Goal: Task Accomplishment & Management: Use online tool/utility

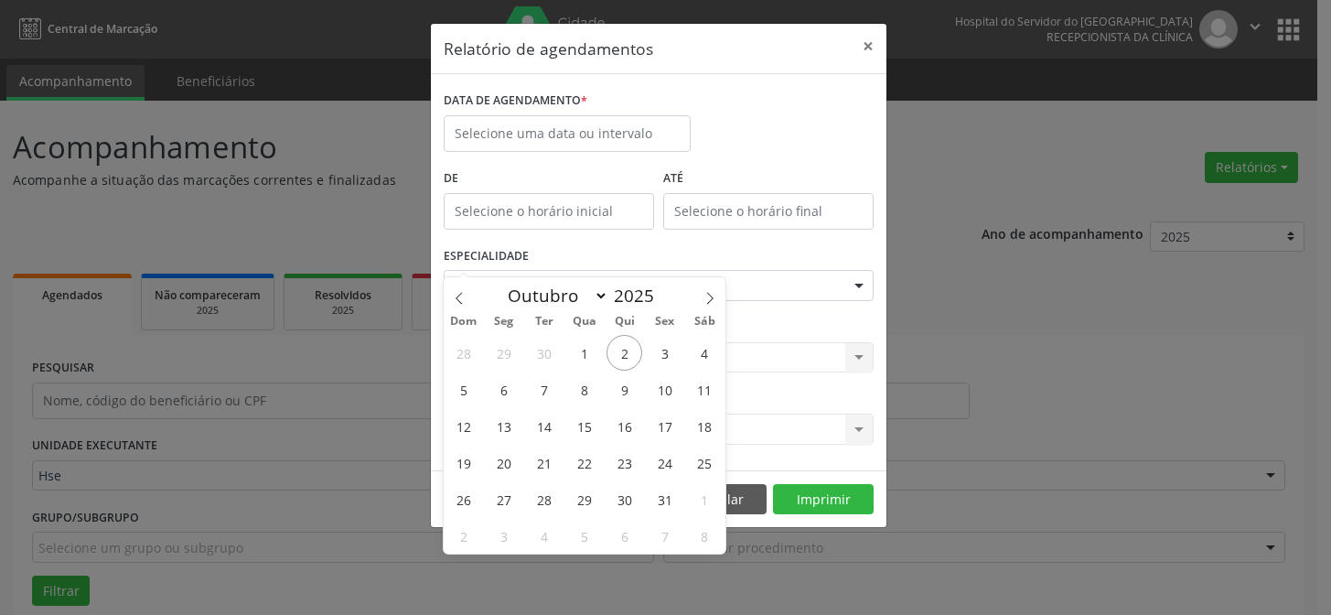
select select "9"
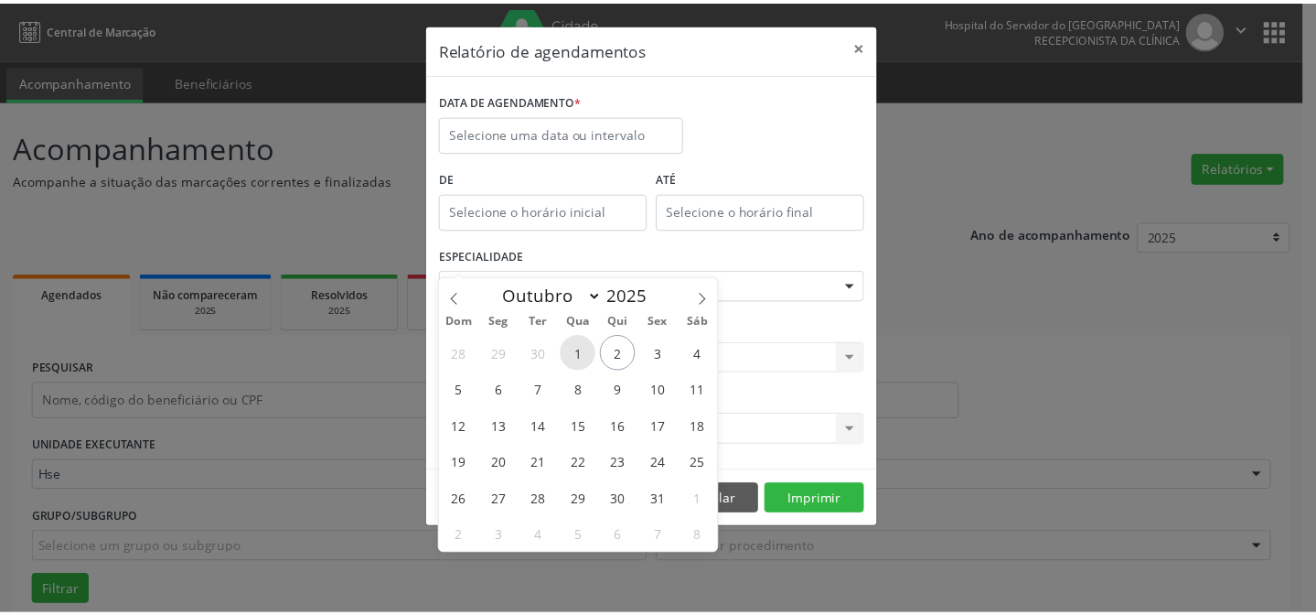
scroll to position [123, 0]
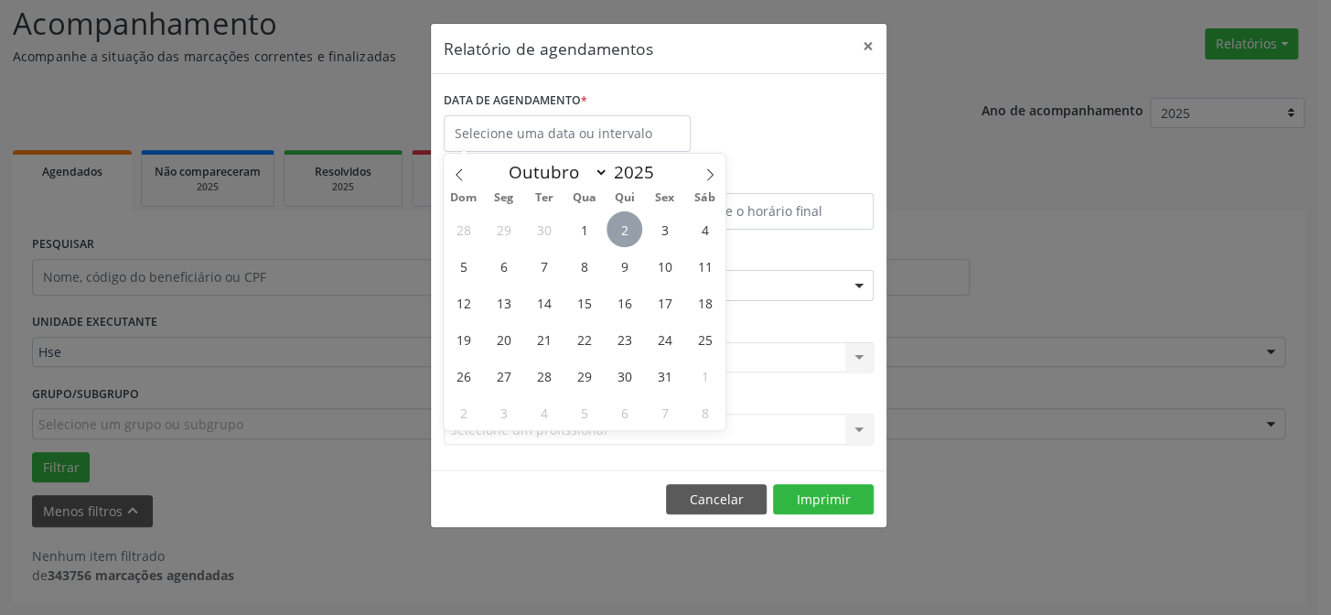
click at [632, 224] on span "2" at bounding box center [624, 229] width 36 height 36
type input "[DATE]"
click at [632, 224] on span "2" at bounding box center [624, 229] width 36 height 36
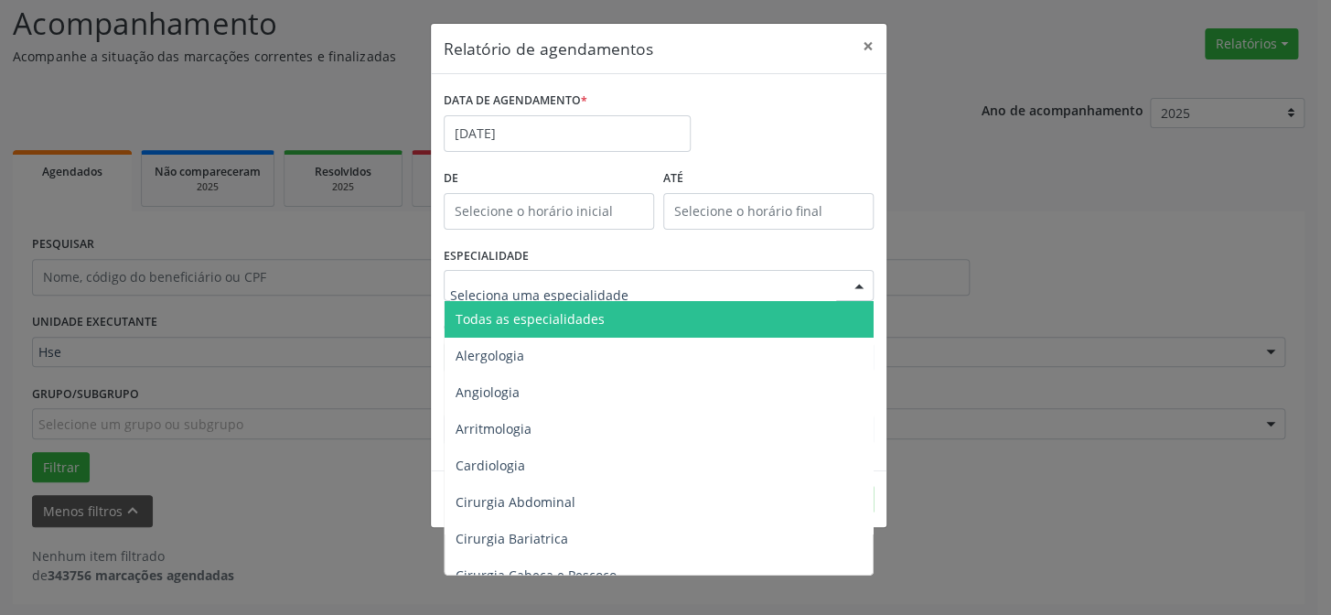
drag, startPoint x: 580, startPoint y: 321, endPoint x: 591, endPoint y: 325, distance: 11.6
click at [583, 323] on span "Todas as especialidades" at bounding box center [529, 318] width 149 height 17
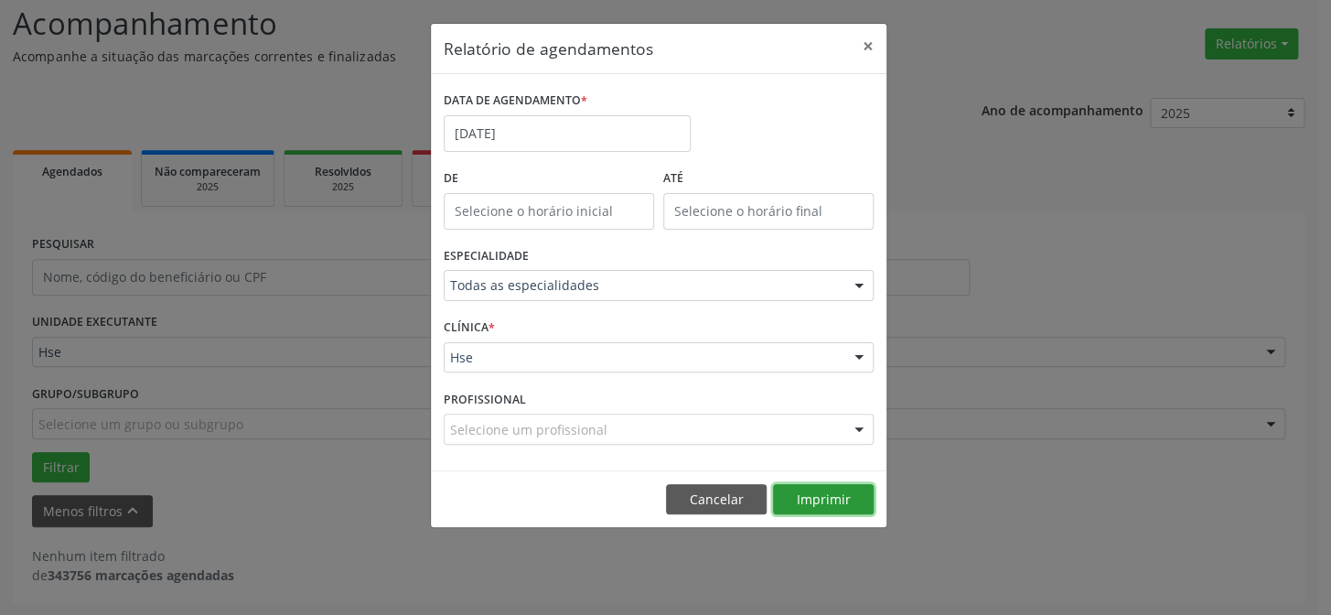
click at [831, 502] on button "Imprimir" at bounding box center [823, 499] width 101 height 31
click at [876, 29] on button "×" at bounding box center [868, 46] width 37 height 45
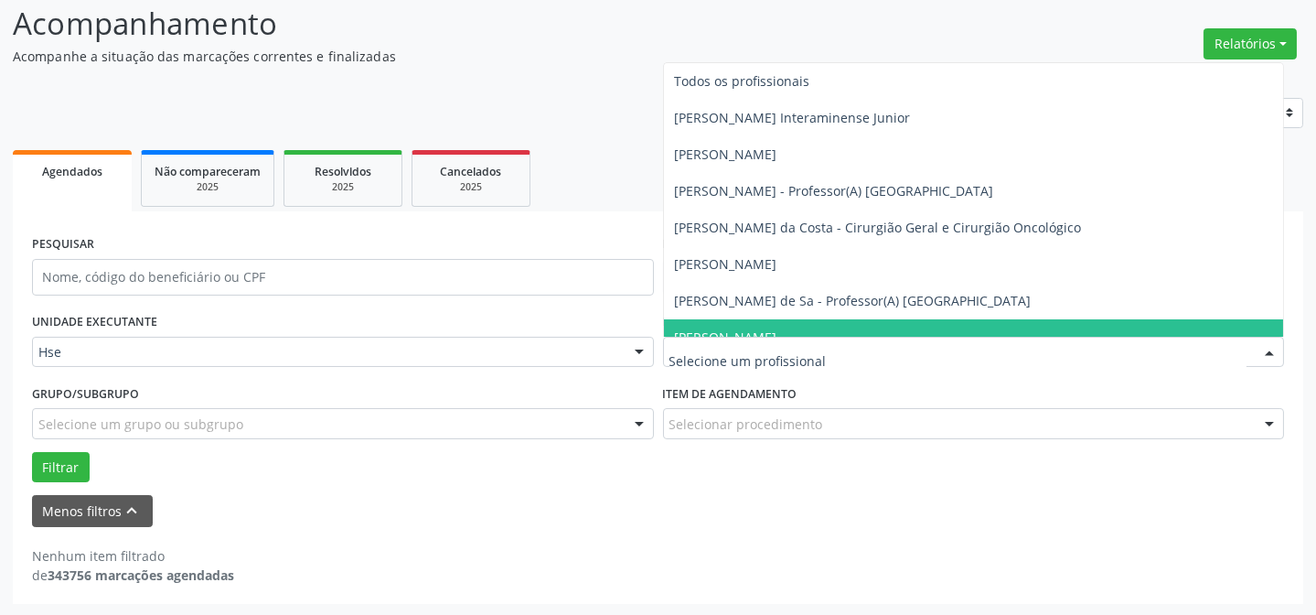
click at [854, 337] on div "Todos os profissionais [PERSON_NAME] Interaminense Junior [PERSON_NAME] [PERSON…" at bounding box center [974, 352] width 622 height 31
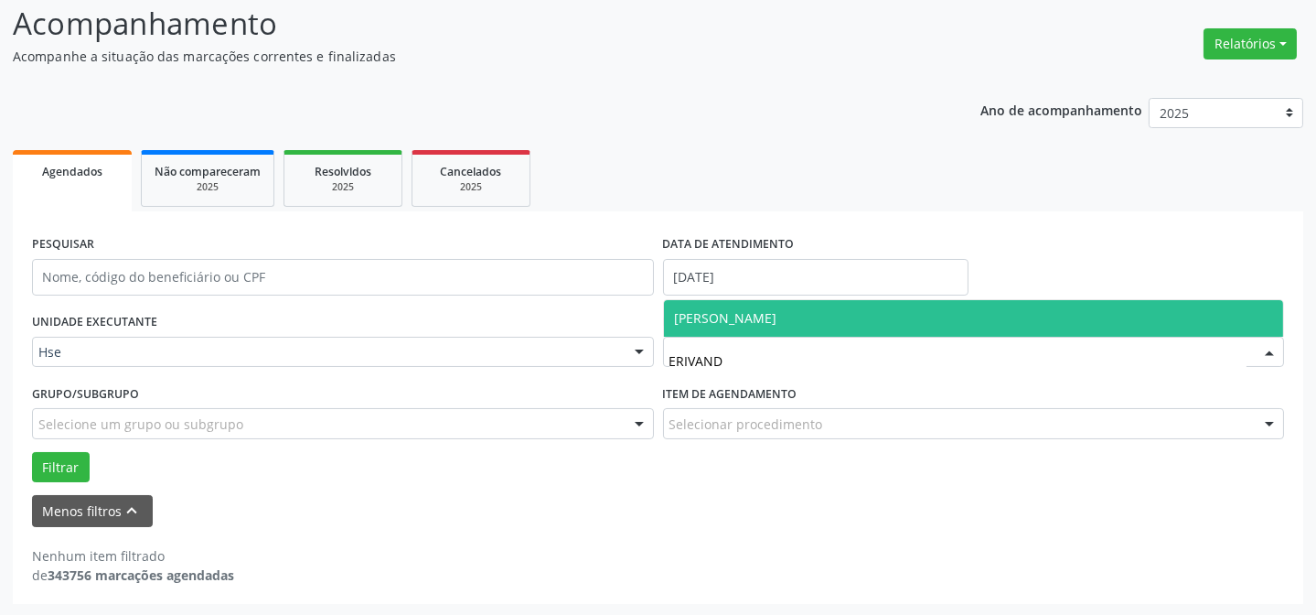
type input "ERIVANDA"
click at [777, 311] on span "[PERSON_NAME]" at bounding box center [726, 317] width 102 height 17
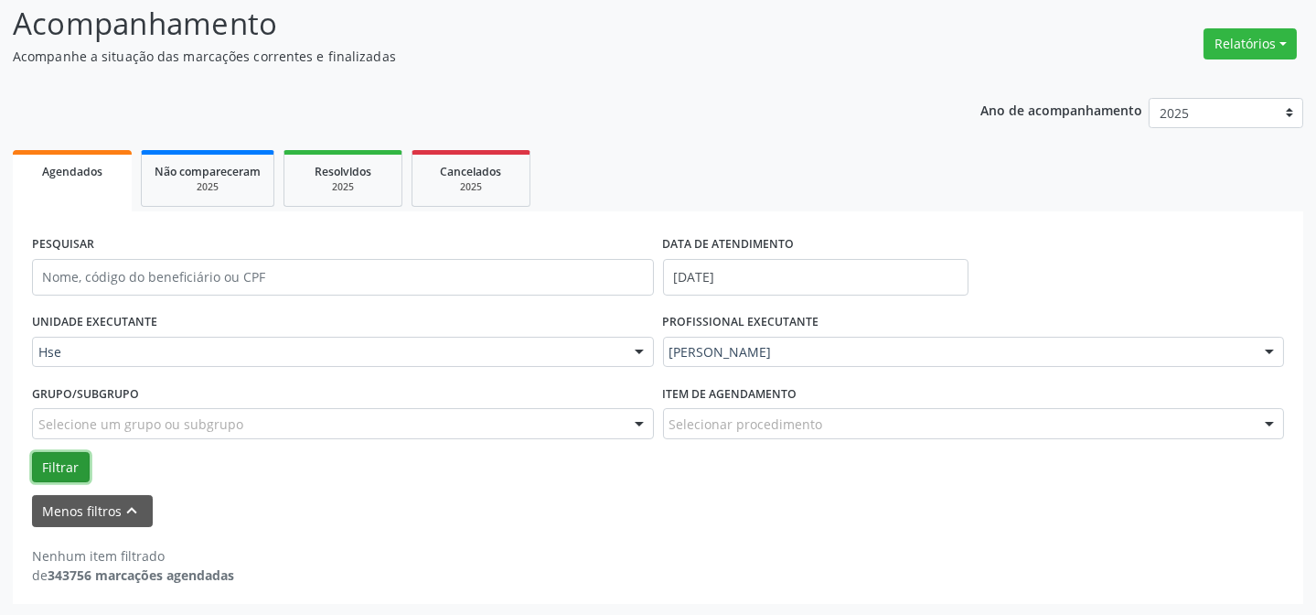
click at [69, 457] on button "Filtrar" at bounding box center [61, 467] width 58 height 31
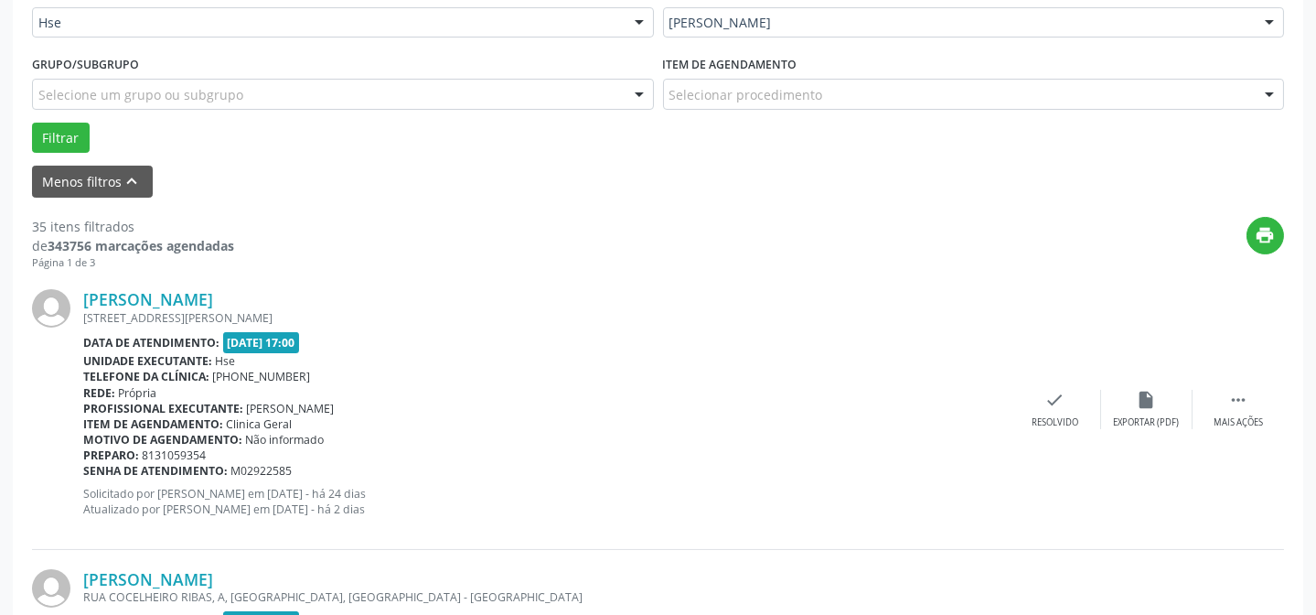
scroll to position [456, 0]
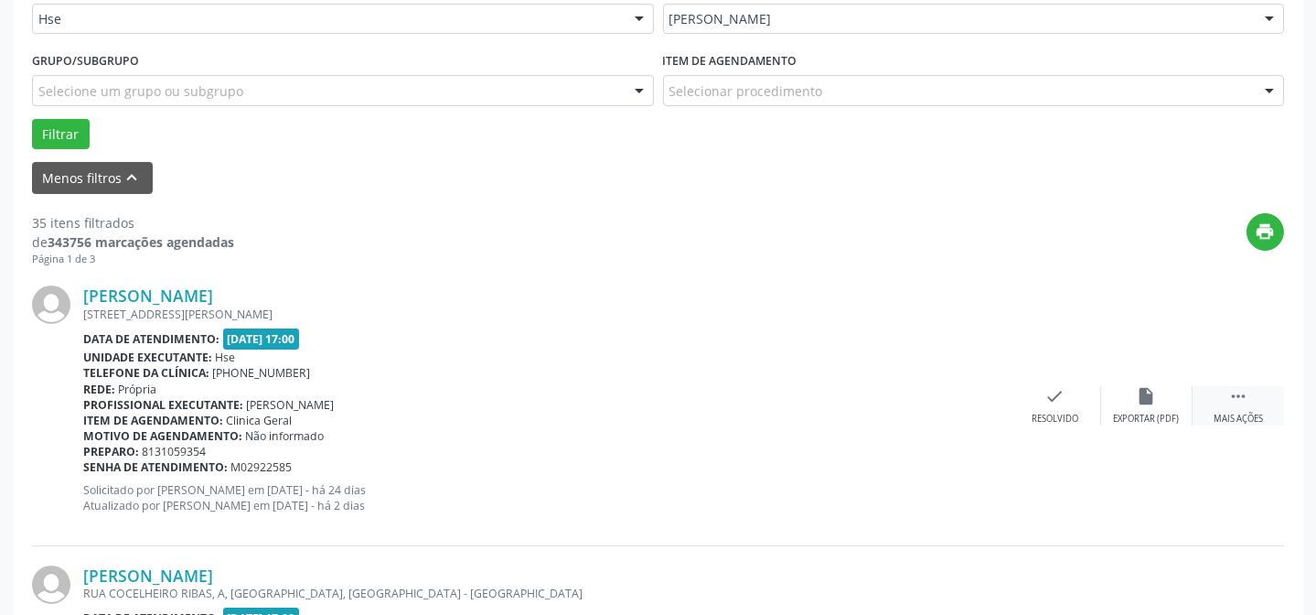
click at [1224, 412] on div "Mais ações" at bounding box center [1238, 418] width 49 height 13
click at [1172, 402] on div "alarm_off Não compareceu" at bounding box center [1146, 405] width 91 height 39
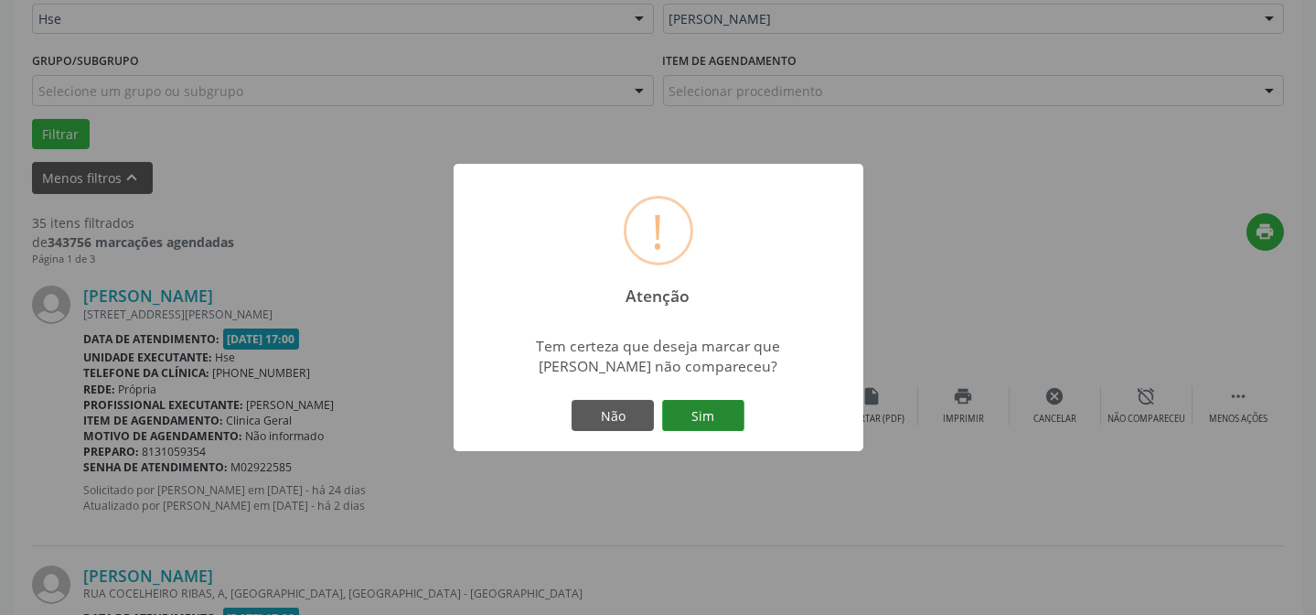
click at [684, 416] on button "Sim" at bounding box center [703, 415] width 82 height 31
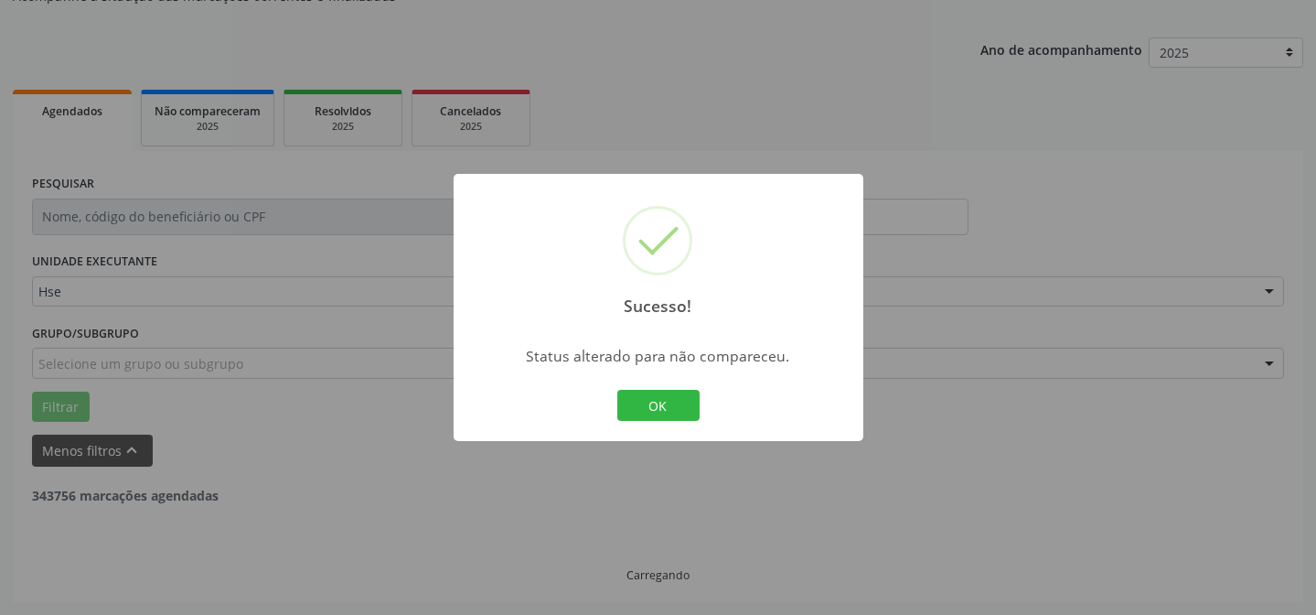
scroll to position [183, 0]
click at [649, 388] on div "OK Cancel" at bounding box center [658, 405] width 91 height 38
click at [658, 404] on button "OK" at bounding box center [658, 405] width 82 height 31
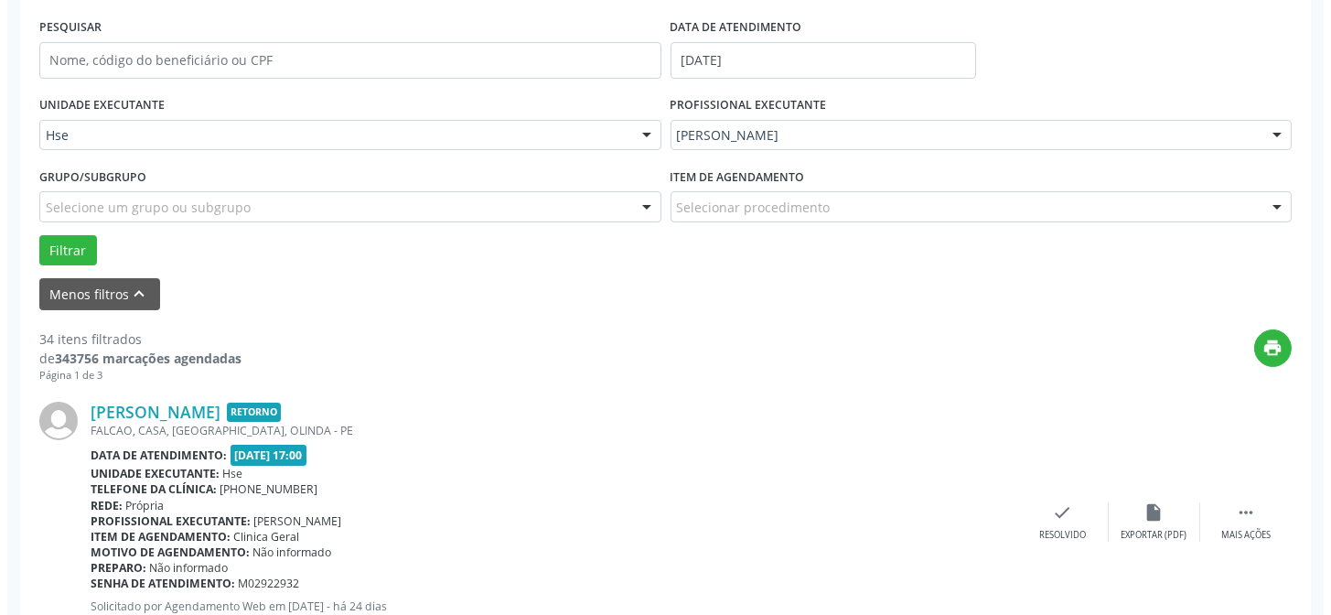
scroll to position [348, 0]
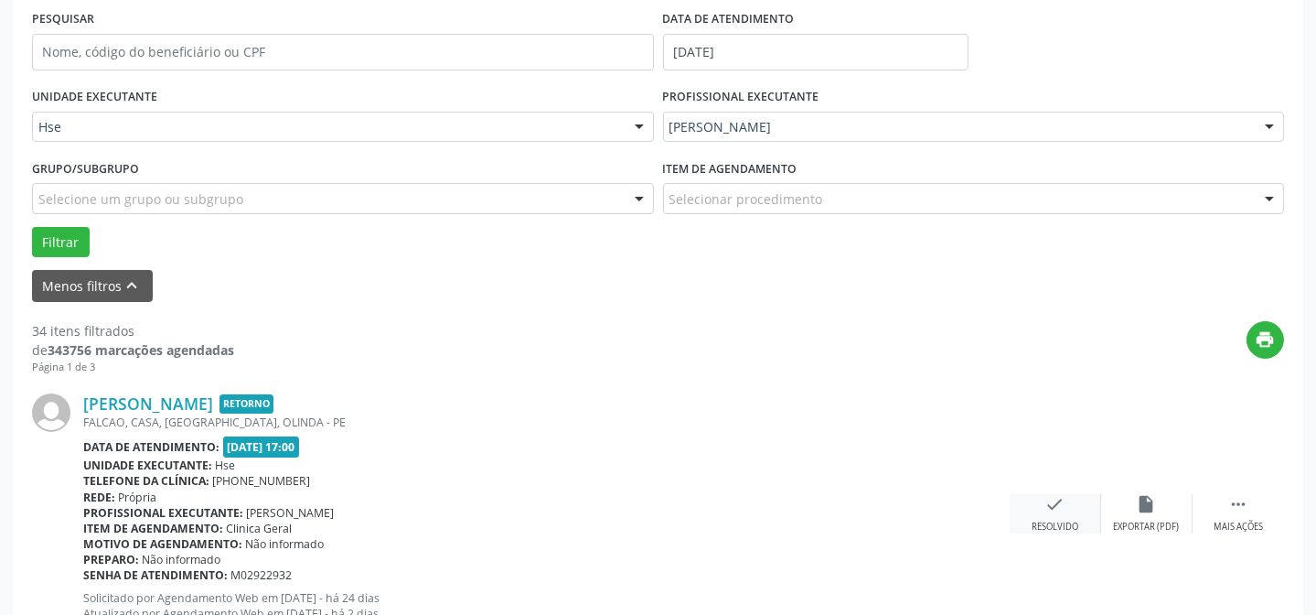
click at [1045, 497] on icon "check" at bounding box center [1055, 504] width 20 height 20
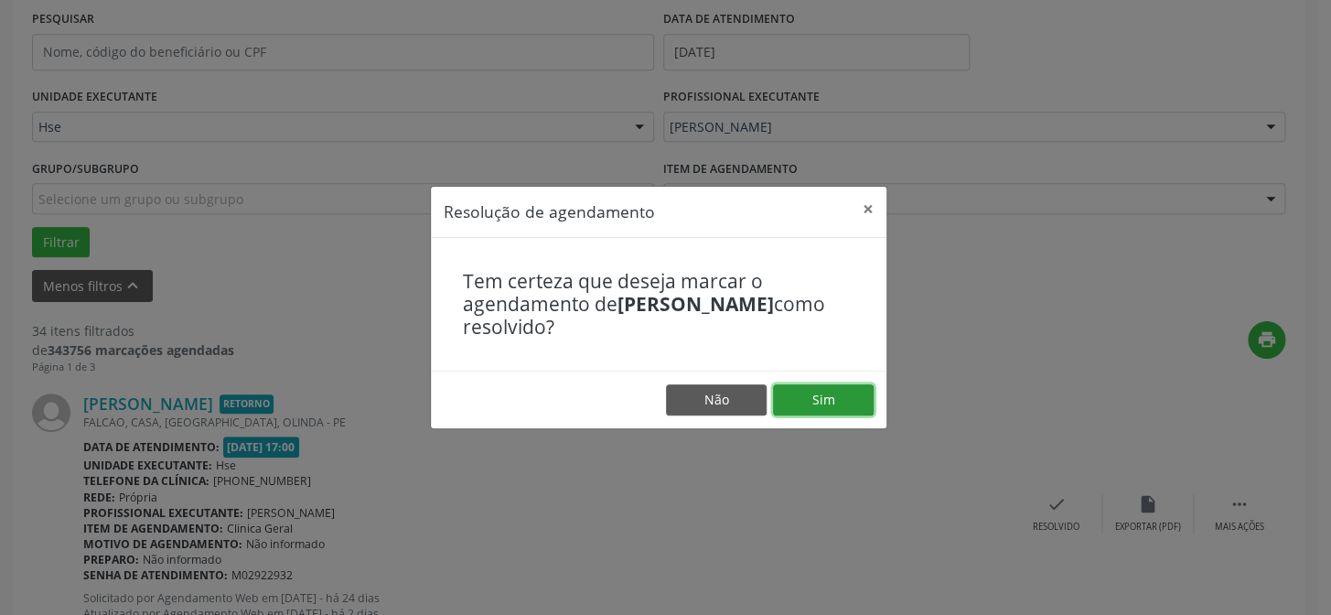
click at [815, 384] on button "Sim" at bounding box center [823, 399] width 101 height 31
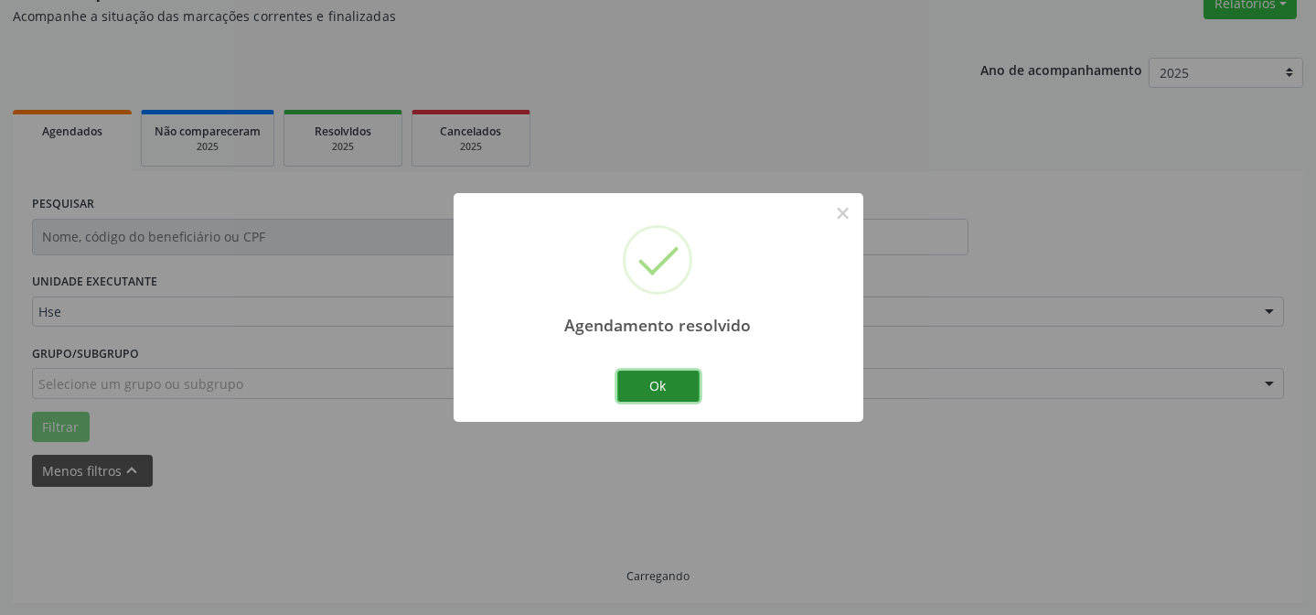
click at [647, 385] on button "Ok" at bounding box center [658, 385] width 82 height 31
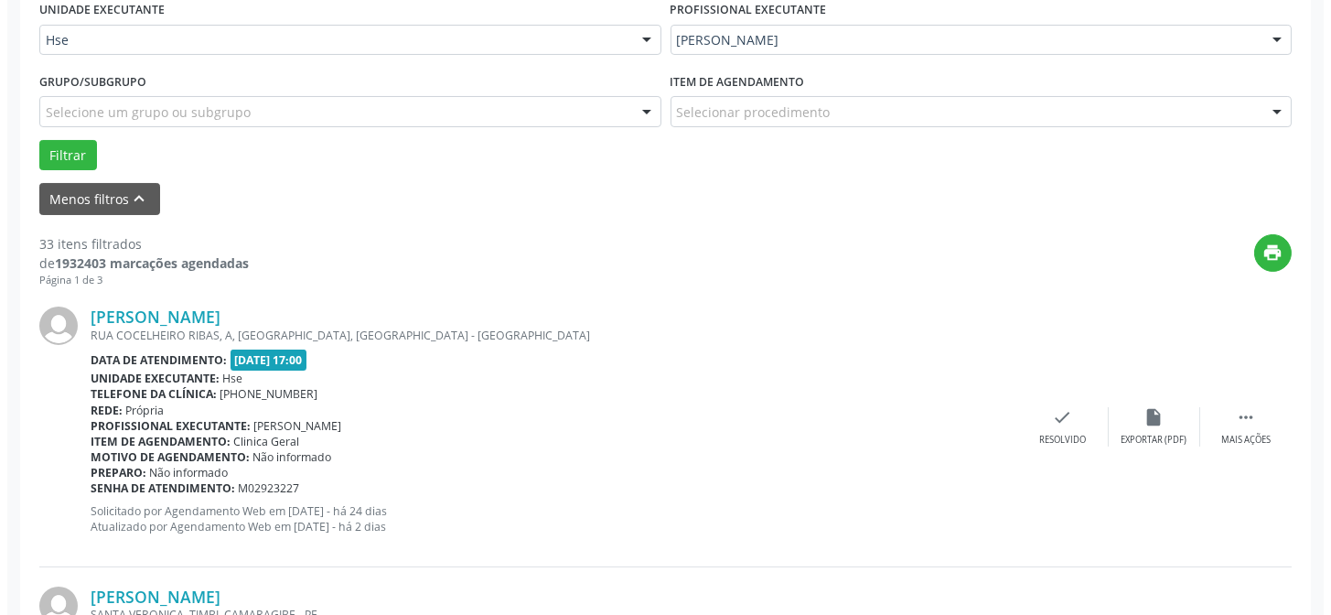
scroll to position [496, 0]
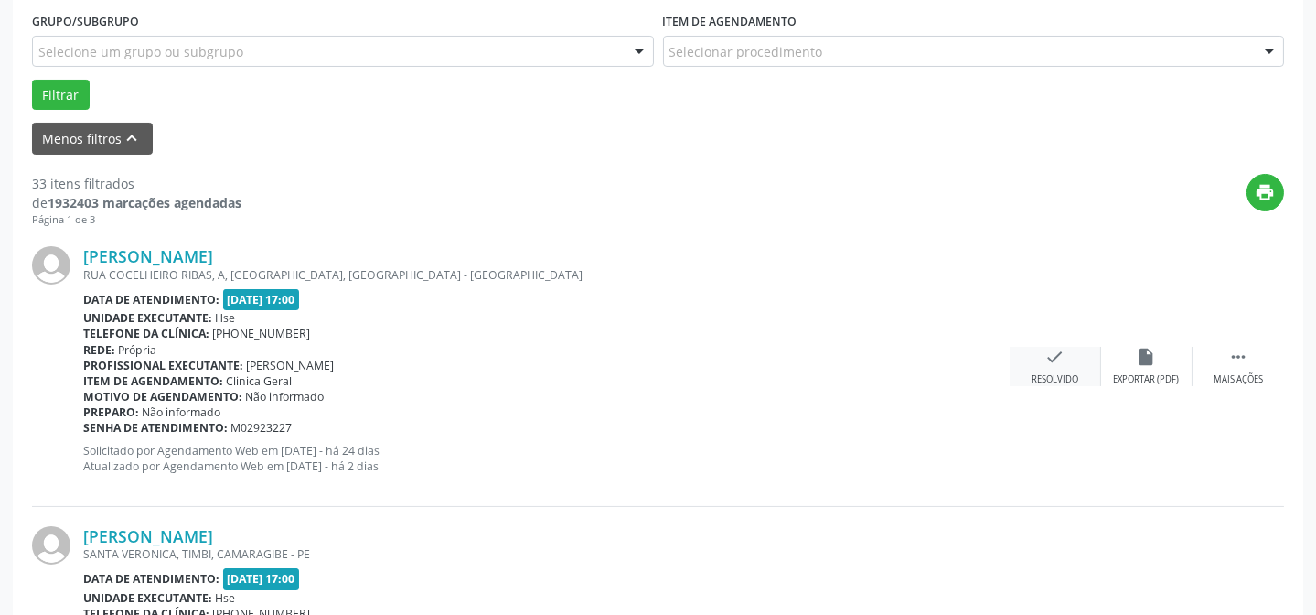
click at [1045, 365] on icon "check" at bounding box center [1055, 357] width 20 height 20
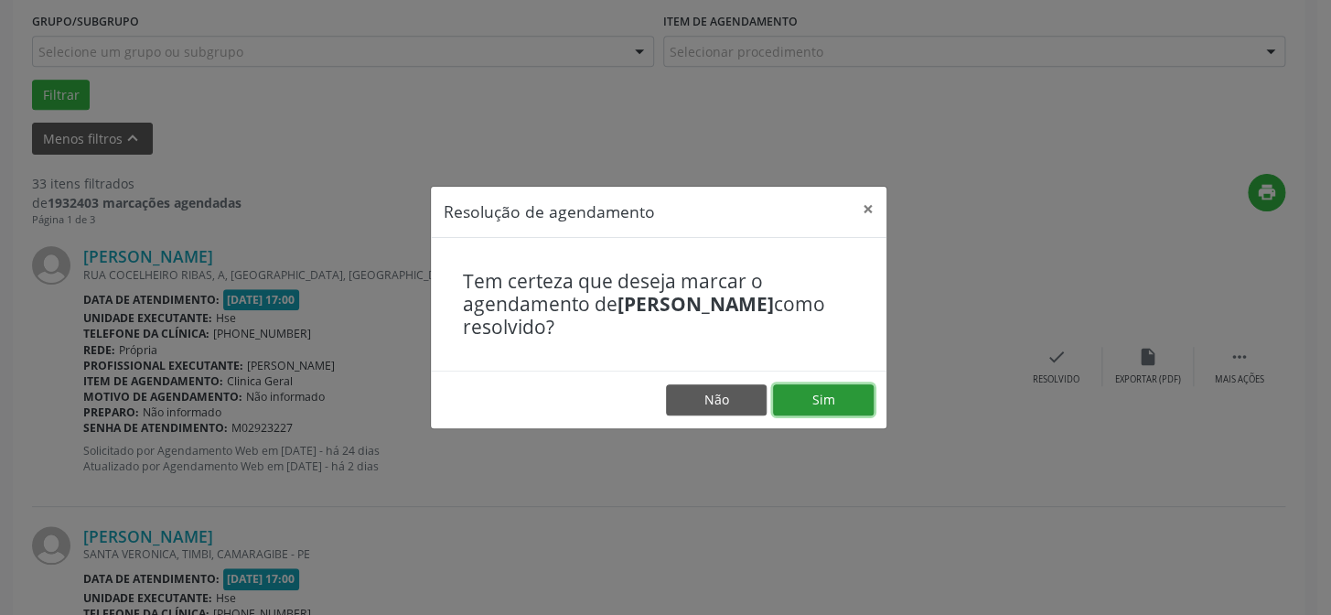
click at [828, 386] on button "Sim" at bounding box center [823, 399] width 101 height 31
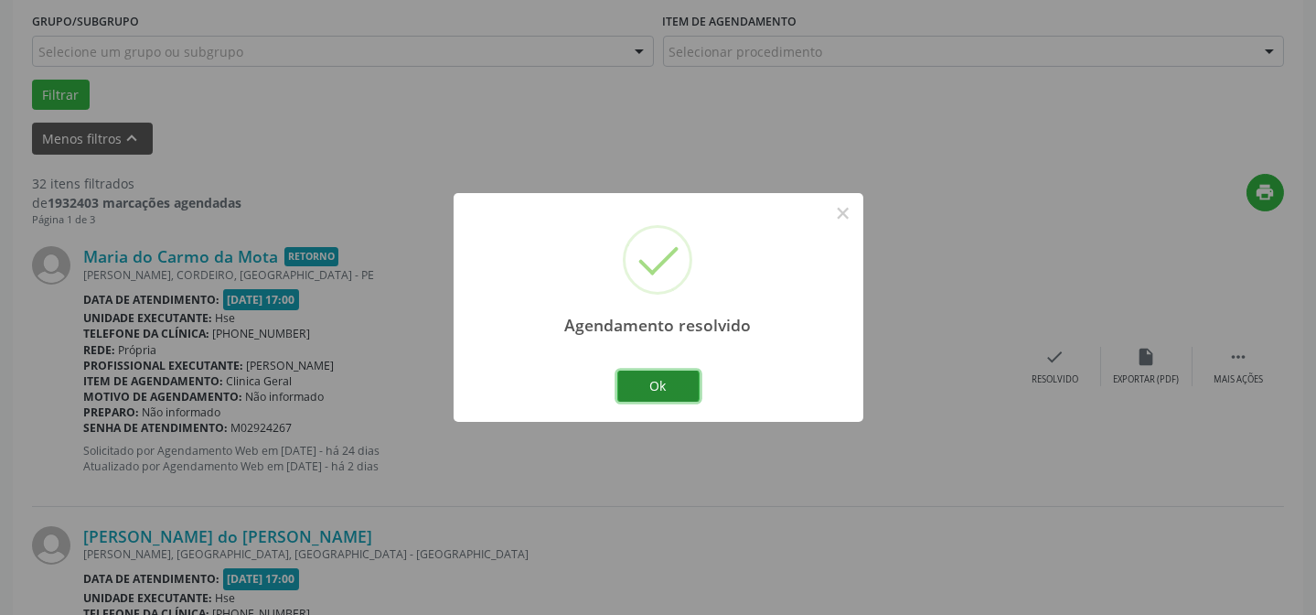
click at [695, 384] on button "Ok" at bounding box center [658, 385] width 82 height 31
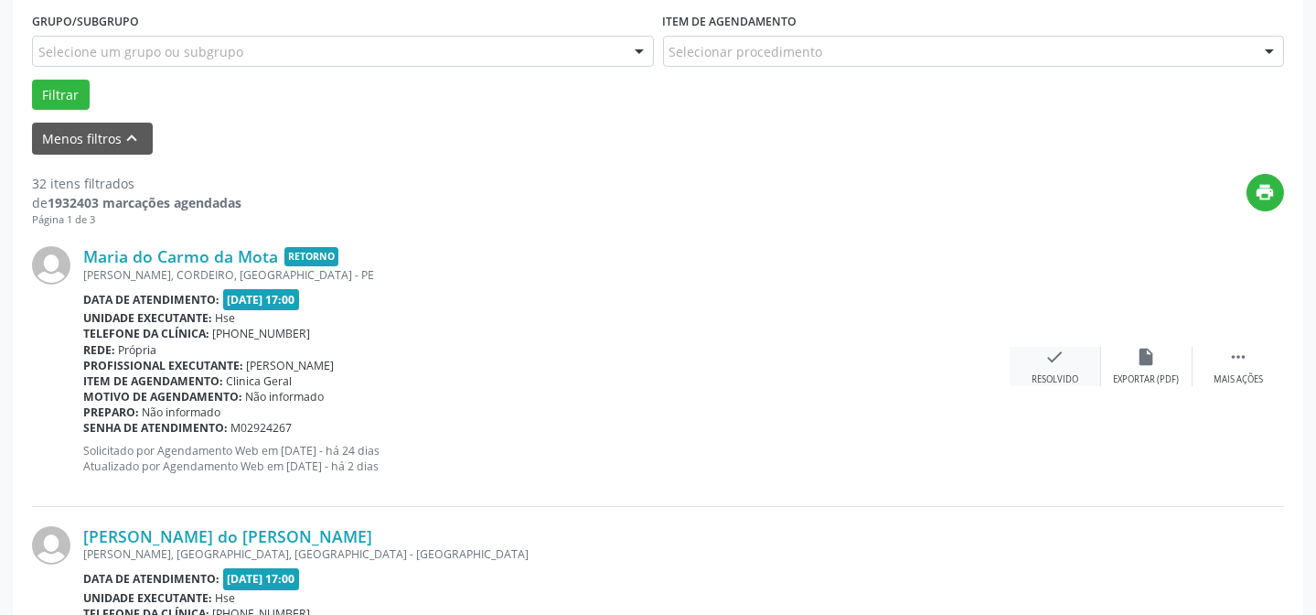
click at [1055, 370] on div "check Resolvido" at bounding box center [1055, 366] width 91 height 39
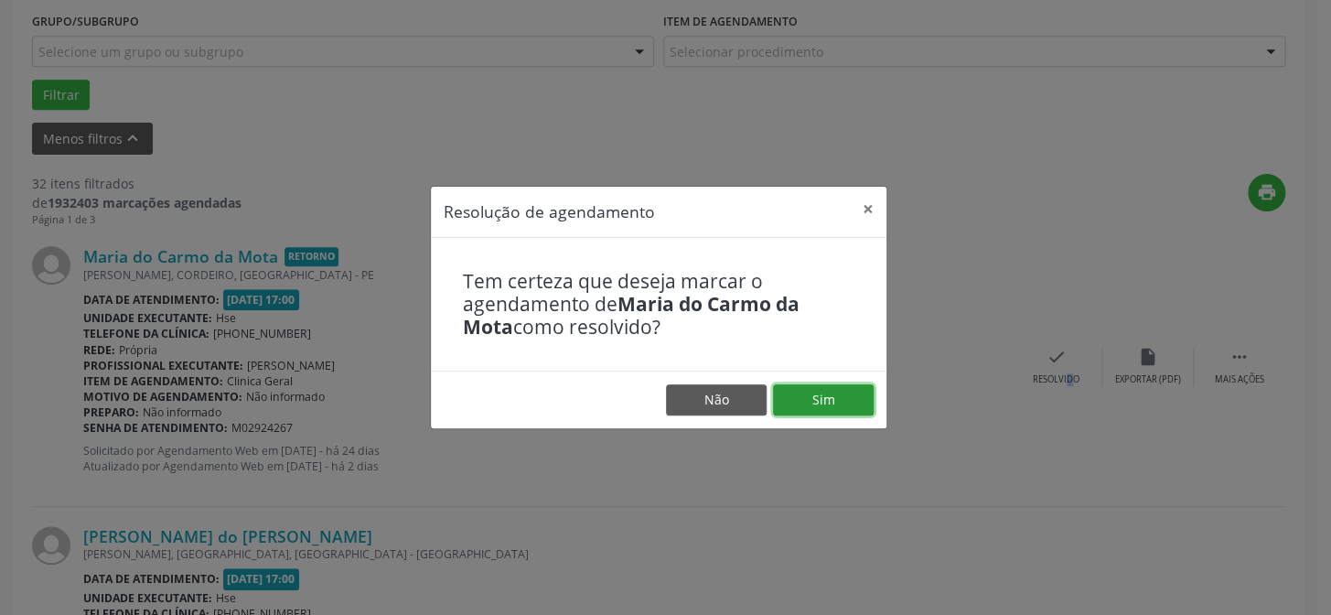
click at [830, 401] on button "Sim" at bounding box center [823, 399] width 101 height 31
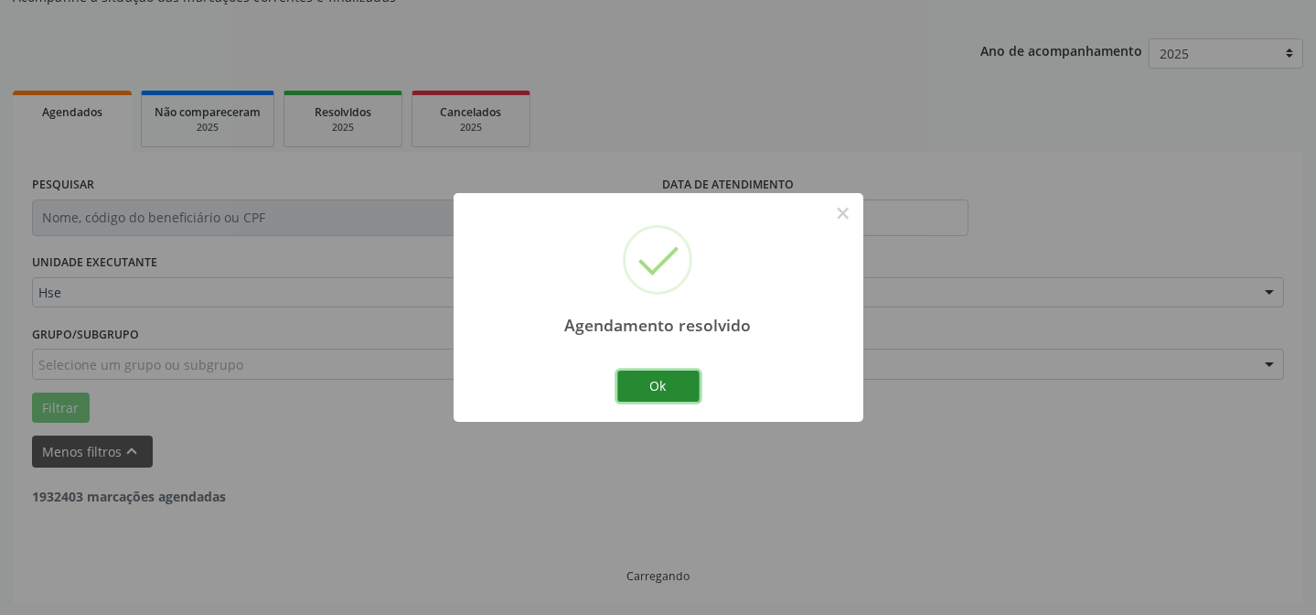
click at [641, 390] on button "Ok" at bounding box center [658, 385] width 82 height 31
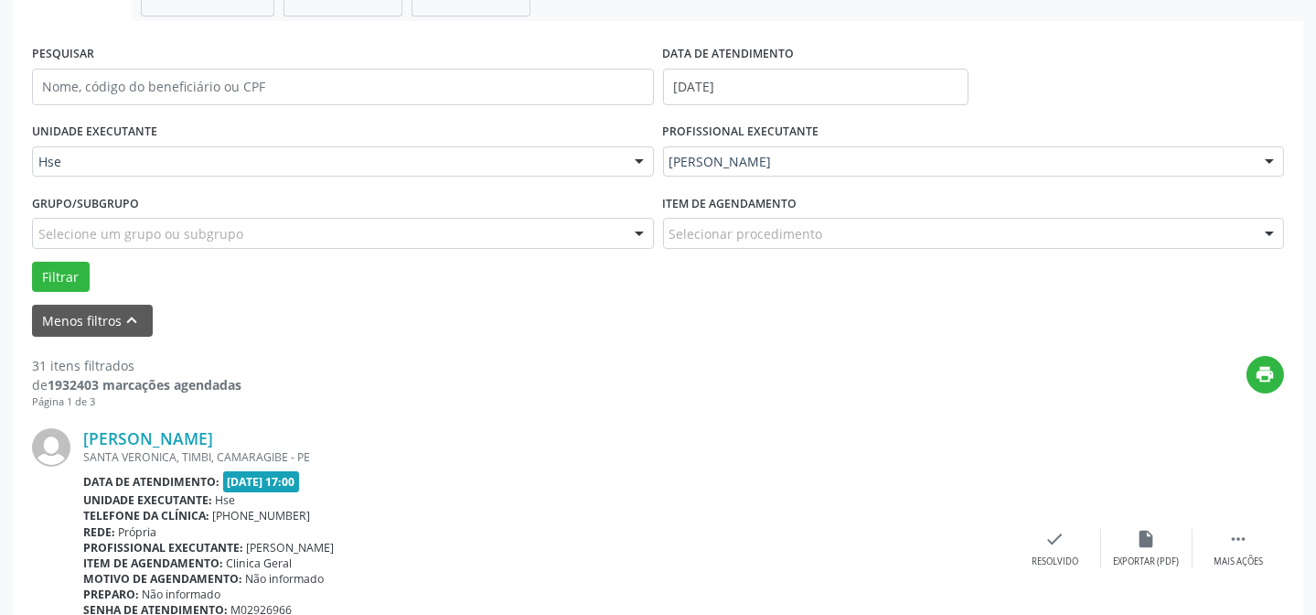
scroll to position [348, 0]
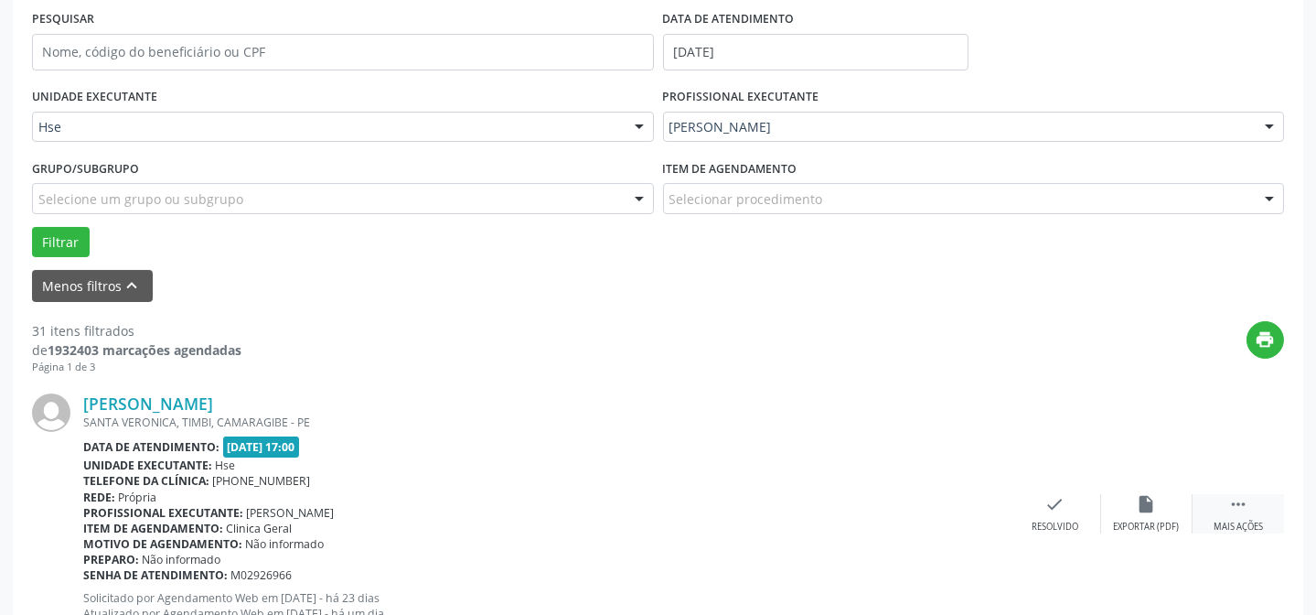
click at [1233, 513] on div " Mais ações" at bounding box center [1237, 513] width 91 height 39
click at [1134, 497] on div "alarm_off Não compareceu" at bounding box center [1146, 513] width 91 height 39
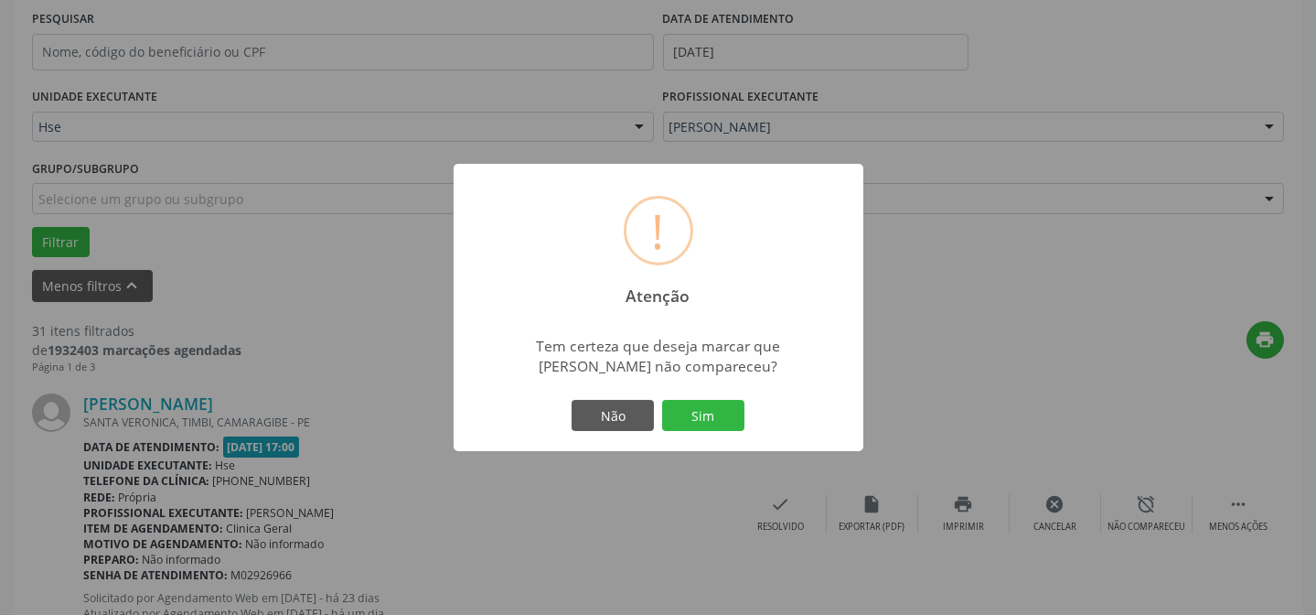
click at [693, 430] on div "Não Sim" at bounding box center [658, 415] width 181 height 38
click at [699, 415] on button "Sim" at bounding box center [703, 415] width 82 height 31
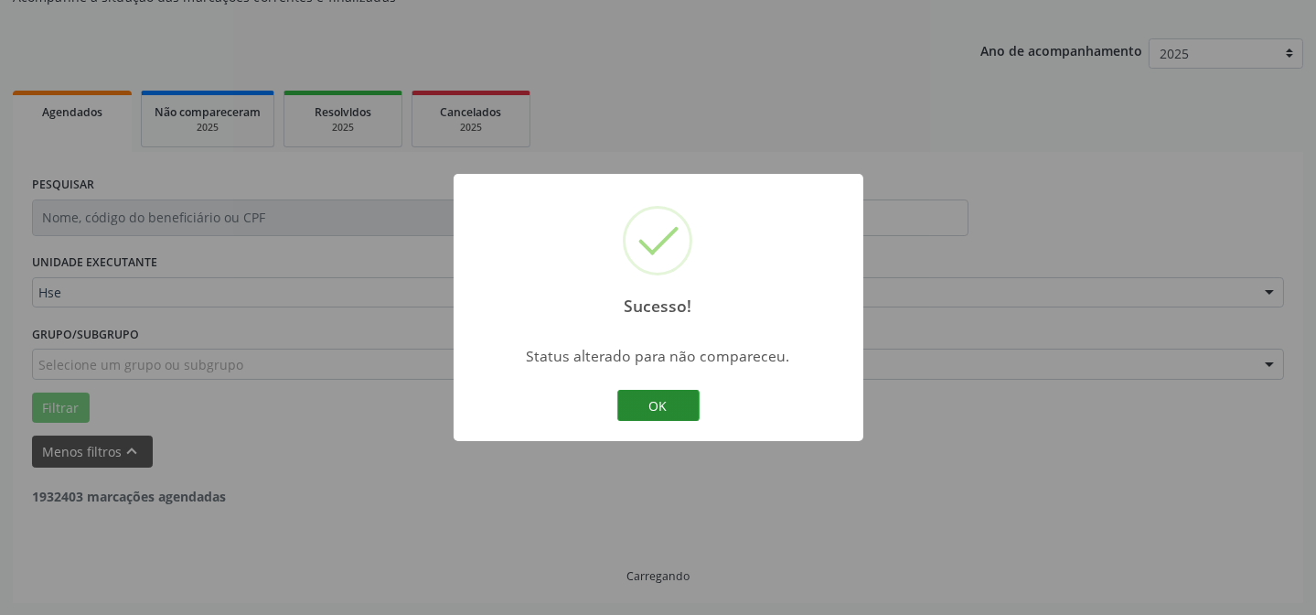
click at [668, 403] on button "OK" at bounding box center [658, 405] width 82 height 31
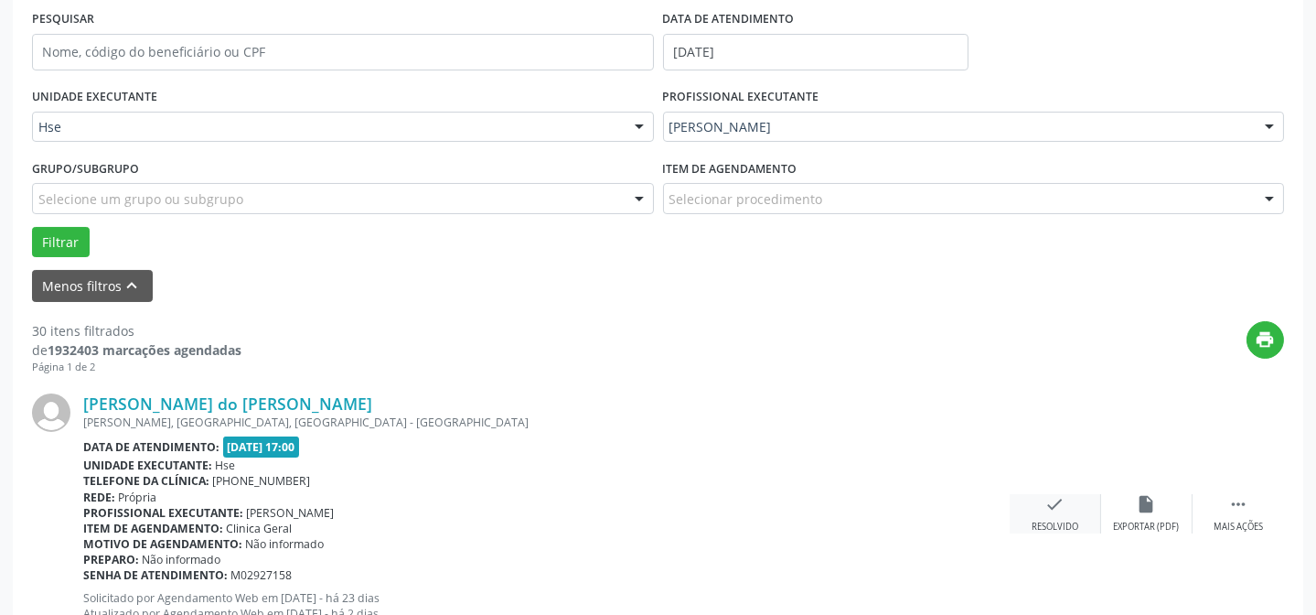
click at [1053, 511] on icon "check" at bounding box center [1055, 504] width 20 height 20
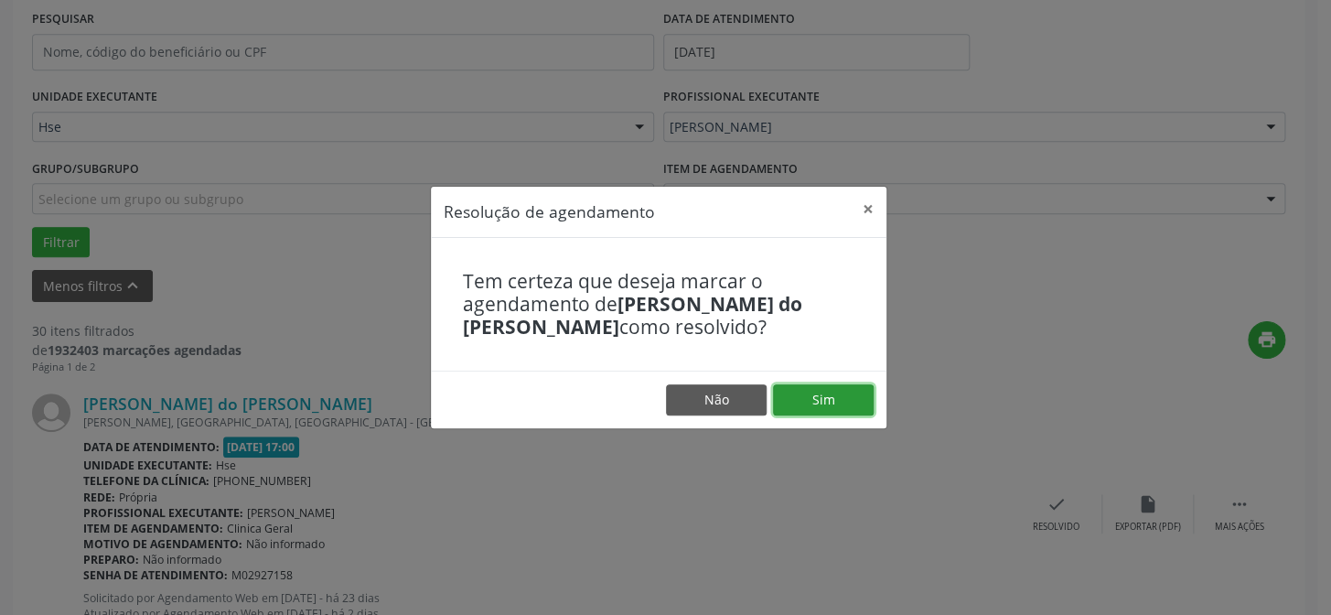
click at [777, 398] on button "Sim" at bounding box center [823, 399] width 101 height 31
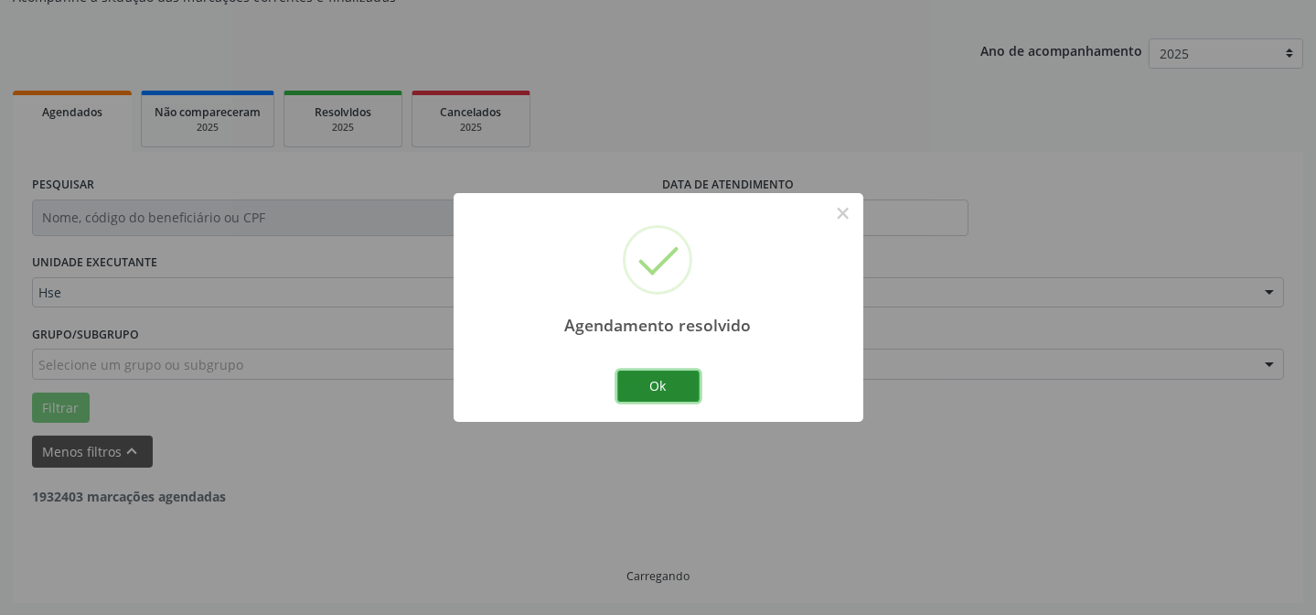
click at [631, 392] on button "Ok" at bounding box center [658, 385] width 82 height 31
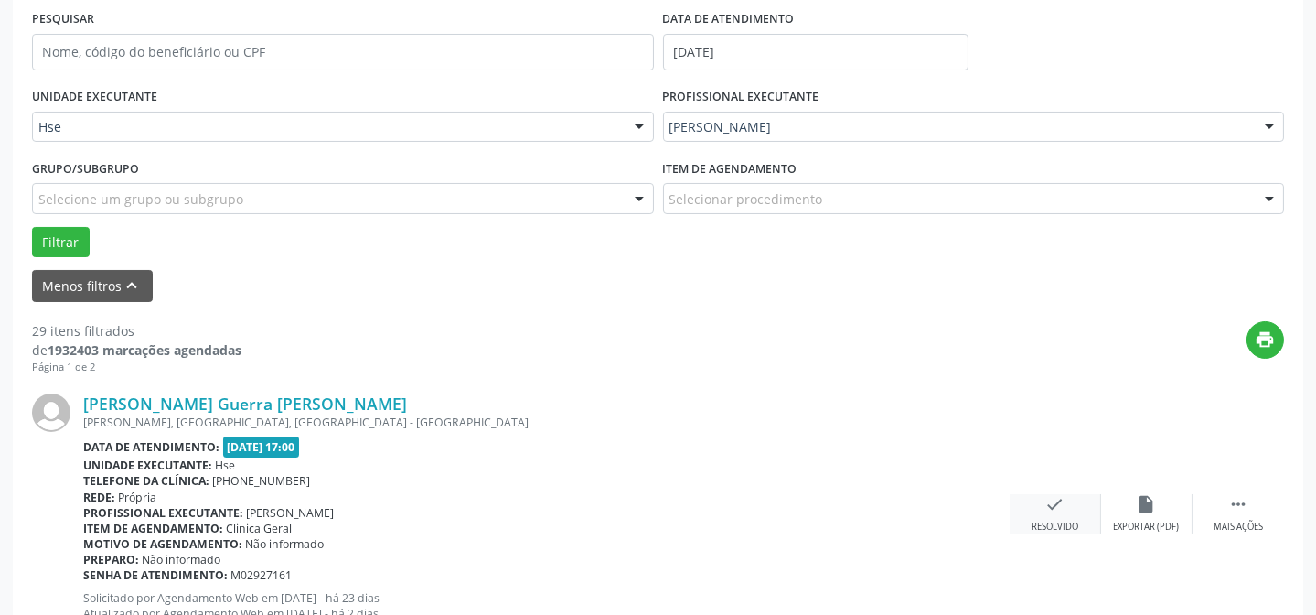
click at [1055, 520] on div "Resolvido" at bounding box center [1055, 526] width 47 height 13
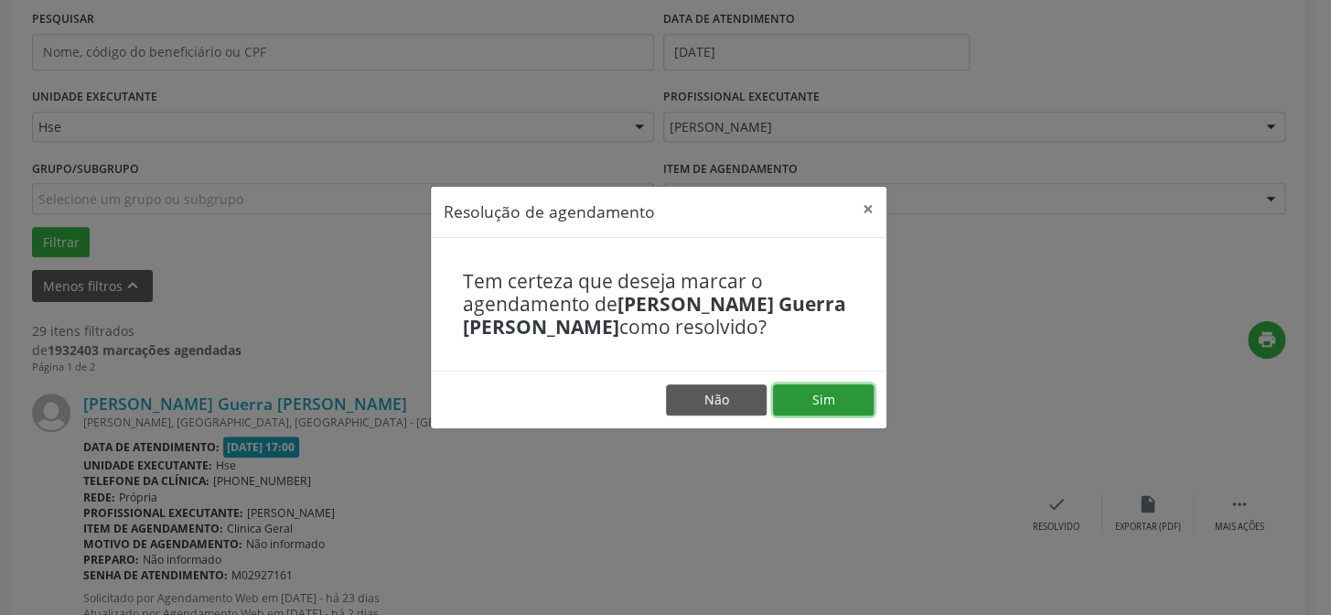
click at [813, 390] on button "Sim" at bounding box center [823, 399] width 101 height 31
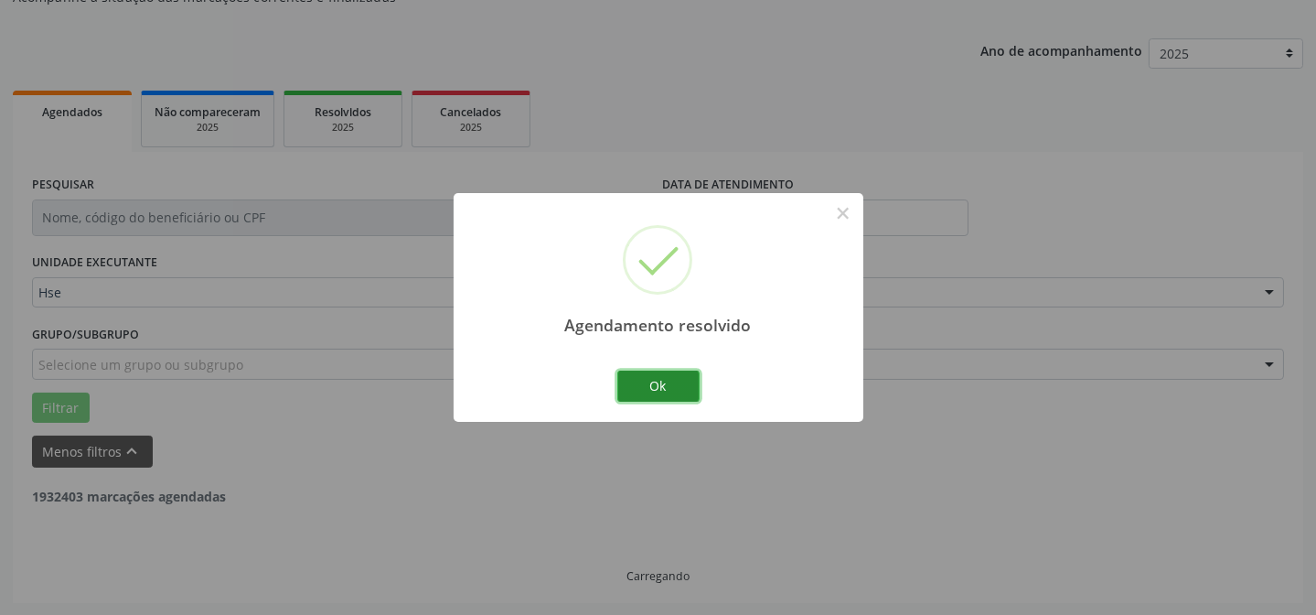
click at [632, 376] on button "Ok" at bounding box center [658, 385] width 82 height 31
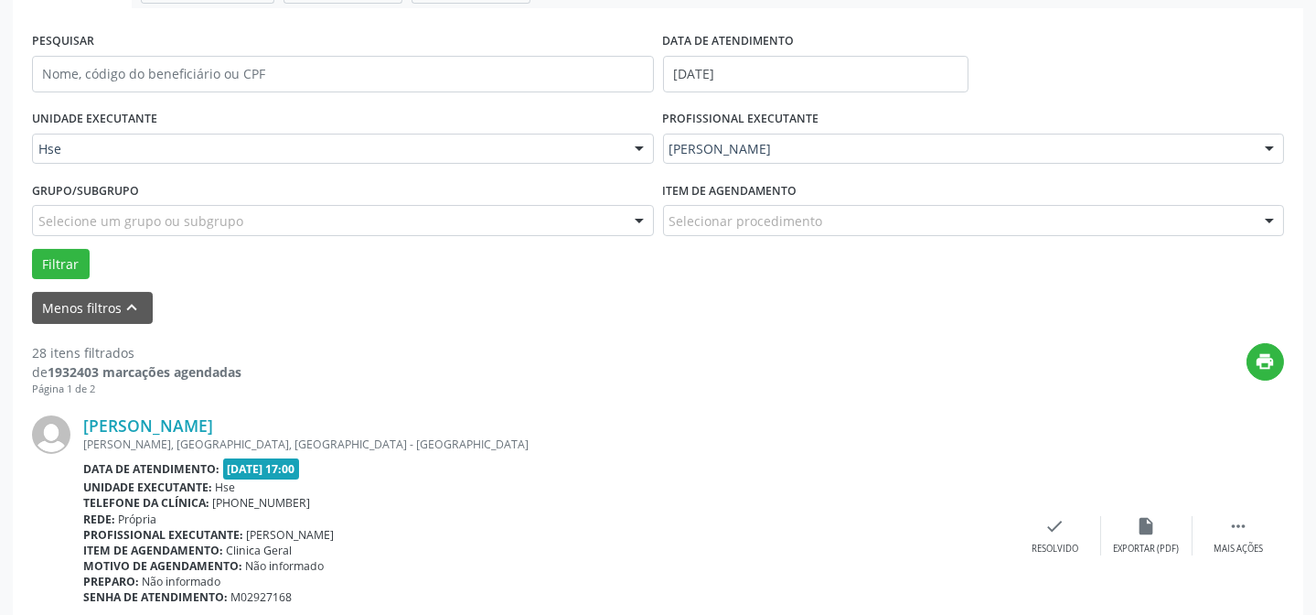
scroll to position [515, 0]
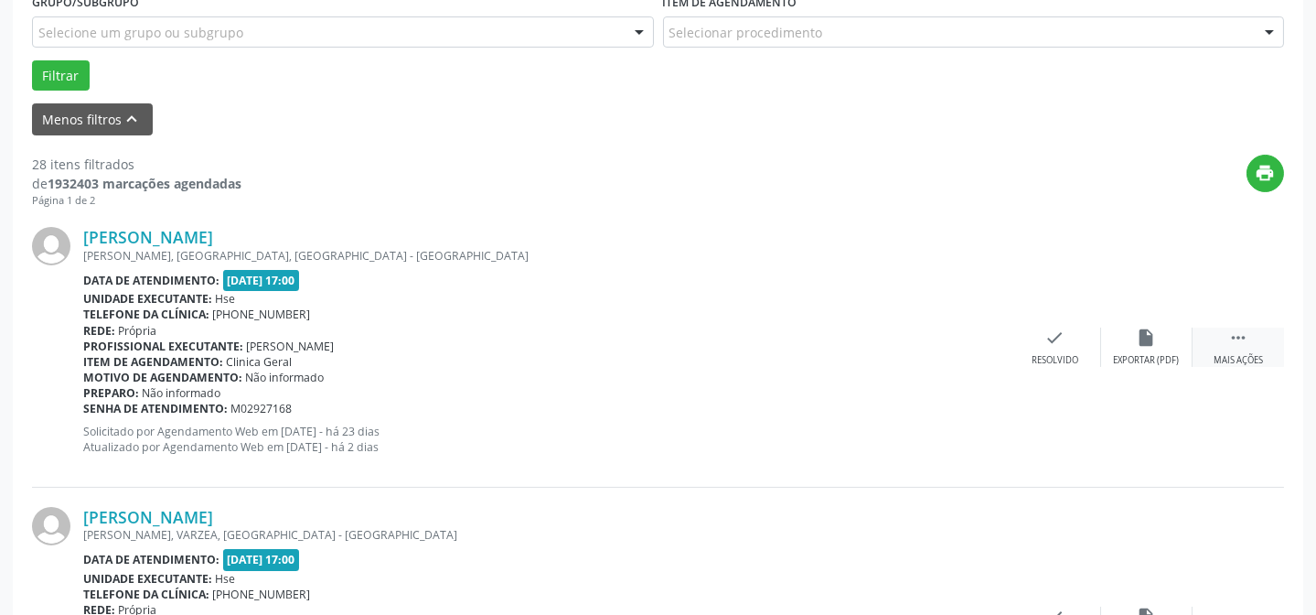
click at [1238, 354] on div "Mais ações" at bounding box center [1238, 360] width 49 height 13
click at [1138, 344] on icon "alarm_off" at bounding box center [1147, 337] width 20 height 20
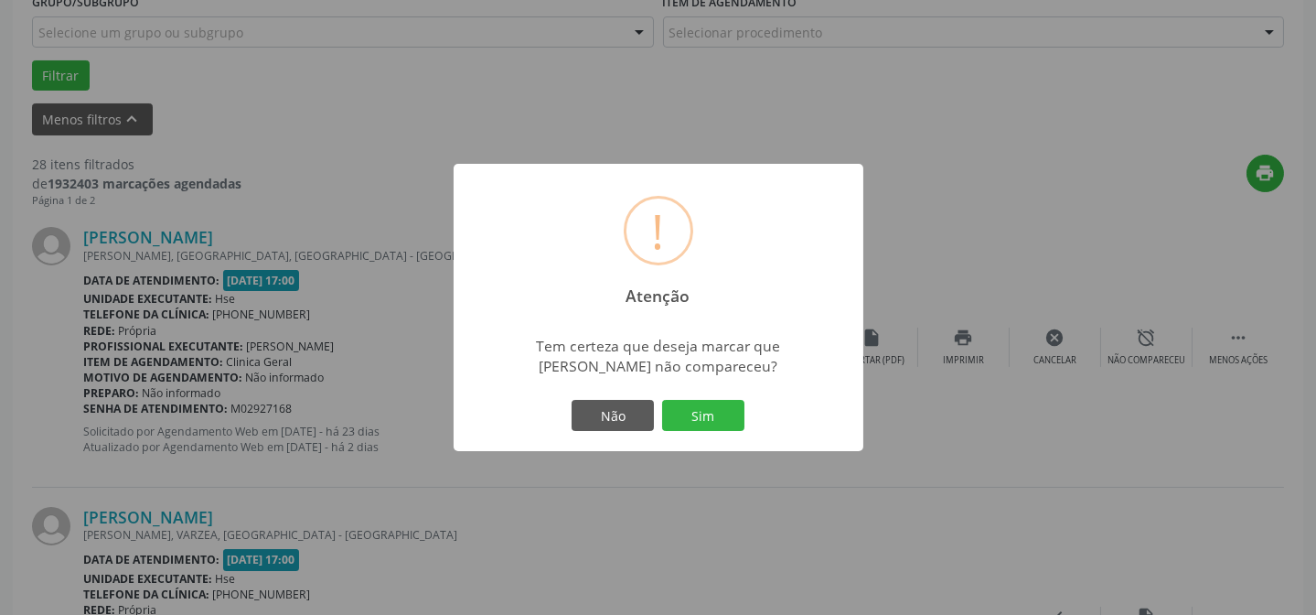
click at [704, 412] on button "Sim" at bounding box center [703, 415] width 82 height 31
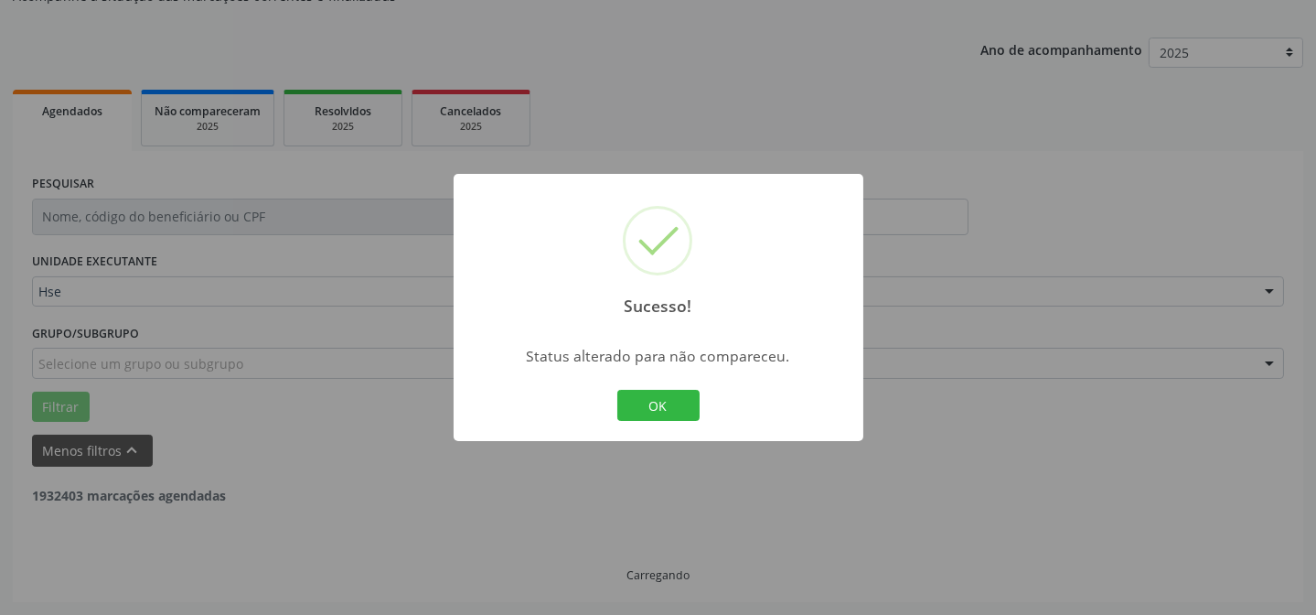
scroll to position [183, 0]
click at [651, 401] on button "OK" at bounding box center [658, 405] width 82 height 31
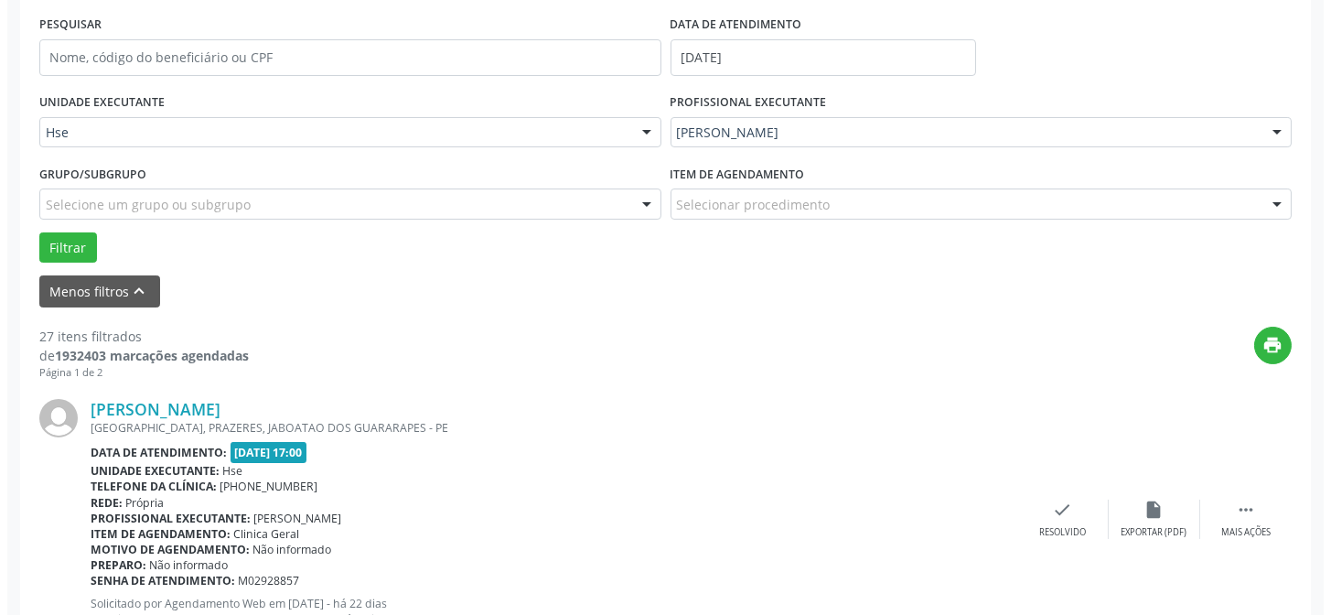
scroll to position [348, 0]
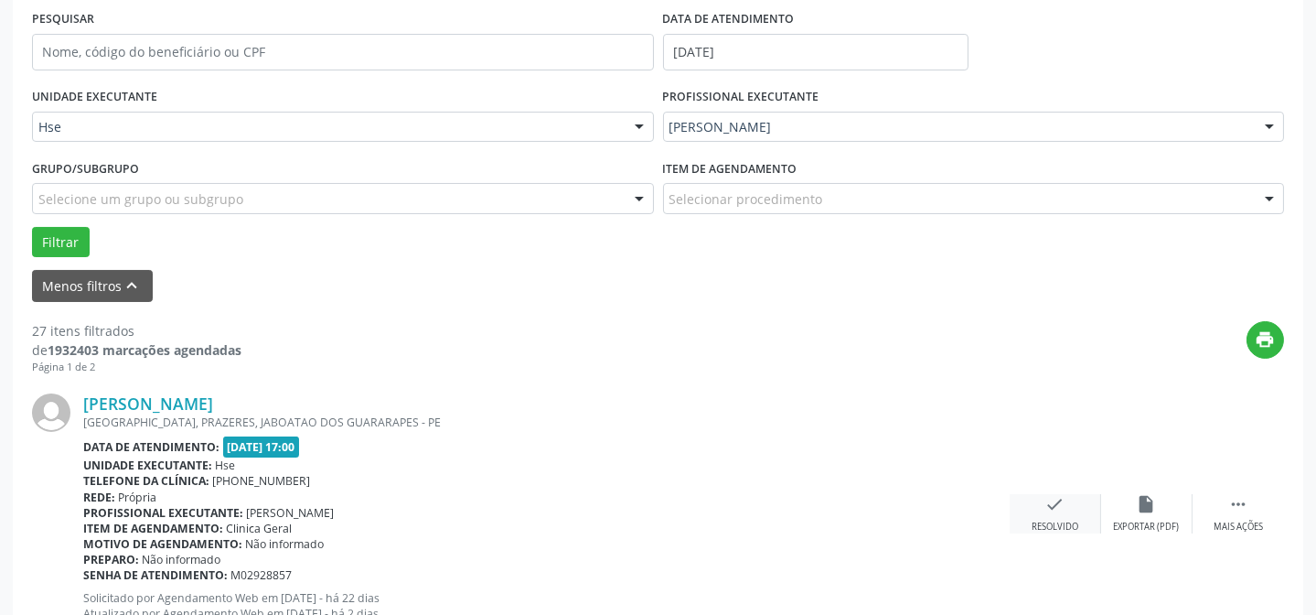
click at [1049, 520] on div "Resolvido" at bounding box center [1055, 526] width 47 height 13
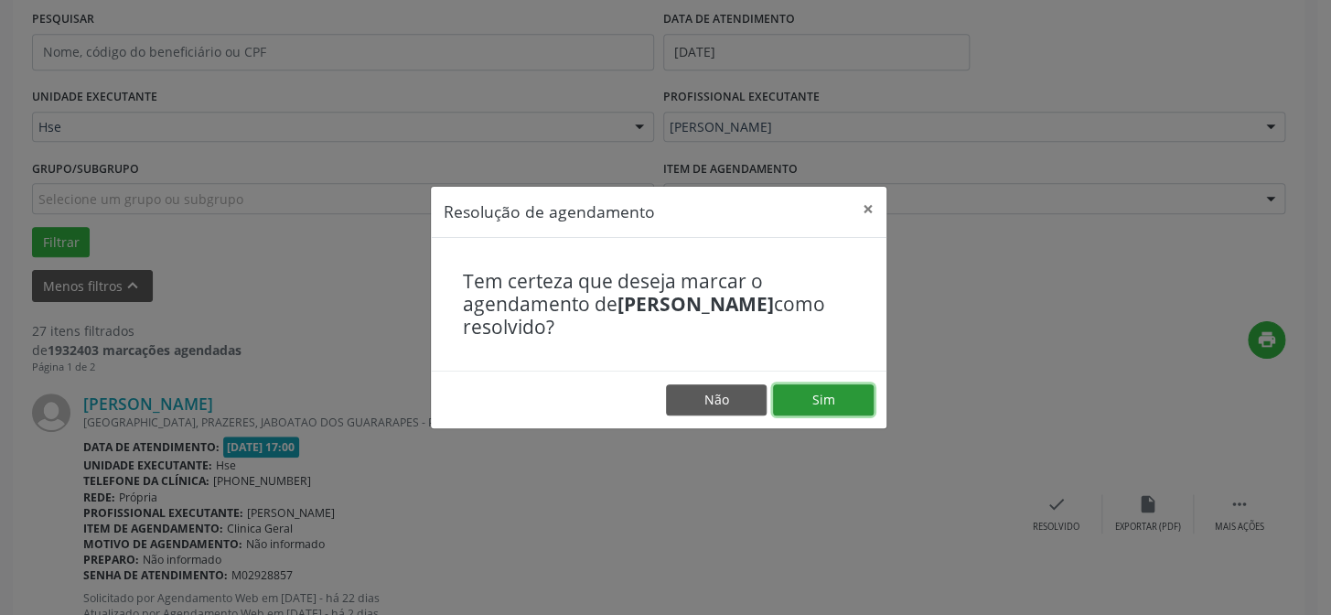
click at [851, 390] on button "Sim" at bounding box center [823, 399] width 101 height 31
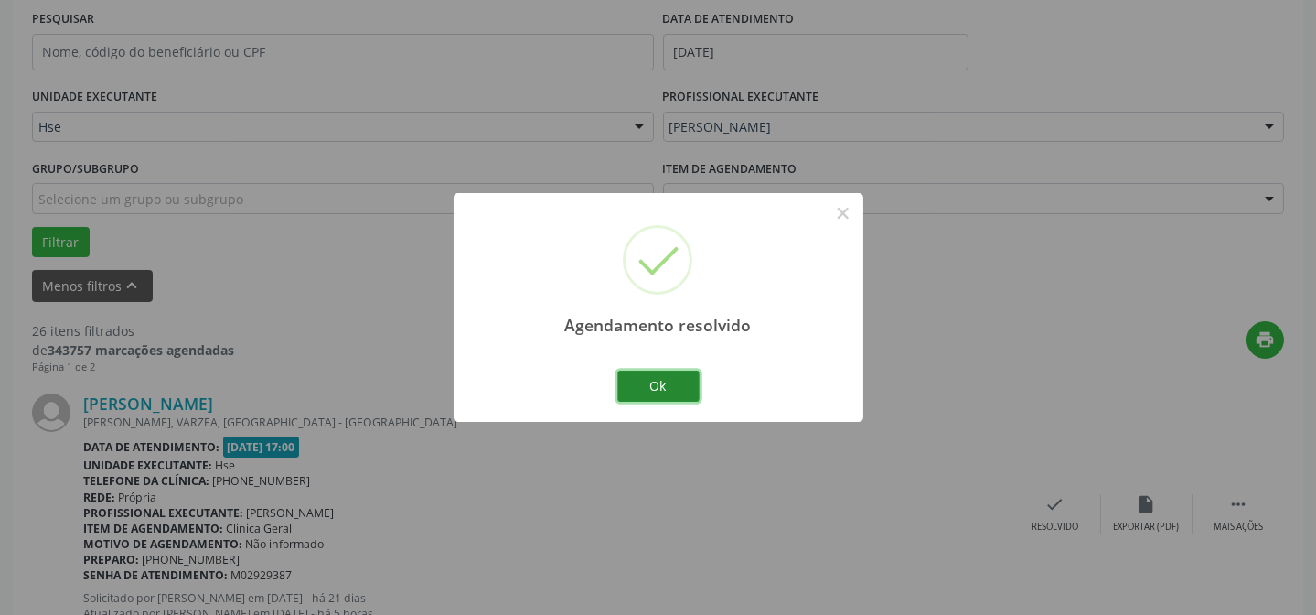
click at [641, 384] on button "Ok" at bounding box center [658, 385] width 82 height 31
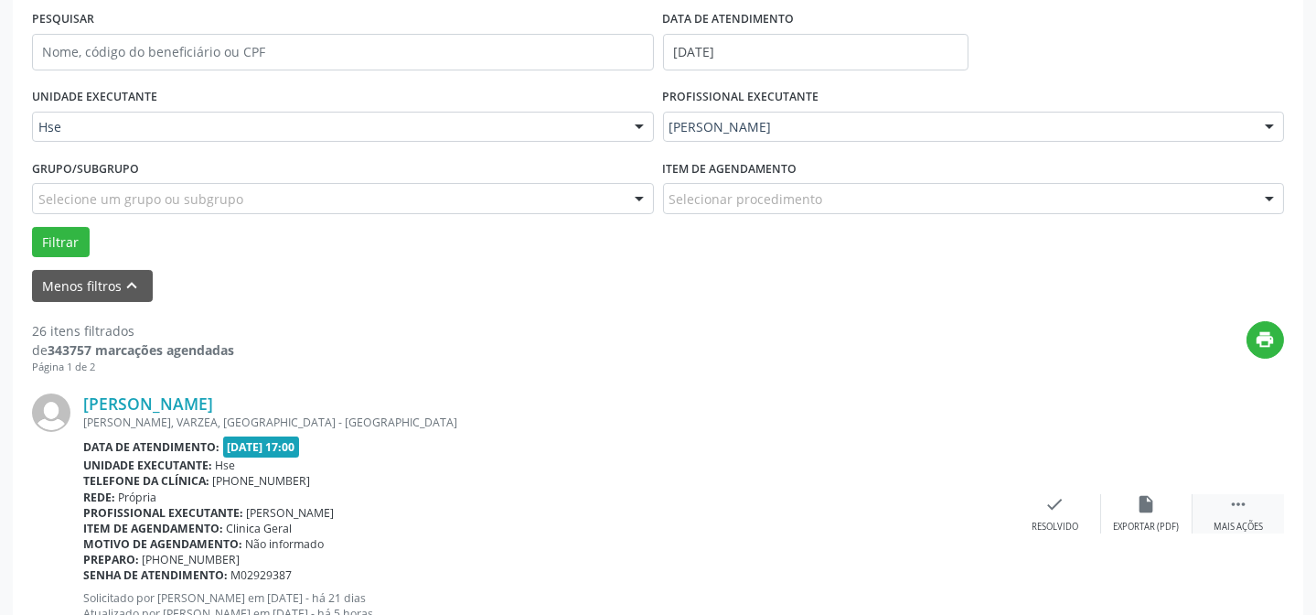
click at [1224, 507] on div " Mais ações" at bounding box center [1237, 513] width 91 height 39
click at [1131, 496] on div "alarm_off Não compareceu" at bounding box center [1146, 513] width 91 height 39
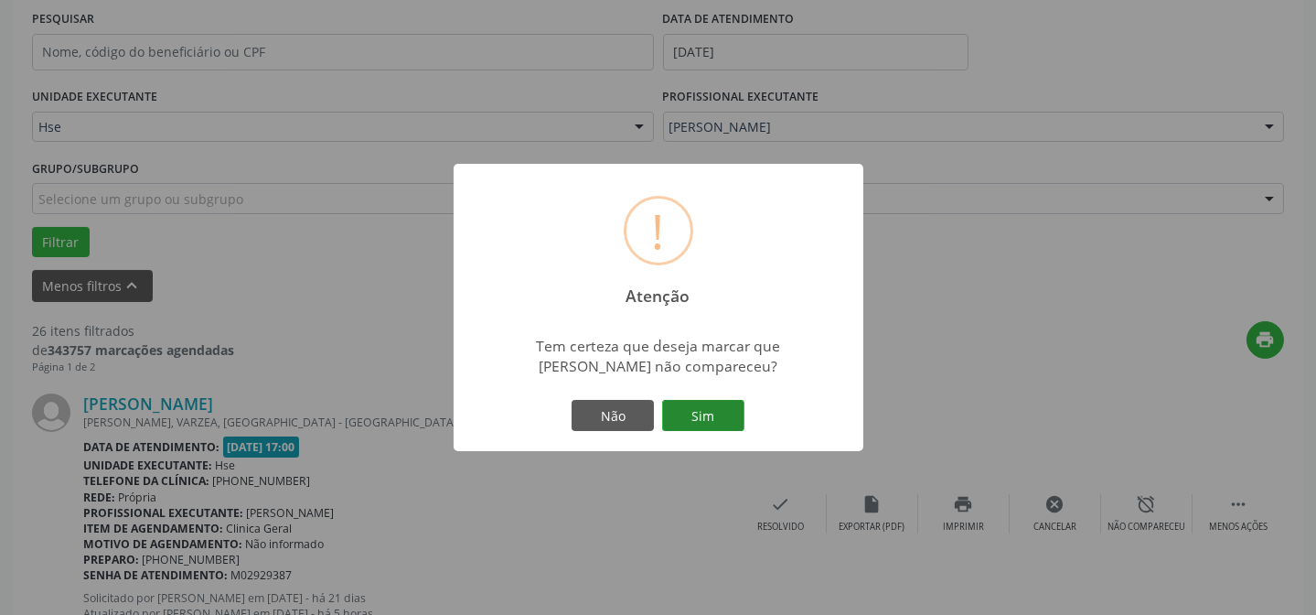
click at [739, 423] on button "Sim" at bounding box center [703, 415] width 82 height 31
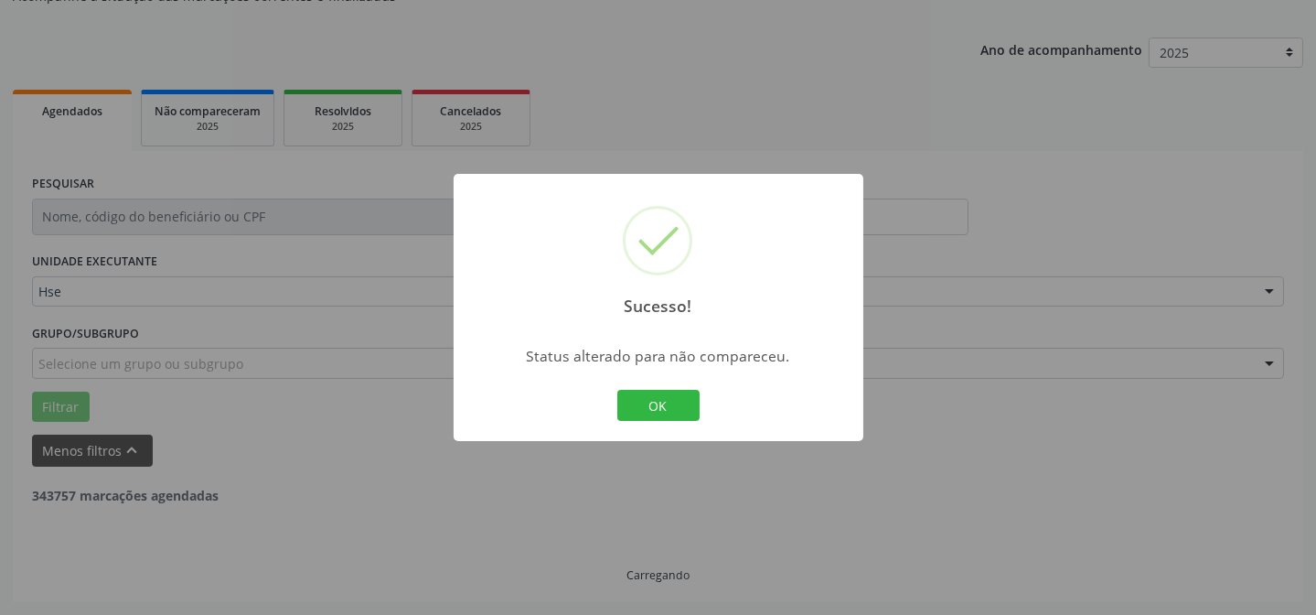
scroll to position [183, 0]
click at [651, 405] on button "OK" at bounding box center [658, 405] width 82 height 31
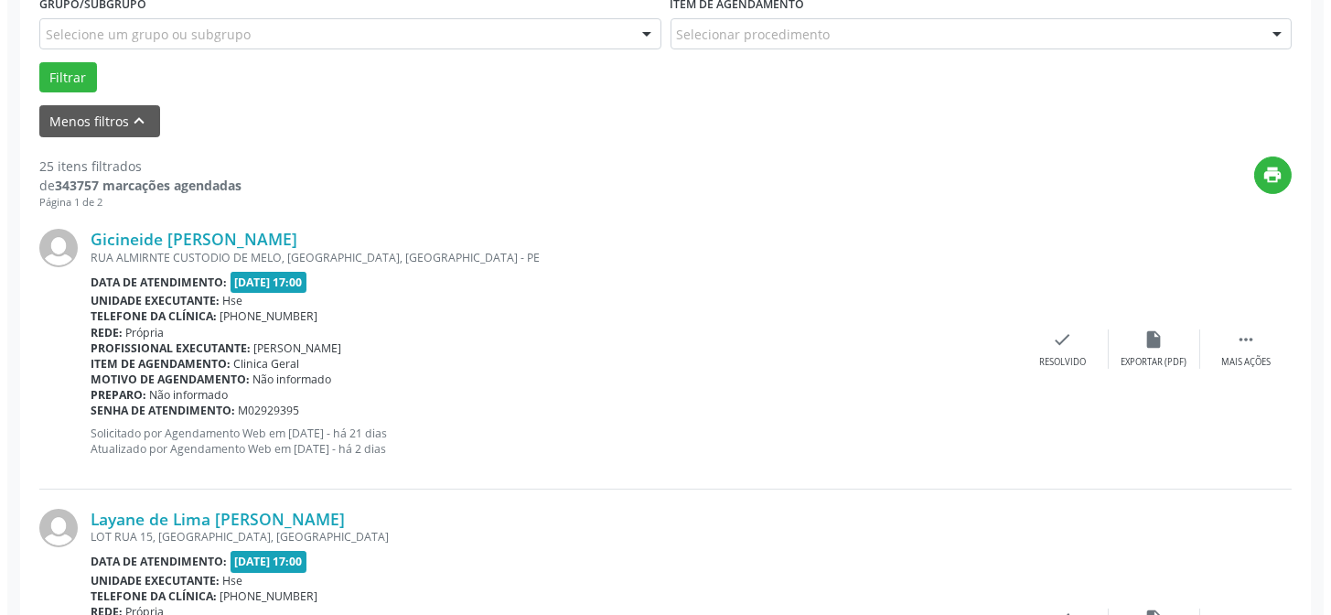
scroll to position [515, 0]
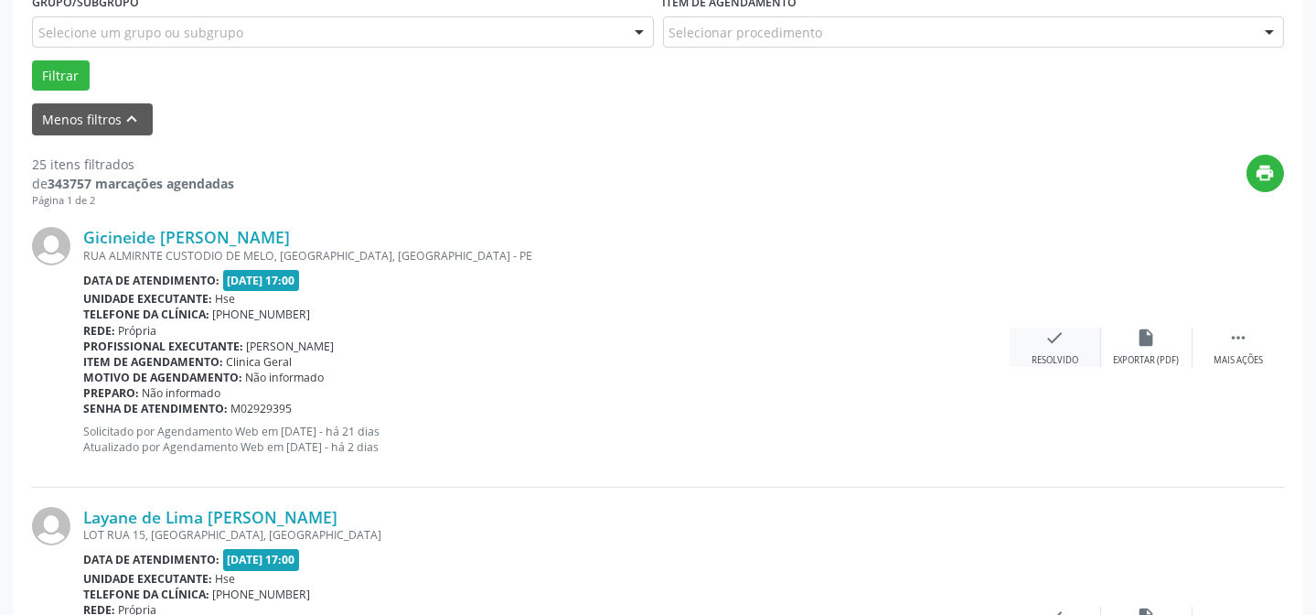
click at [1081, 348] on div "check Resolvido" at bounding box center [1055, 346] width 91 height 39
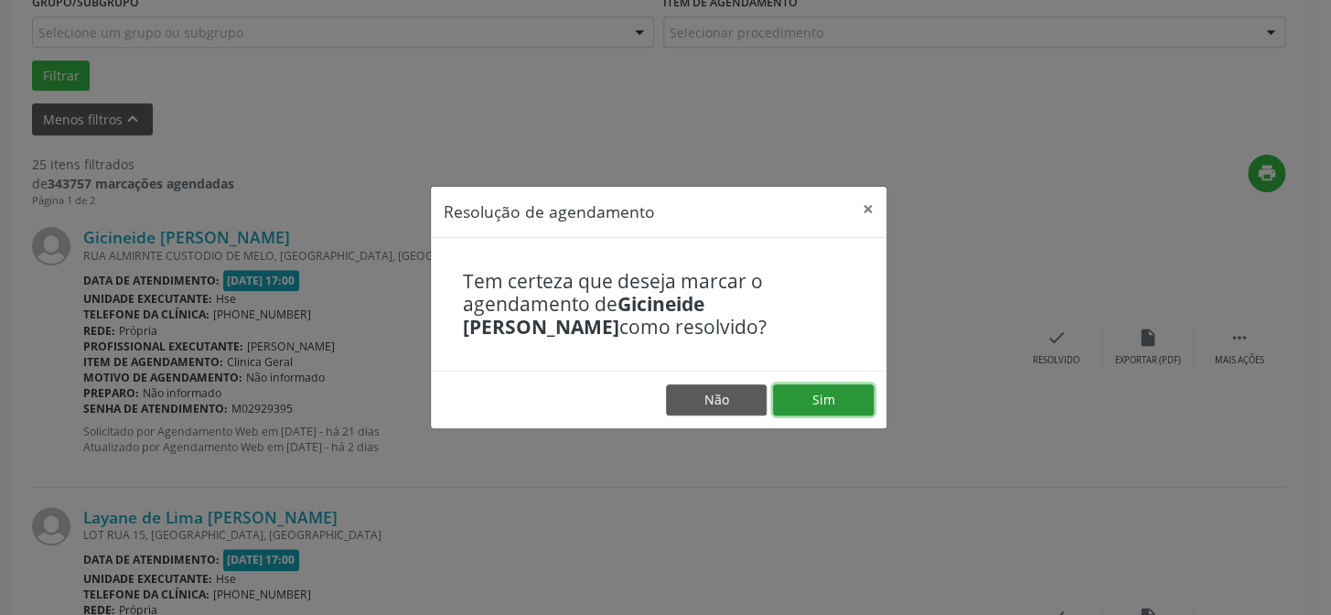
click at [826, 402] on button "Sim" at bounding box center [823, 399] width 101 height 31
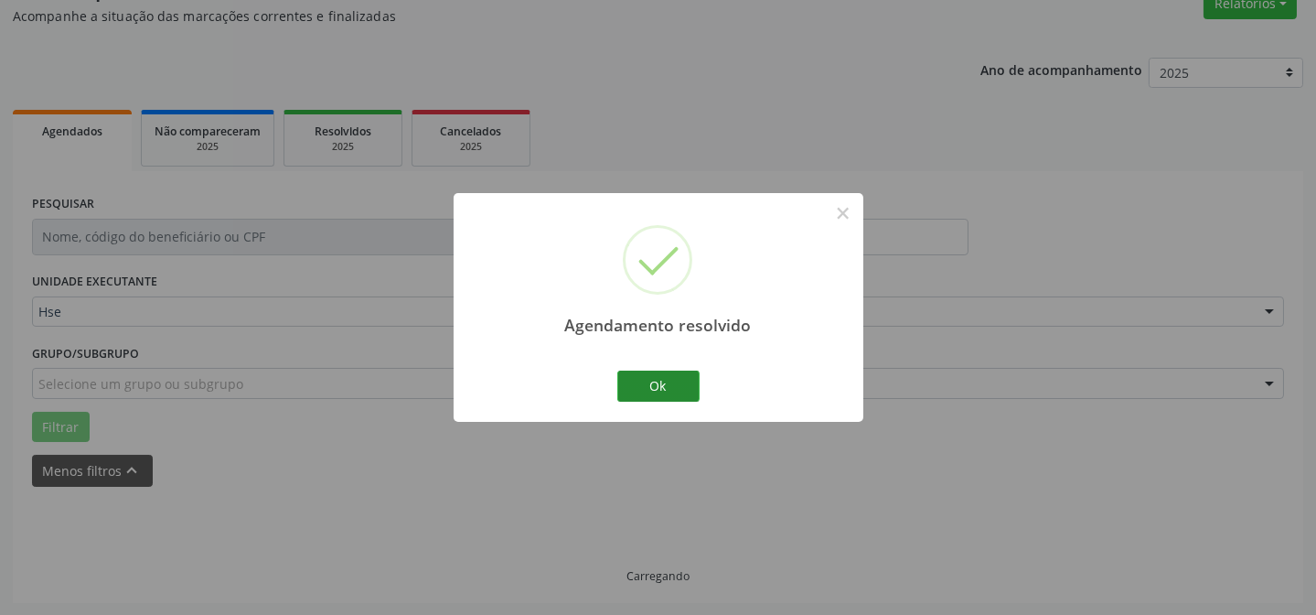
scroll to position [183, 0]
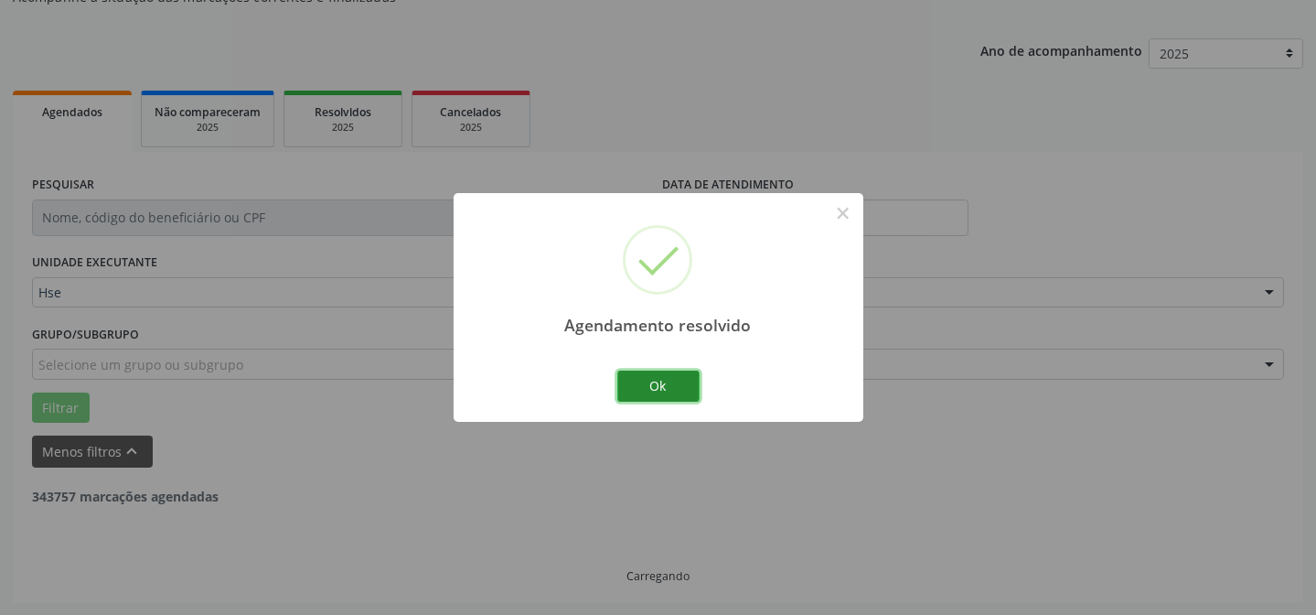
click at [648, 383] on button "Ok" at bounding box center [658, 385] width 82 height 31
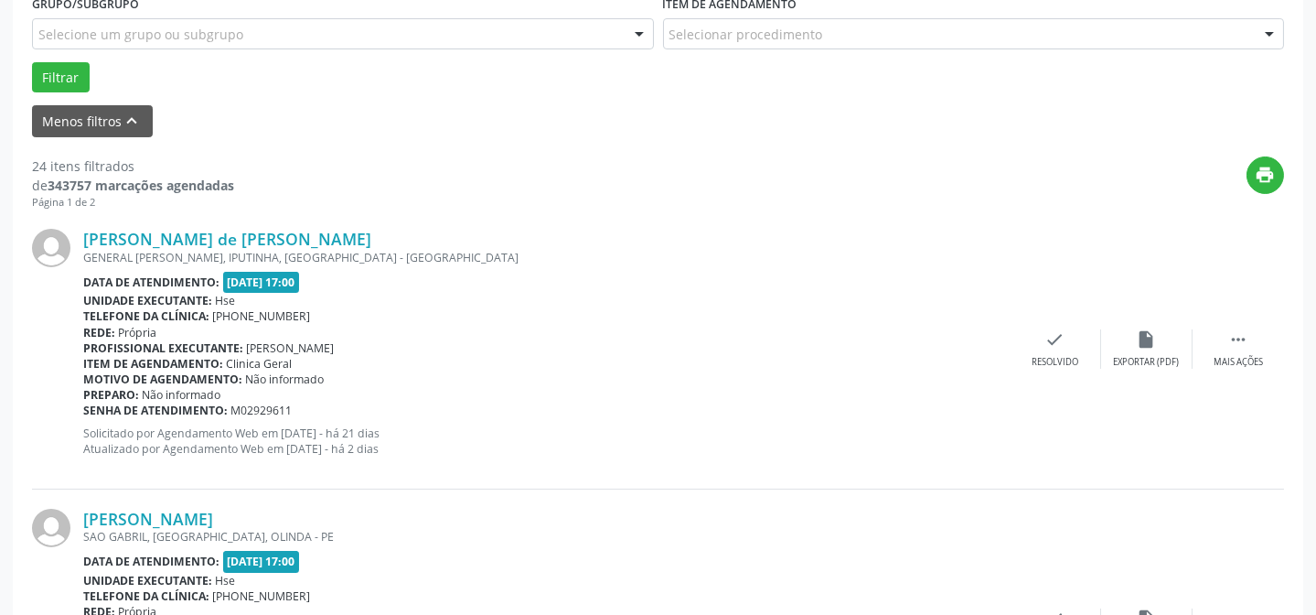
scroll to position [515, 0]
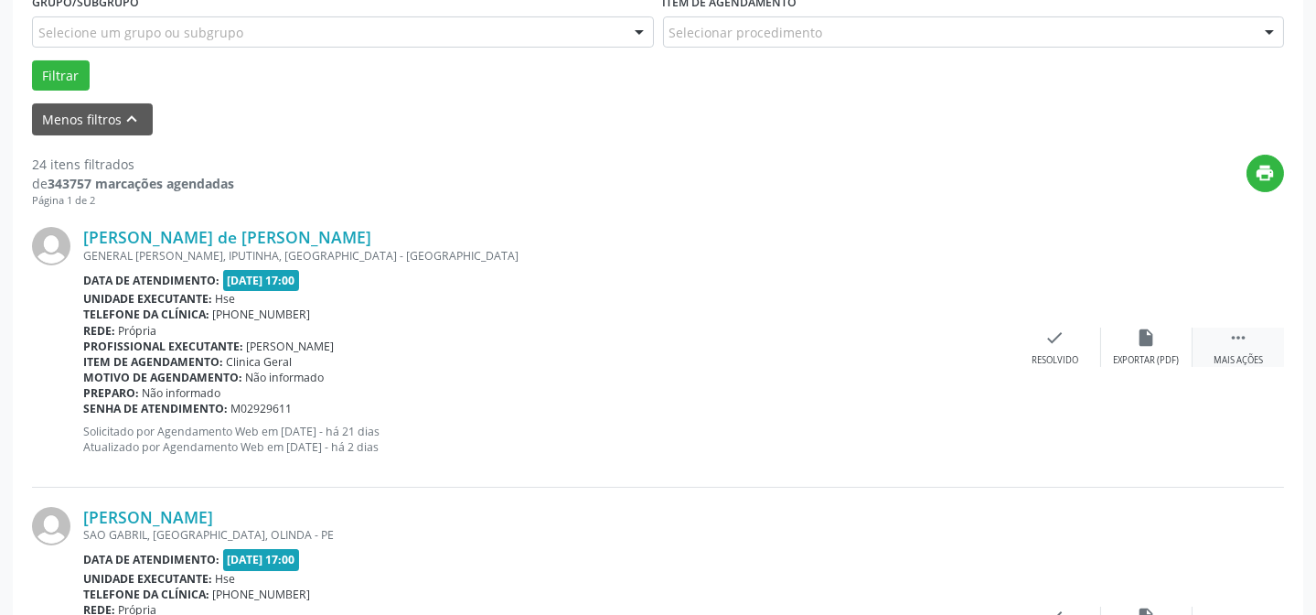
click at [1236, 332] on icon "" at bounding box center [1238, 337] width 20 height 20
click at [1135, 354] on div "Não compareceu" at bounding box center [1146, 360] width 78 height 13
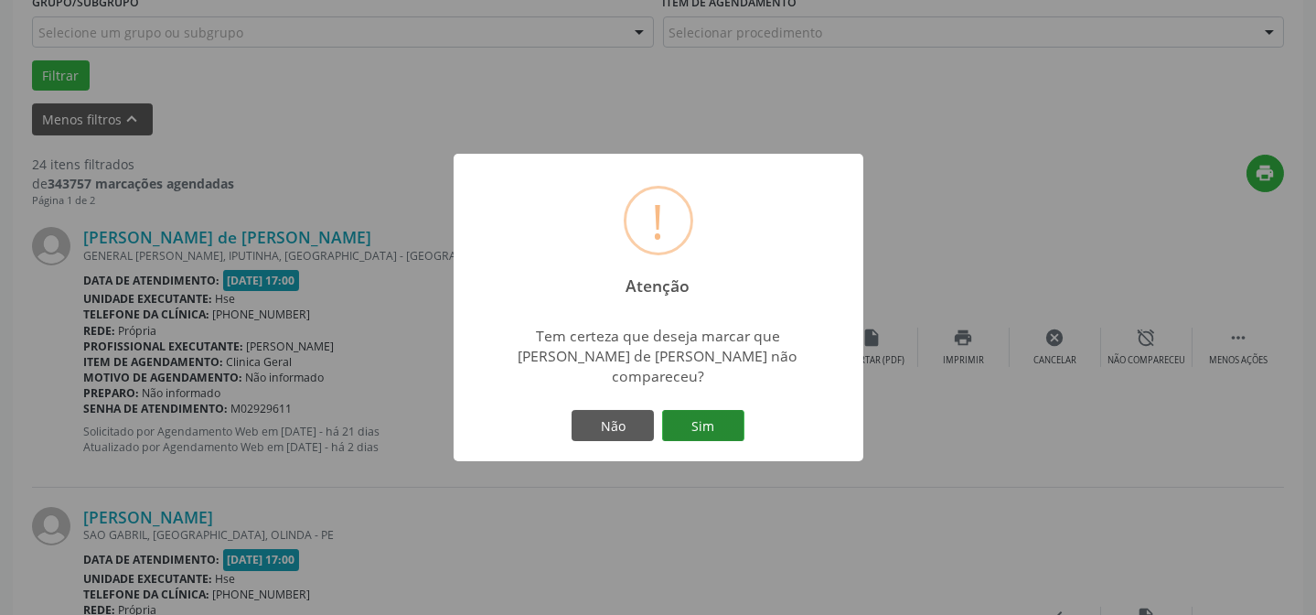
click at [688, 411] on button "Sim" at bounding box center [703, 425] width 82 height 31
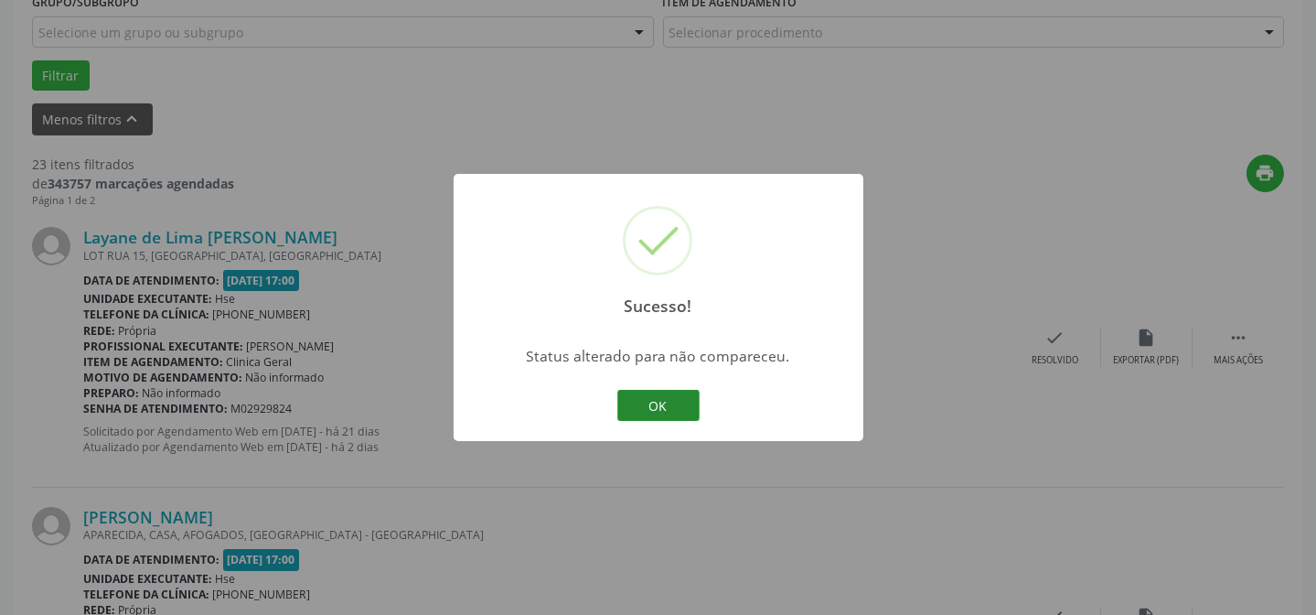
click at [665, 396] on button "OK" at bounding box center [658, 405] width 82 height 31
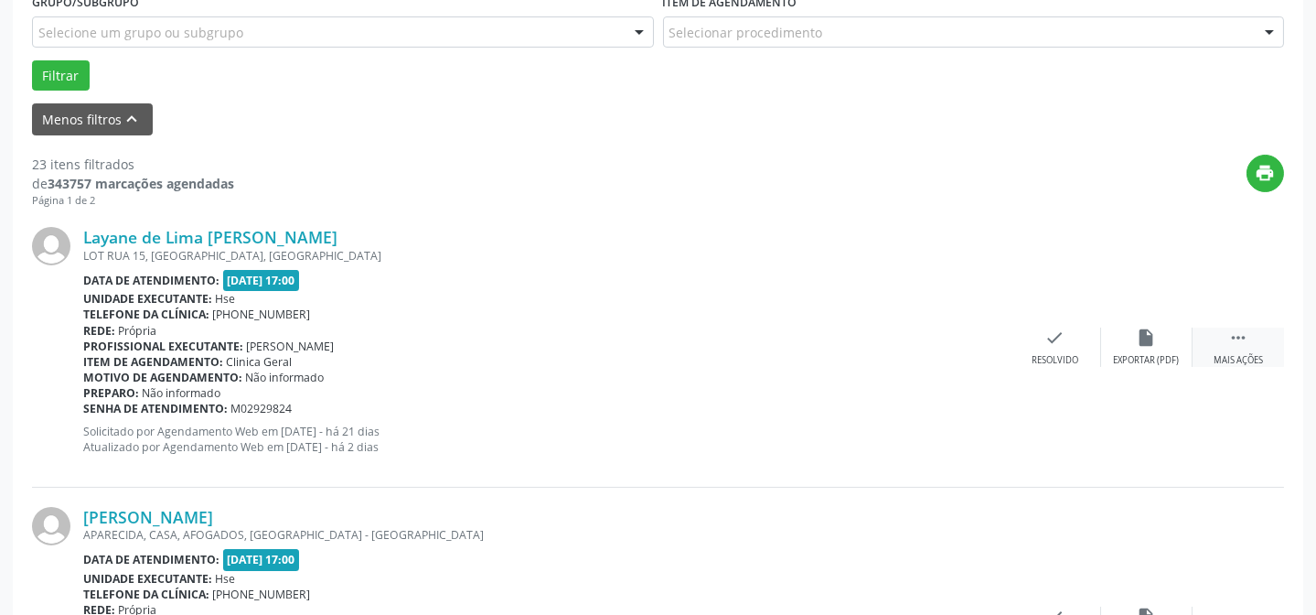
click at [1246, 344] on icon "" at bounding box center [1238, 337] width 20 height 20
click at [1139, 344] on icon "alarm_off" at bounding box center [1147, 337] width 20 height 20
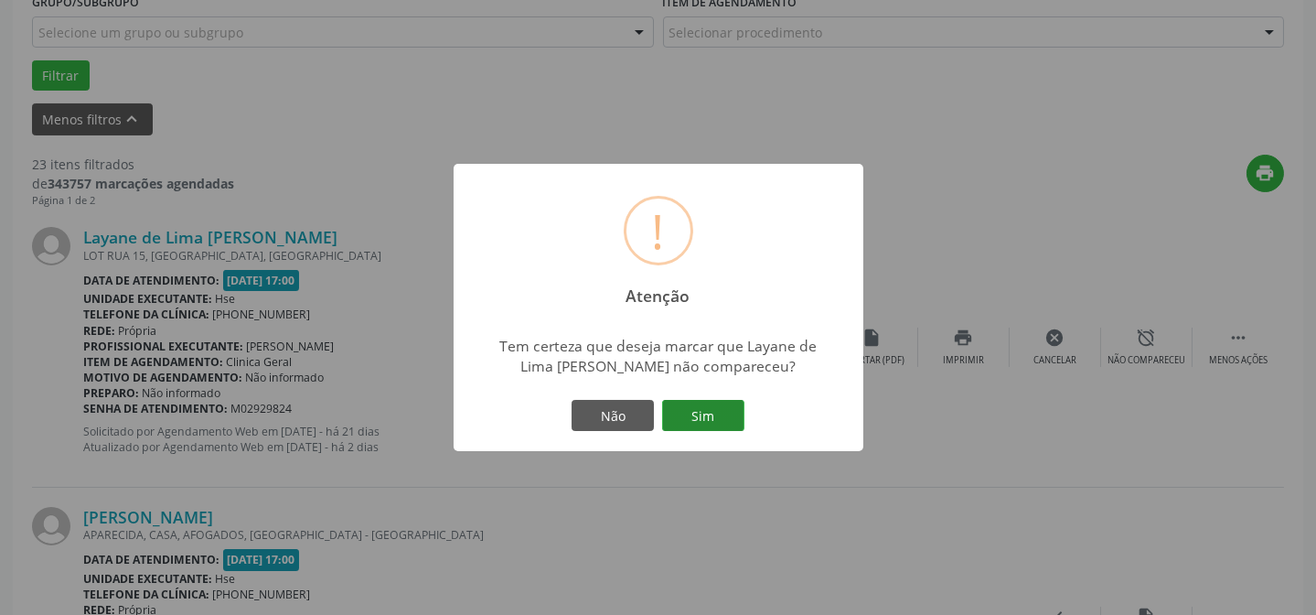
click at [706, 408] on button "Sim" at bounding box center [703, 415] width 82 height 31
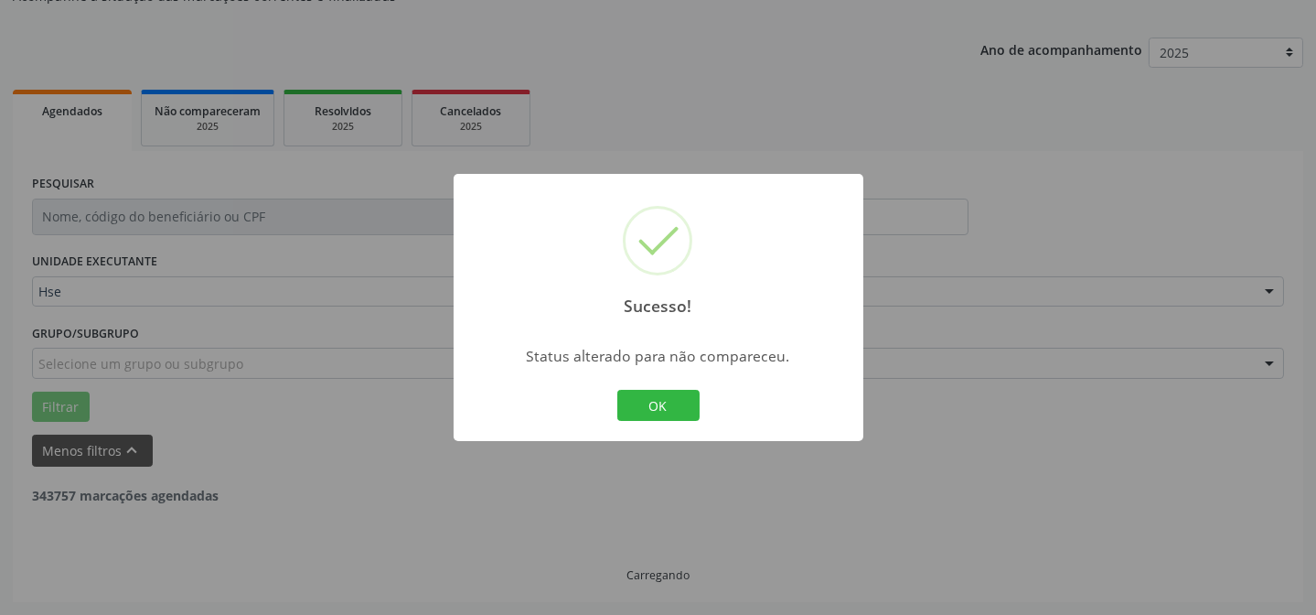
scroll to position [183, 0]
drag, startPoint x: 677, startPoint y: 361, endPoint x: 668, endPoint y: 407, distance: 46.5
click at [670, 399] on div "Sucesso! × Status alterado para não compareceu. OK Cancel" at bounding box center [659, 307] width 410 height 267
click at [668, 407] on button "OK" at bounding box center [658, 405] width 82 height 31
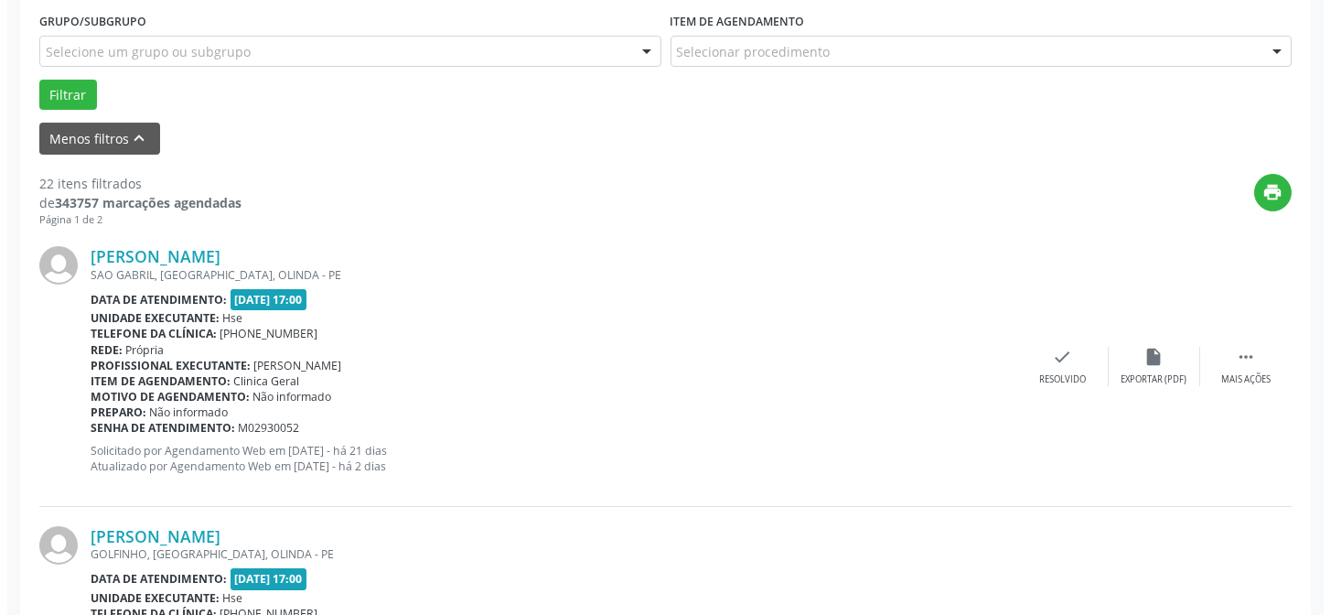
scroll to position [515, 0]
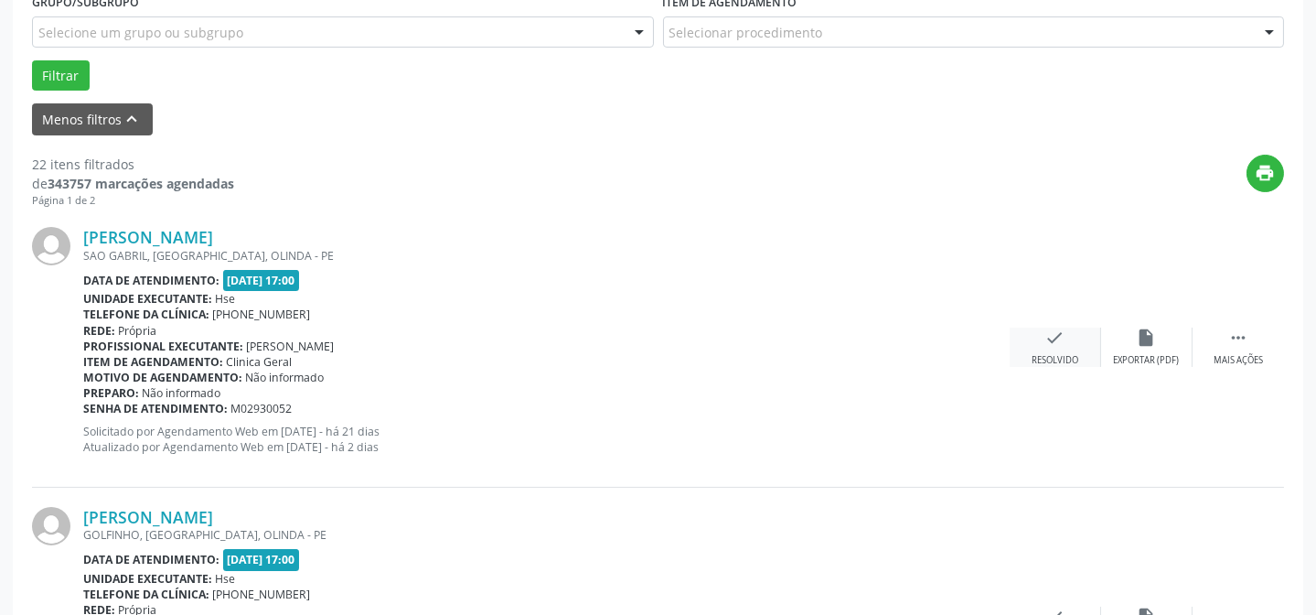
drag, startPoint x: 1043, startPoint y: 375, endPoint x: 1052, endPoint y: 355, distance: 21.7
click at [1046, 369] on div "[PERSON_NAME] SAO GABRIL, [GEOGRAPHIC_DATA], OLINDA - PE Data de atendimento: […" at bounding box center [658, 347] width 1252 height 279
click at [1052, 355] on div "Resolvido" at bounding box center [1055, 360] width 47 height 13
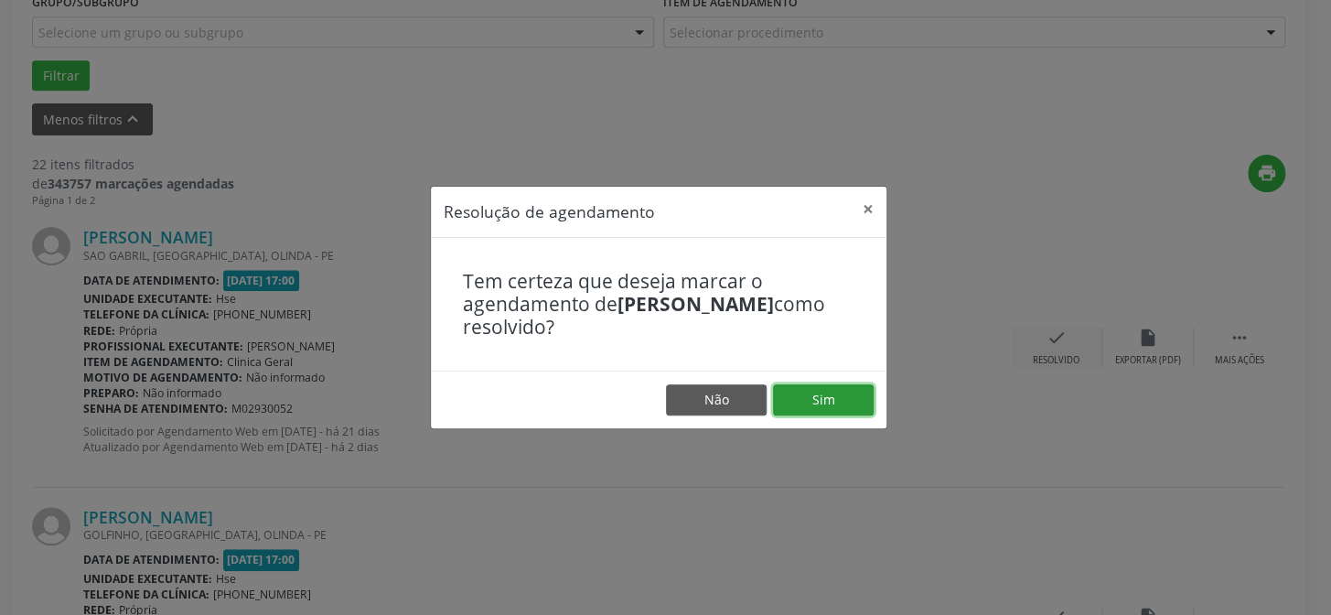
click at [858, 401] on button "Sim" at bounding box center [823, 399] width 101 height 31
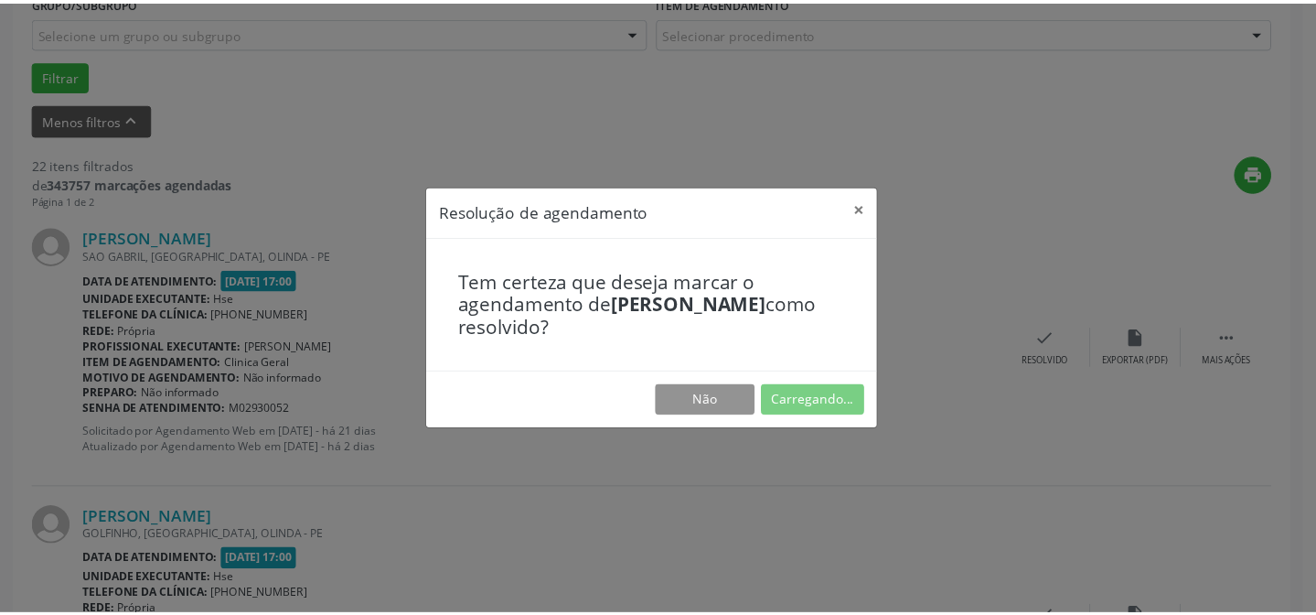
scroll to position [164, 0]
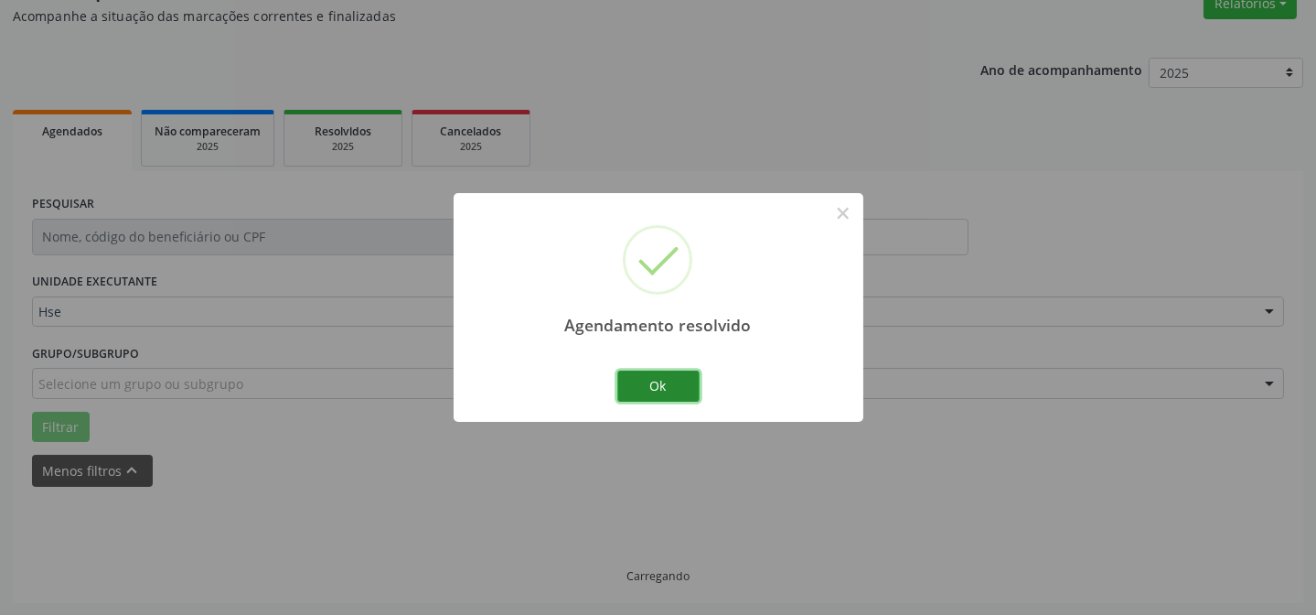
click at [673, 383] on button "Ok" at bounding box center [658, 385] width 82 height 31
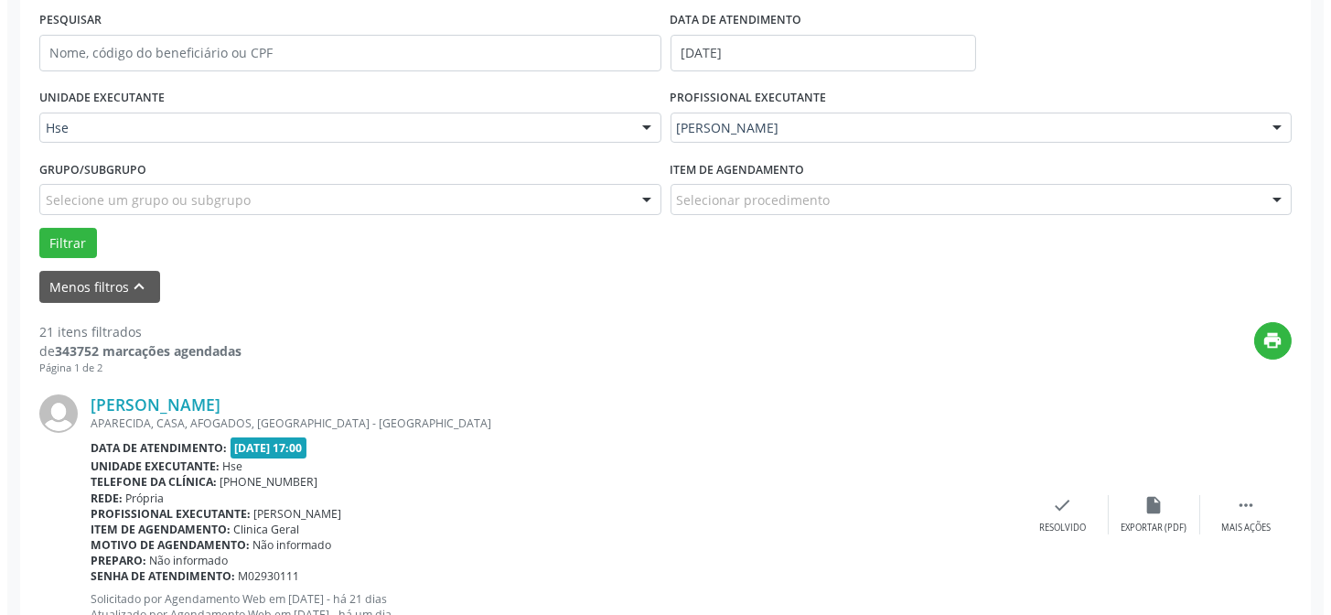
scroll to position [412, 0]
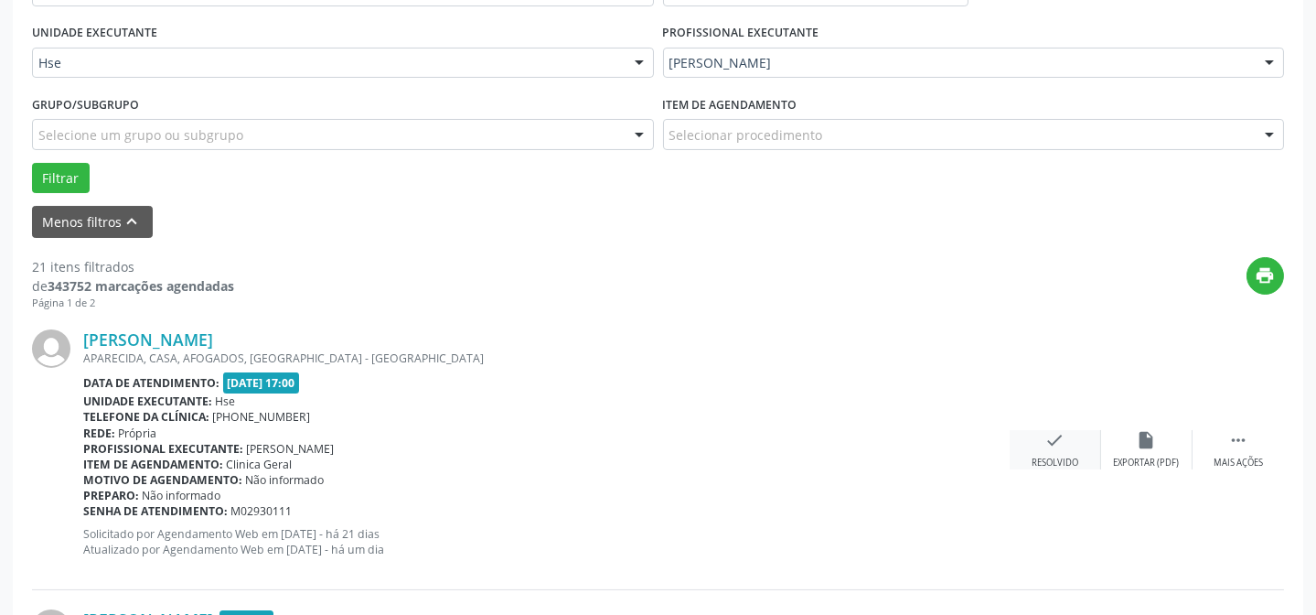
click at [1066, 445] on div "check Resolvido" at bounding box center [1055, 449] width 91 height 39
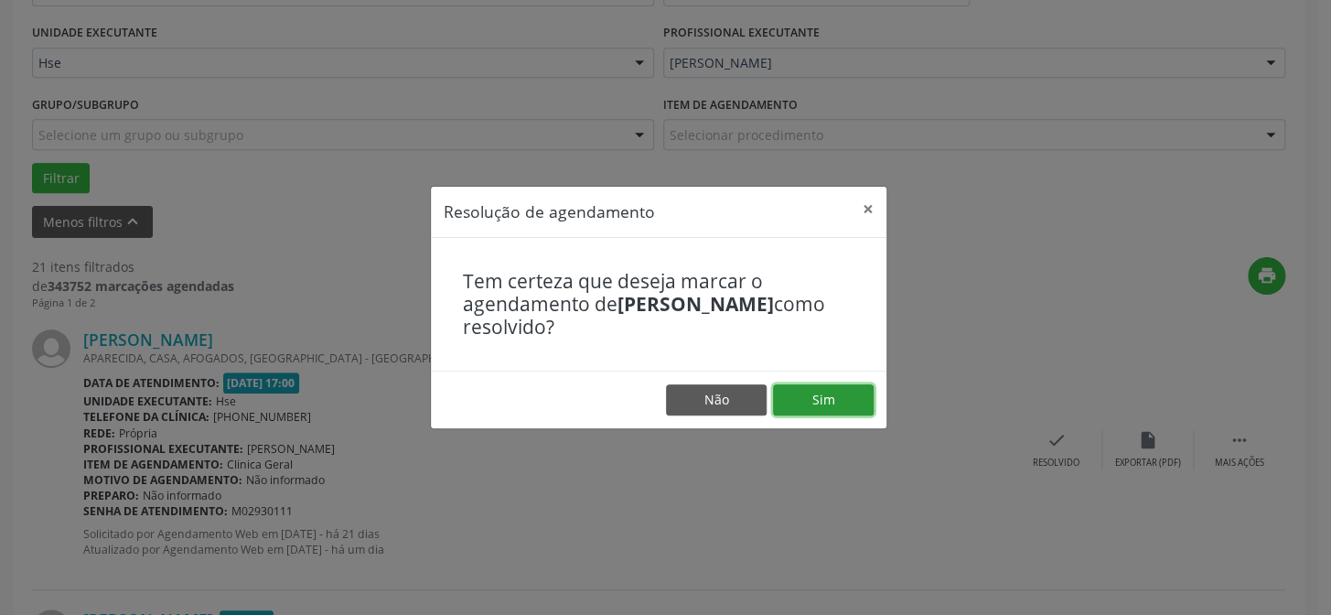
drag, startPoint x: 822, startPoint y: 399, endPoint x: 806, endPoint y: 398, distance: 16.5
click at [821, 398] on button "Sim" at bounding box center [823, 399] width 101 height 31
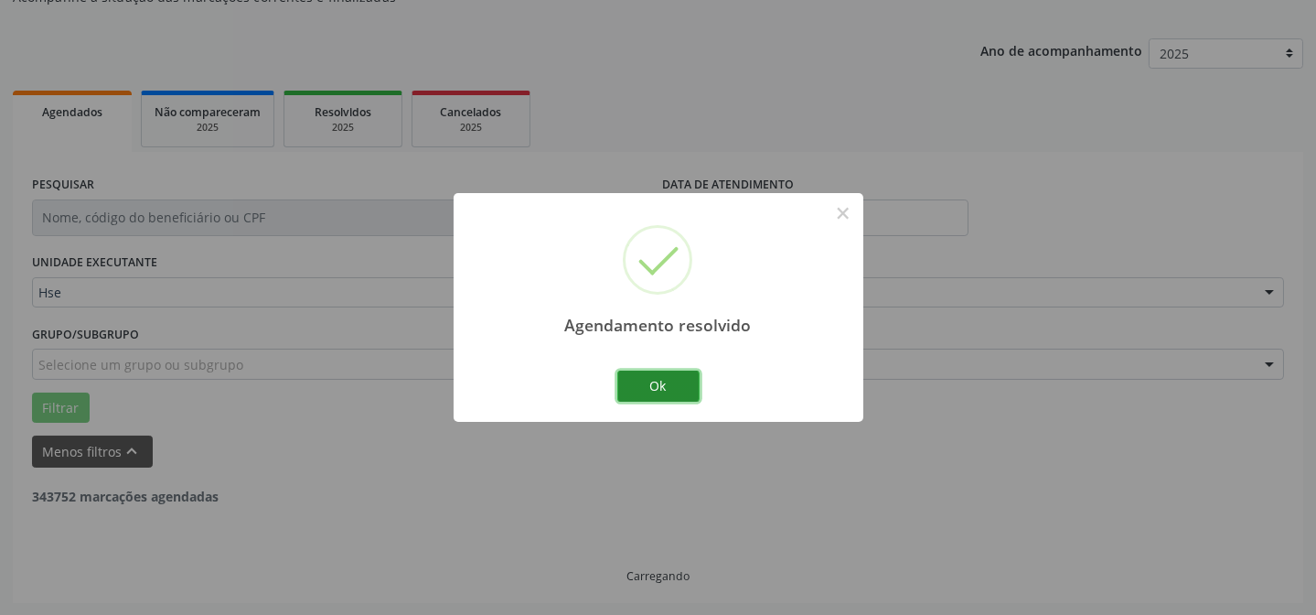
click at [641, 382] on button "Ok" at bounding box center [658, 385] width 82 height 31
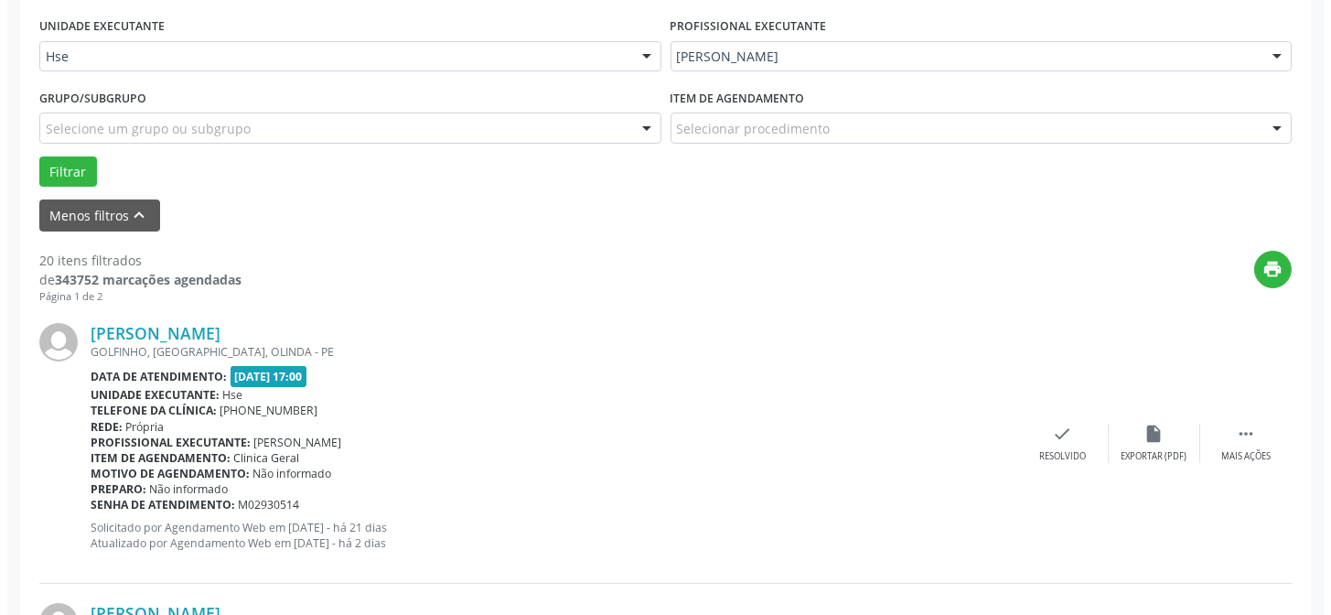
scroll to position [432, 0]
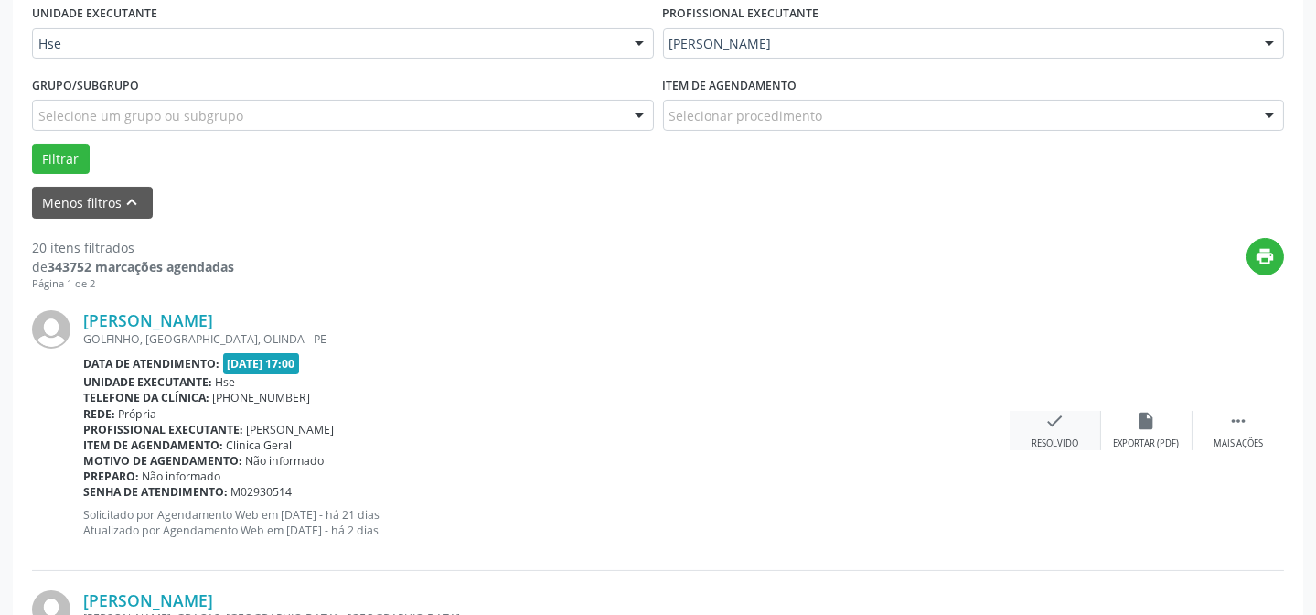
click at [1079, 438] on div "check Resolvido" at bounding box center [1055, 430] width 91 height 39
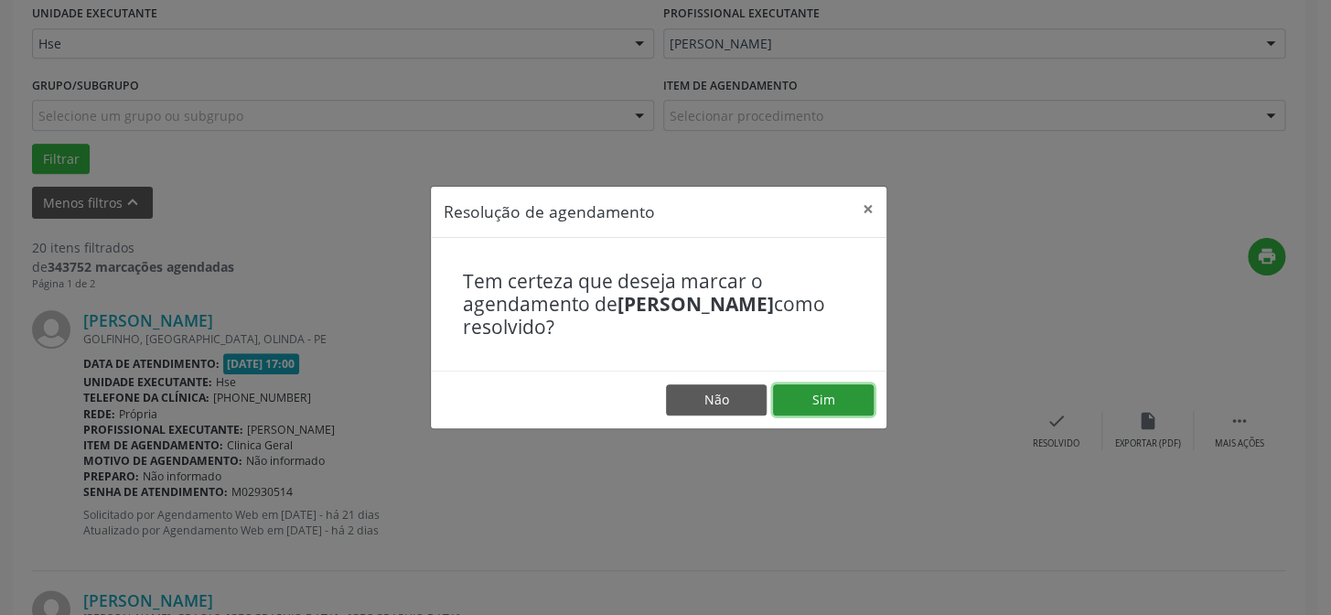
click at [848, 401] on button "Sim" at bounding box center [823, 399] width 101 height 31
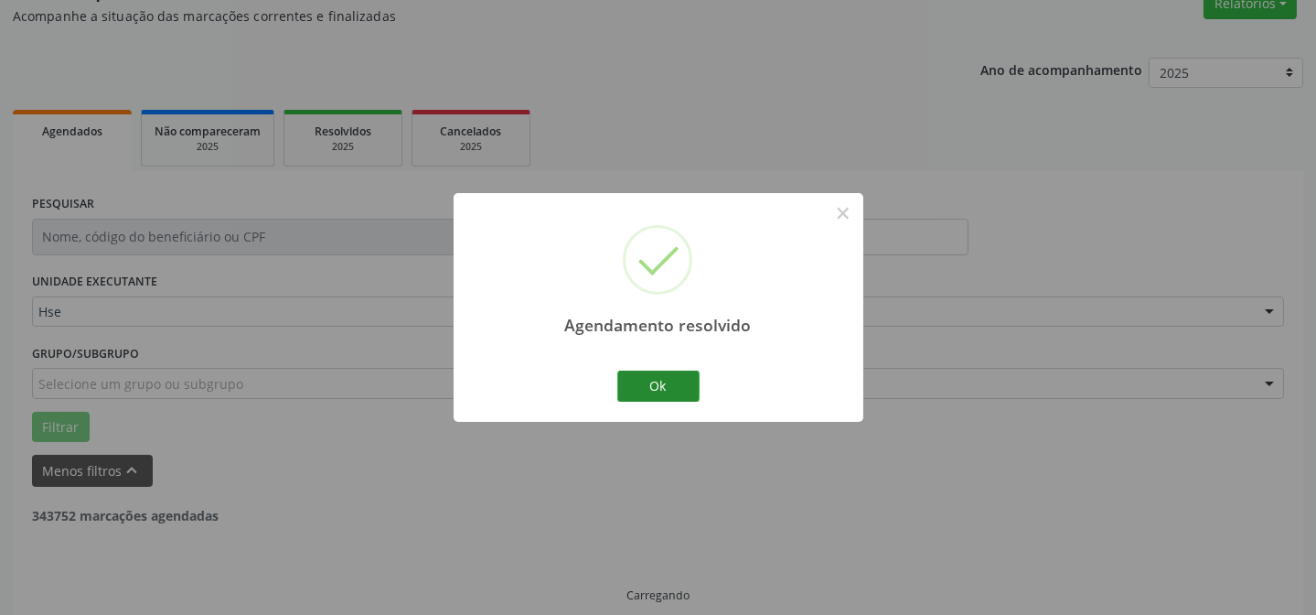
scroll to position [183, 0]
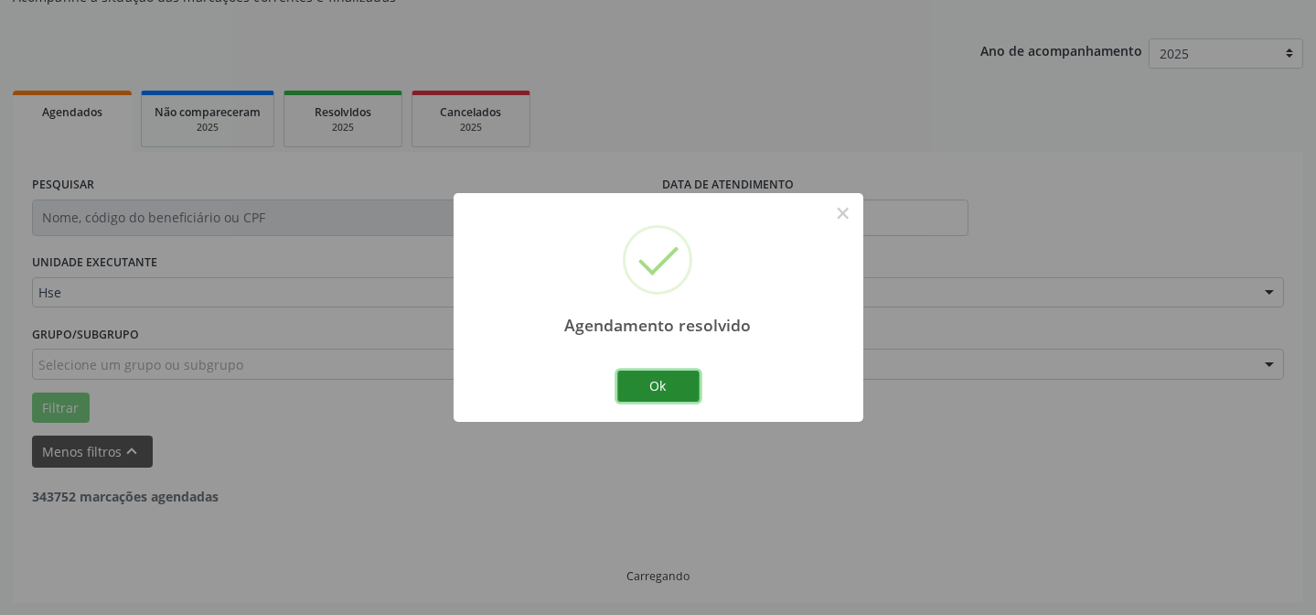
click at [662, 385] on button "Ok" at bounding box center [658, 385] width 82 height 31
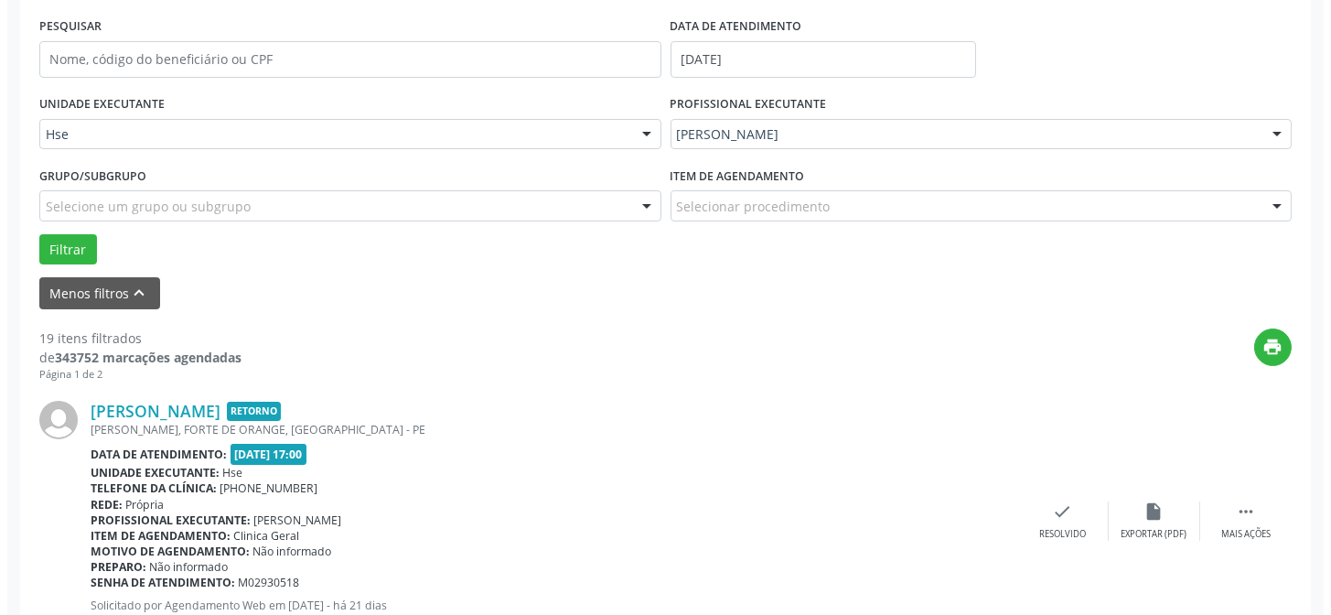
scroll to position [348, 0]
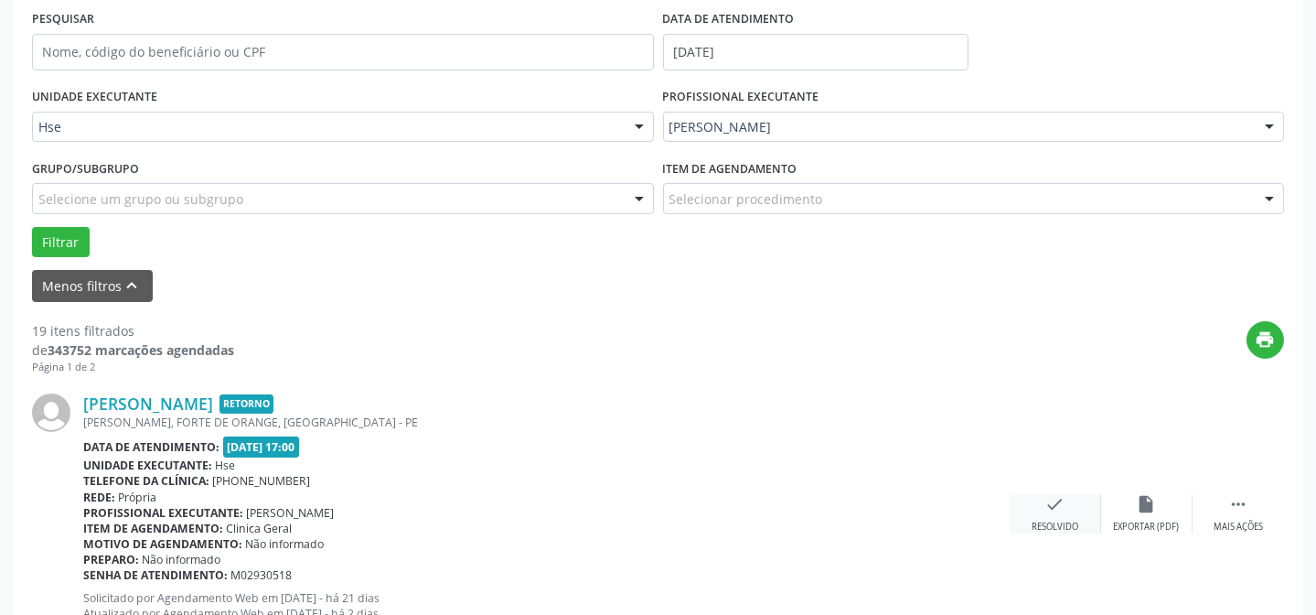
click at [1040, 520] on div "Resolvido" at bounding box center [1055, 526] width 47 height 13
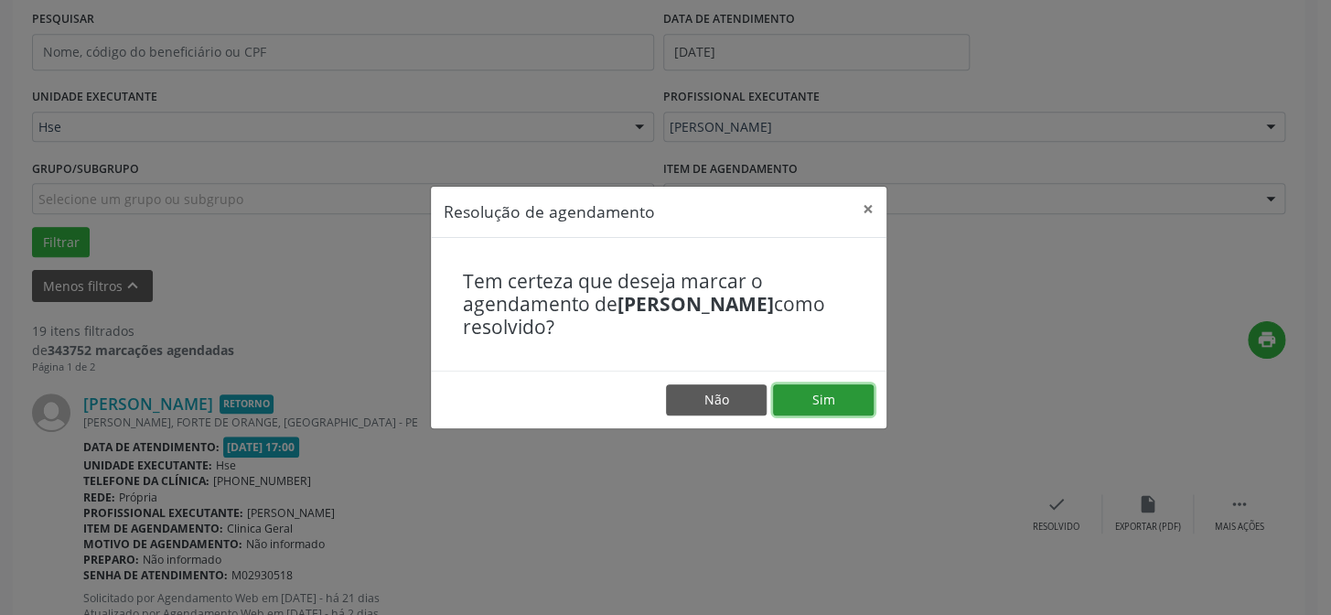
click at [835, 401] on button "Sim" at bounding box center [823, 399] width 101 height 31
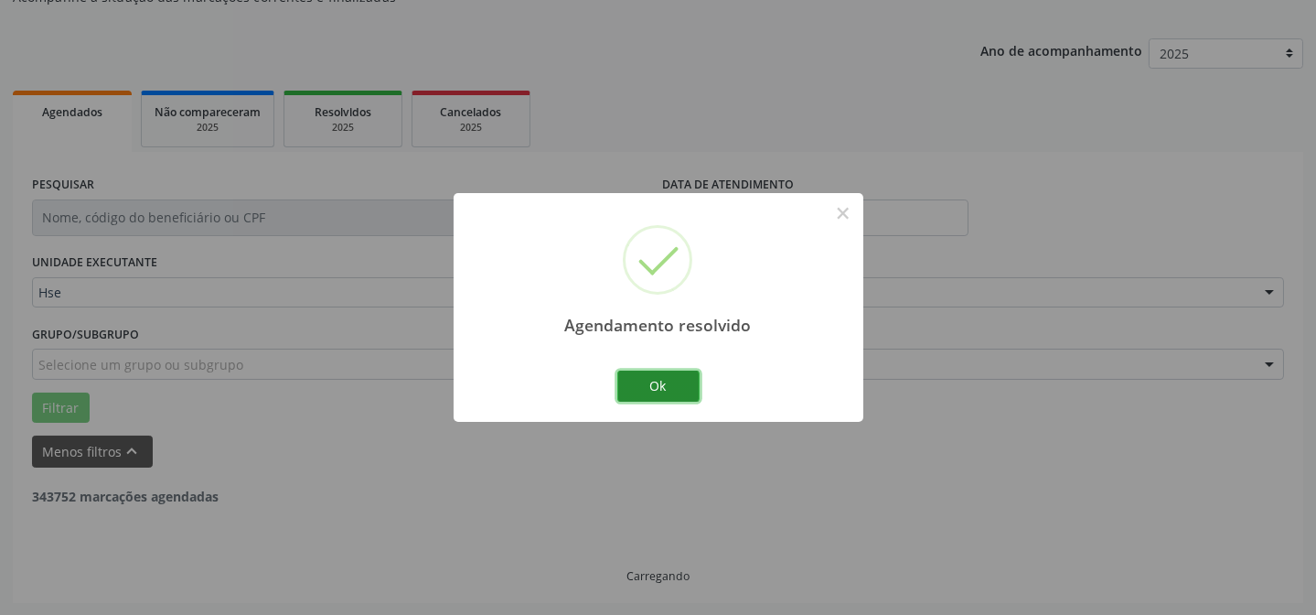
click at [660, 382] on button "Ok" at bounding box center [658, 385] width 82 height 31
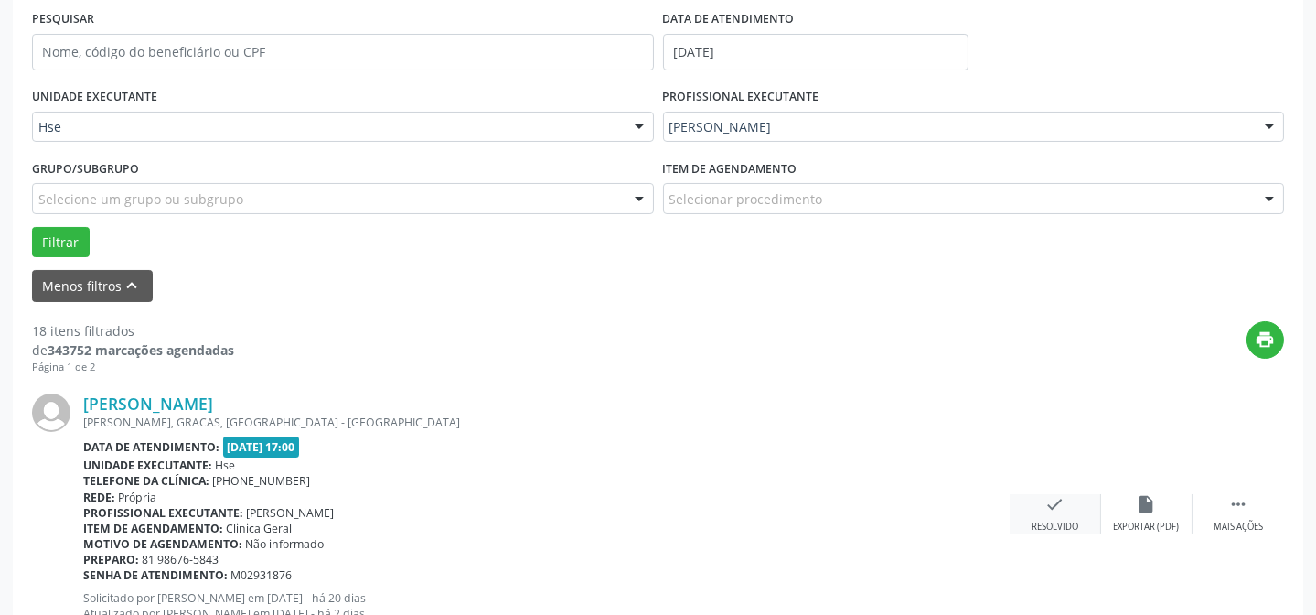
click at [1053, 503] on icon "check" at bounding box center [1055, 504] width 20 height 20
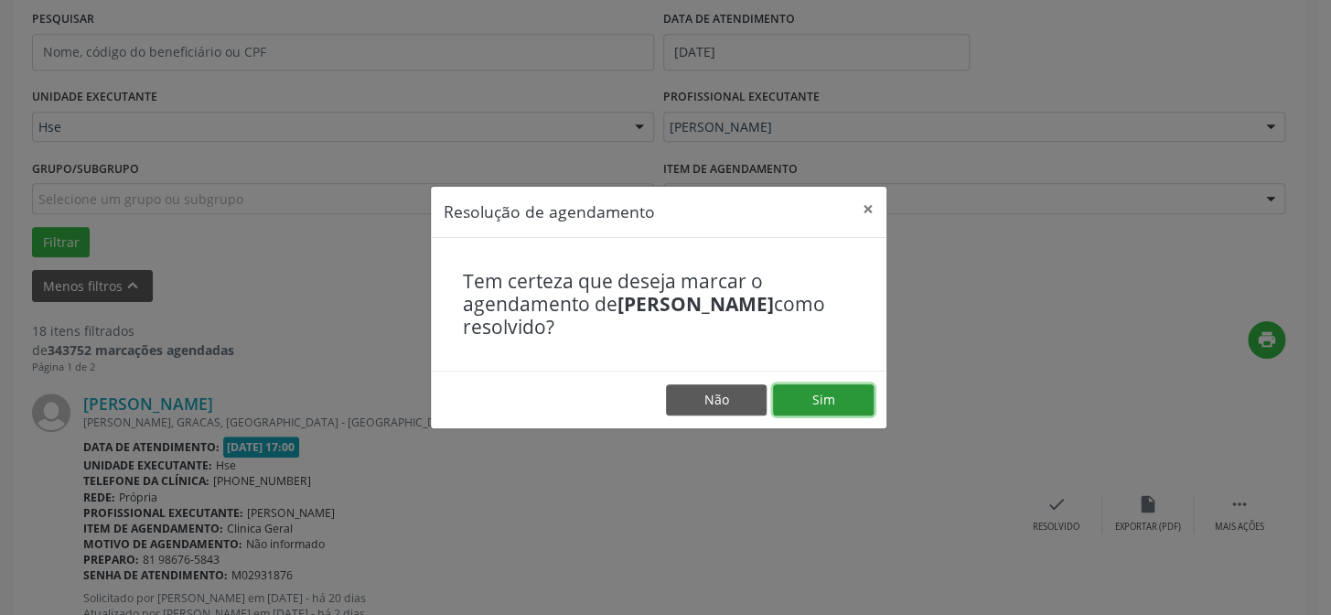
click at [863, 398] on button "Sim" at bounding box center [823, 399] width 101 height 31
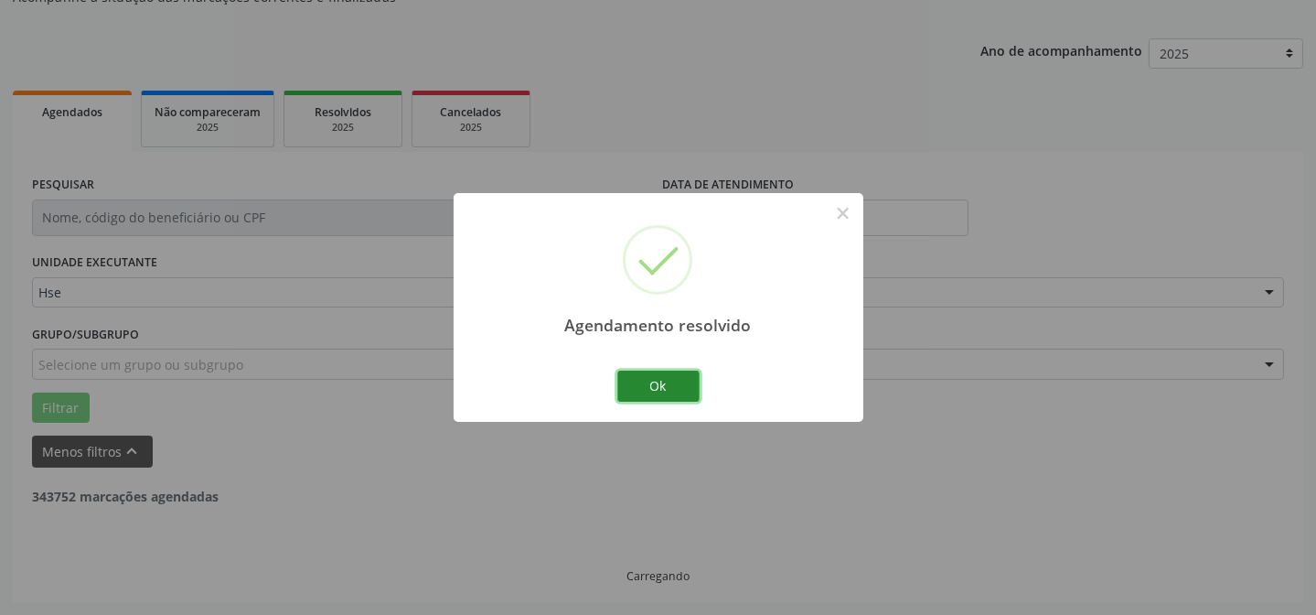
click at [620, 386] on button "Ok" at bounding box center [658, 385] width 82 height 31
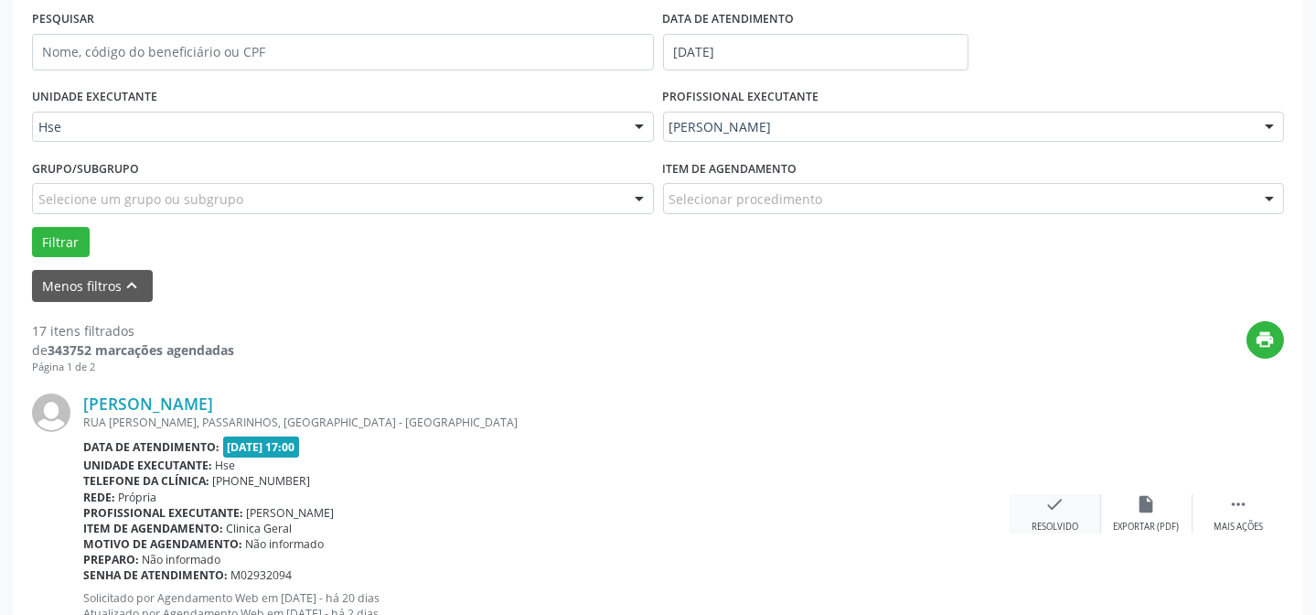
click at [1083, 508] on div "check Resolvido" at bounding box center [1055, 513] width 91 height 39
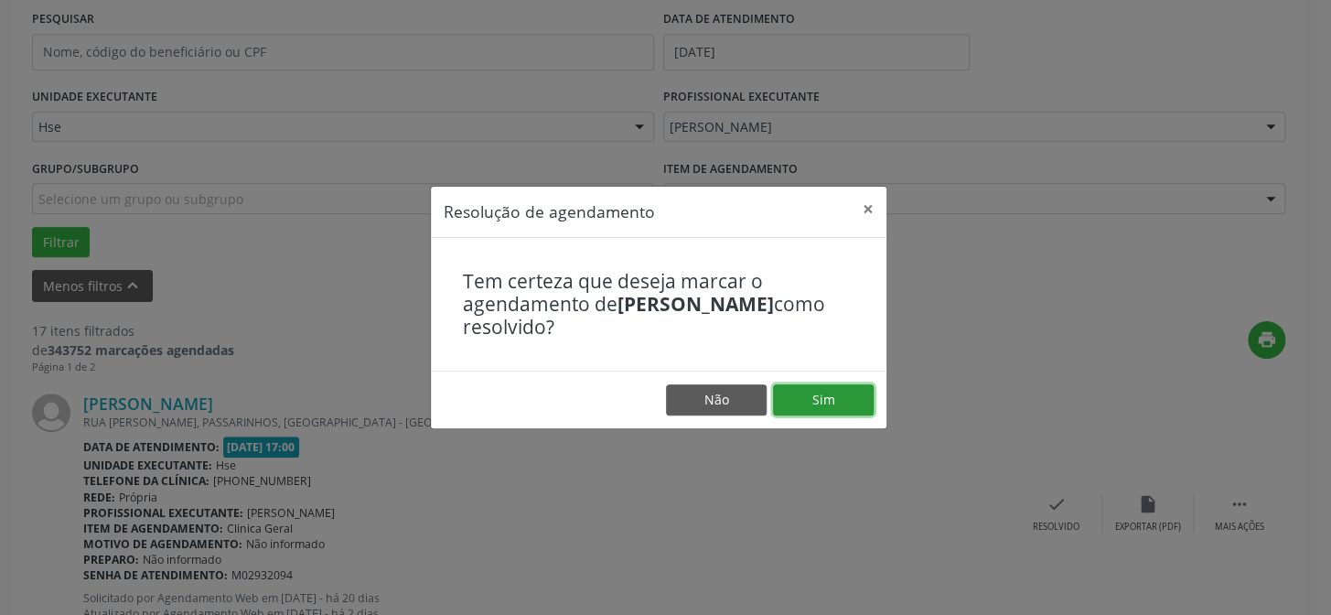
click at [807, 385] on button "Sim" at bounding box center [823, 399] width 101 height 31
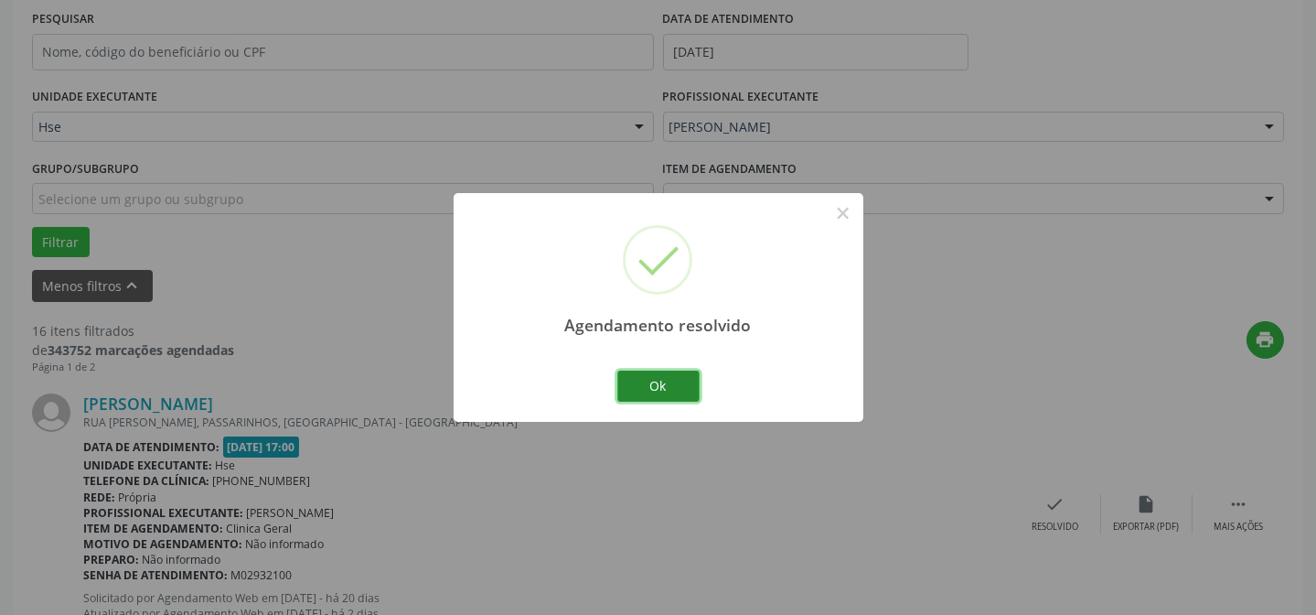
click at [666, 382] on button "Ok" at bounding box center [658, 385] width 82 height 31
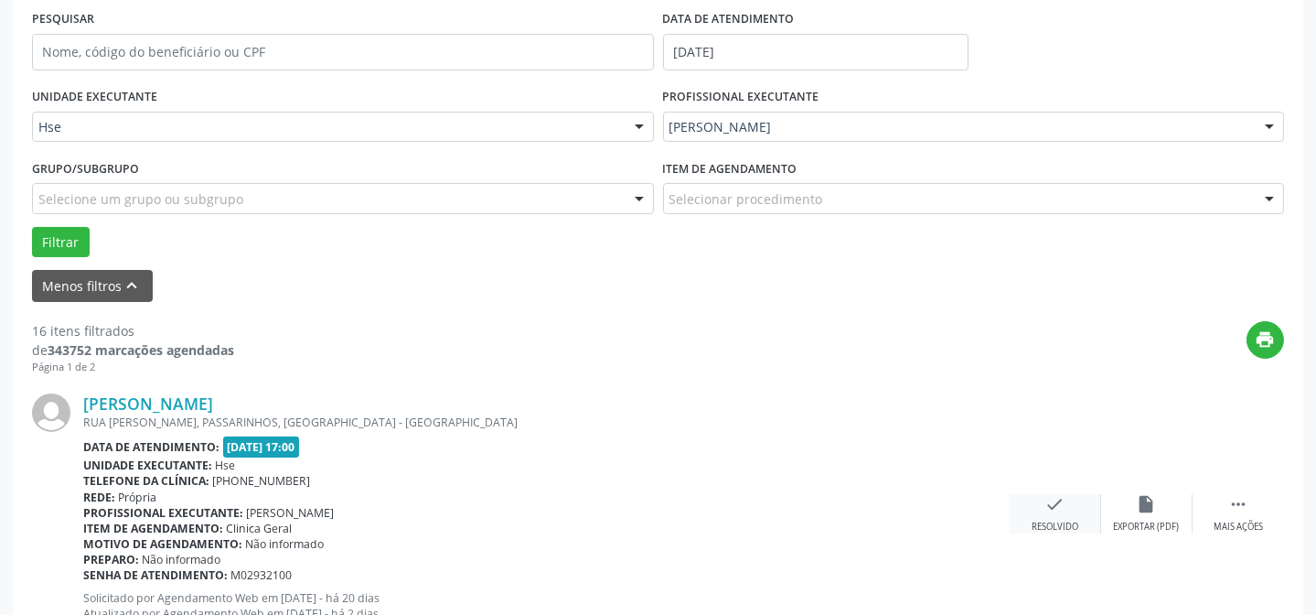
click at [1039, 521] on div "Resolvido" at bounding box center [1055, 526] width 47 height 13
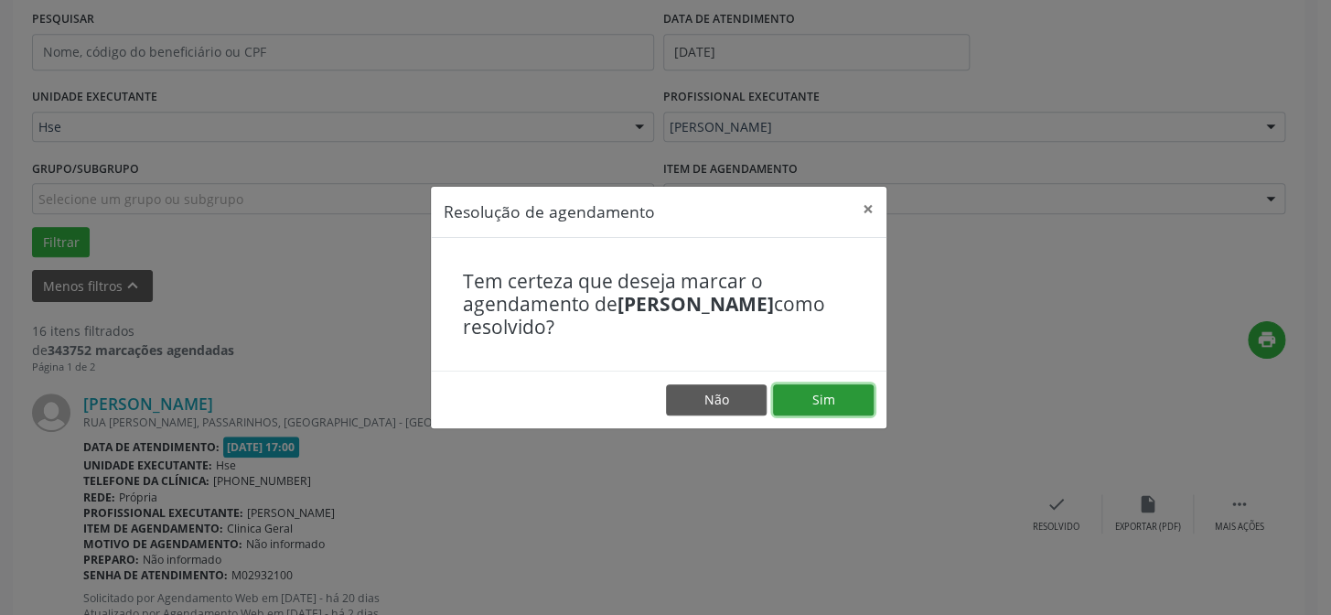
click at [809, 411] on button "Sim" at bounding box center [823, 399] width 101 height 31
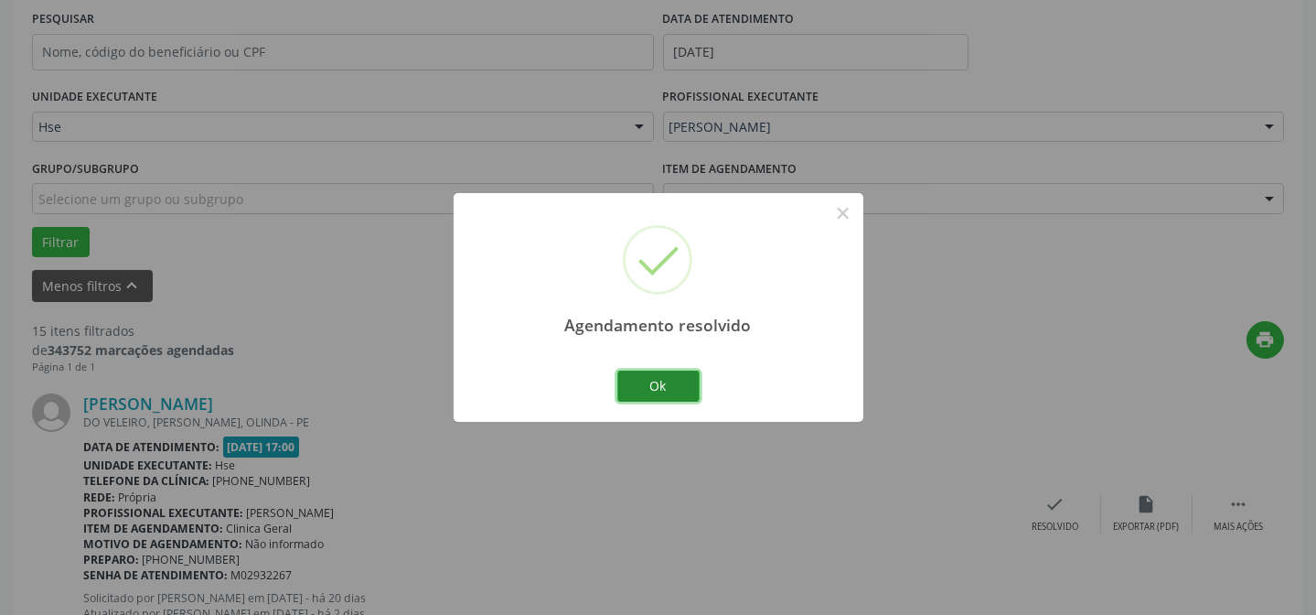
click at [668, 383] on button "Ok" at bounding box center [658, 385] width 82 height 31
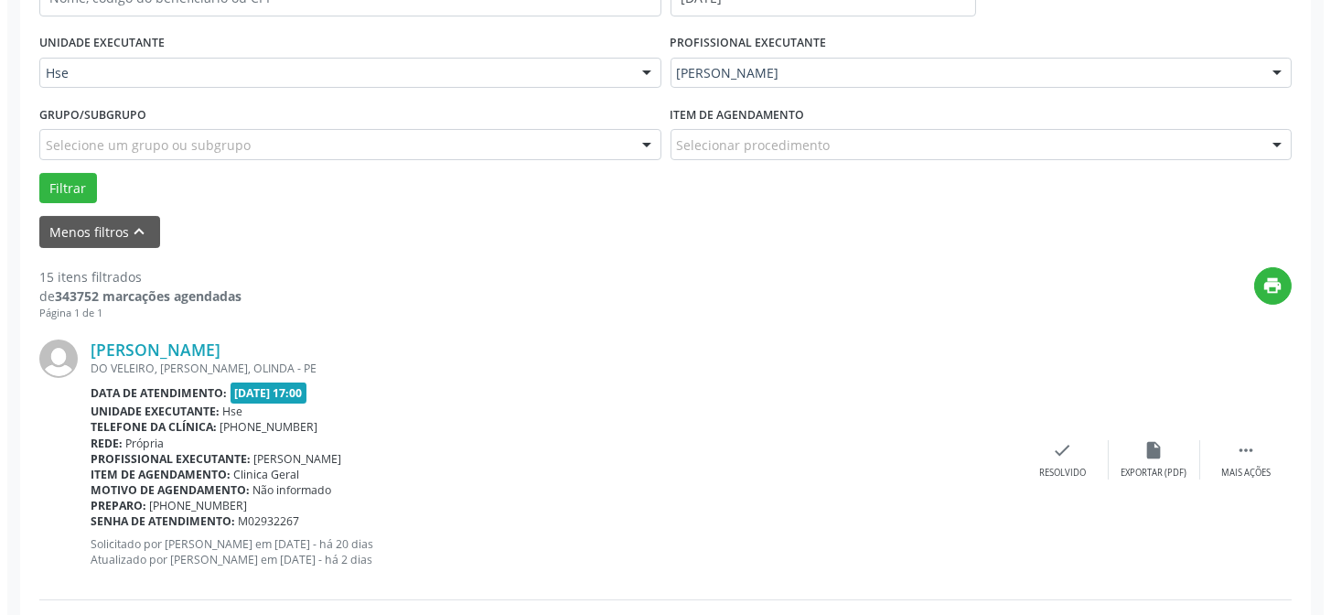
scroll to position [432, 0]
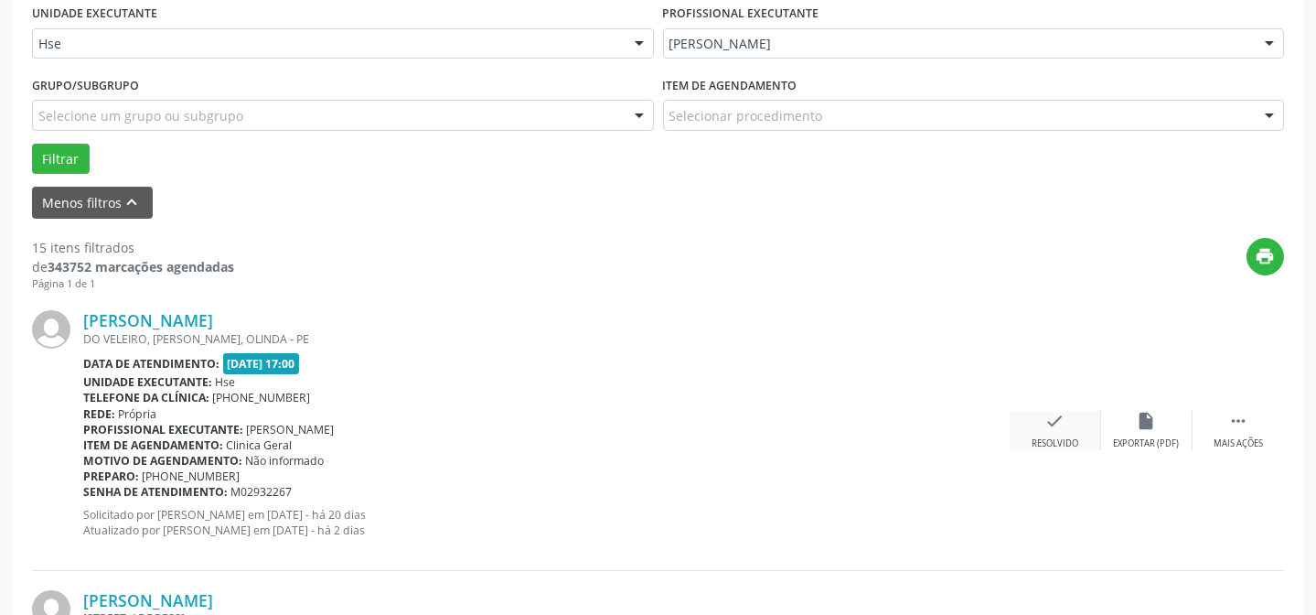
click at [1064, 425] on icon "check" at bounding box center [1055, 421] width 20 height 20
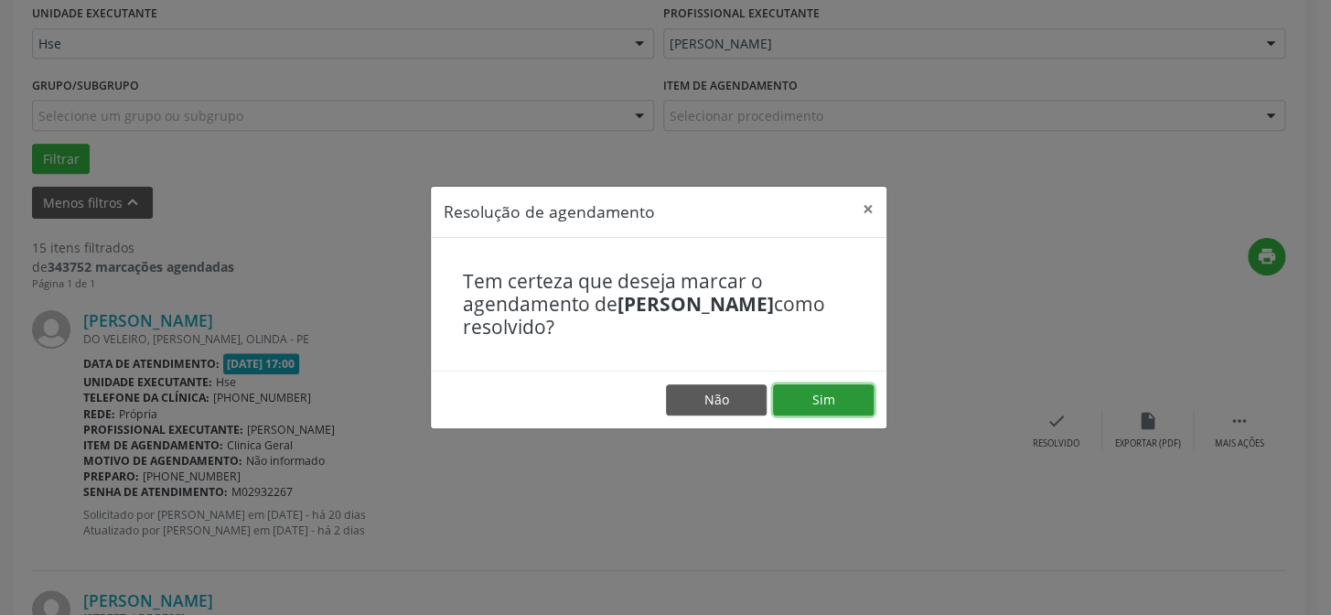
click at [871, 396] on button "Sim" at bounding box center [823, 399] width 101 height 31
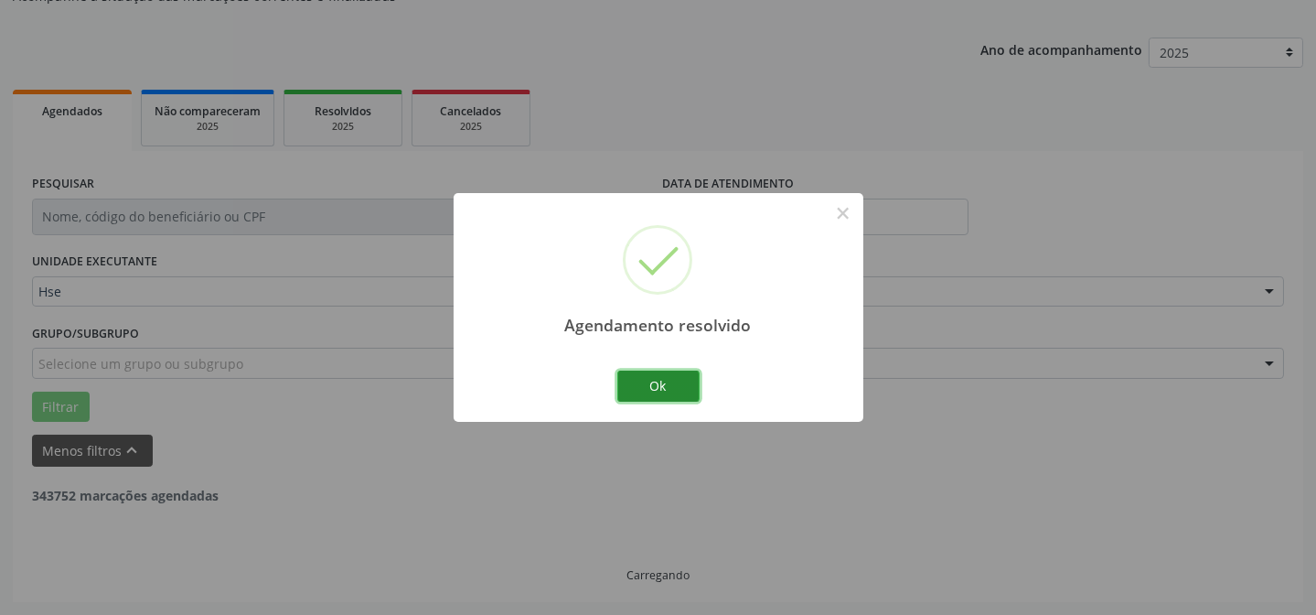
click at [681, 378] on button "Ok" at bounding box center [658, 385] width 82 height 31
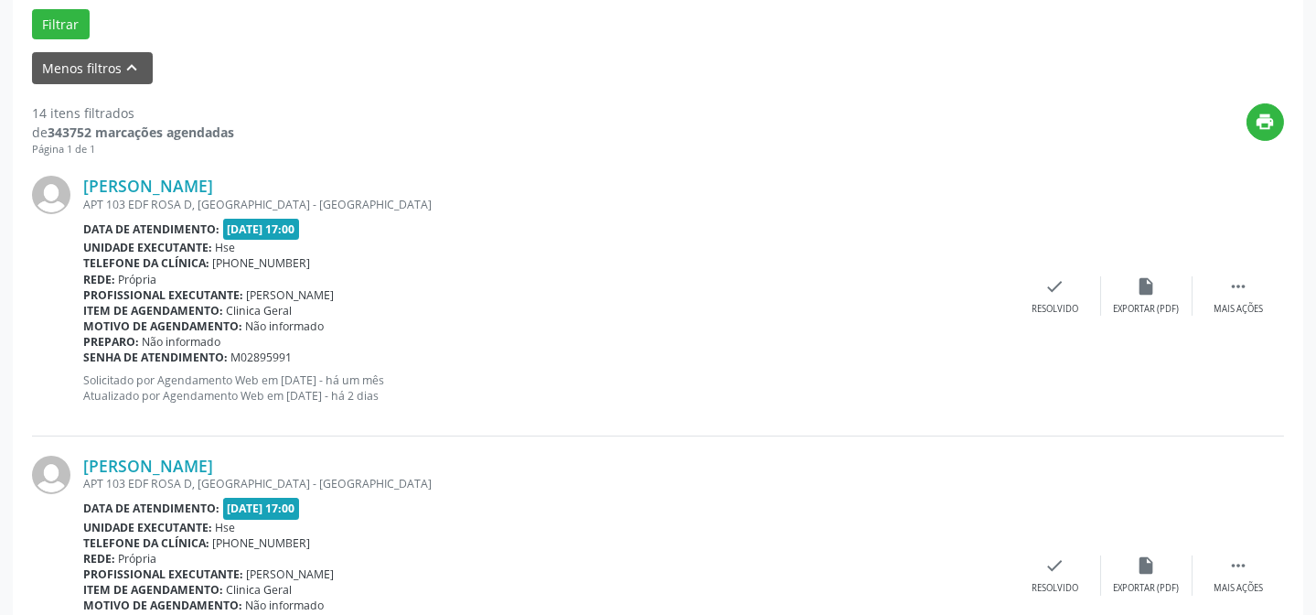
scroll to position [598, 0]
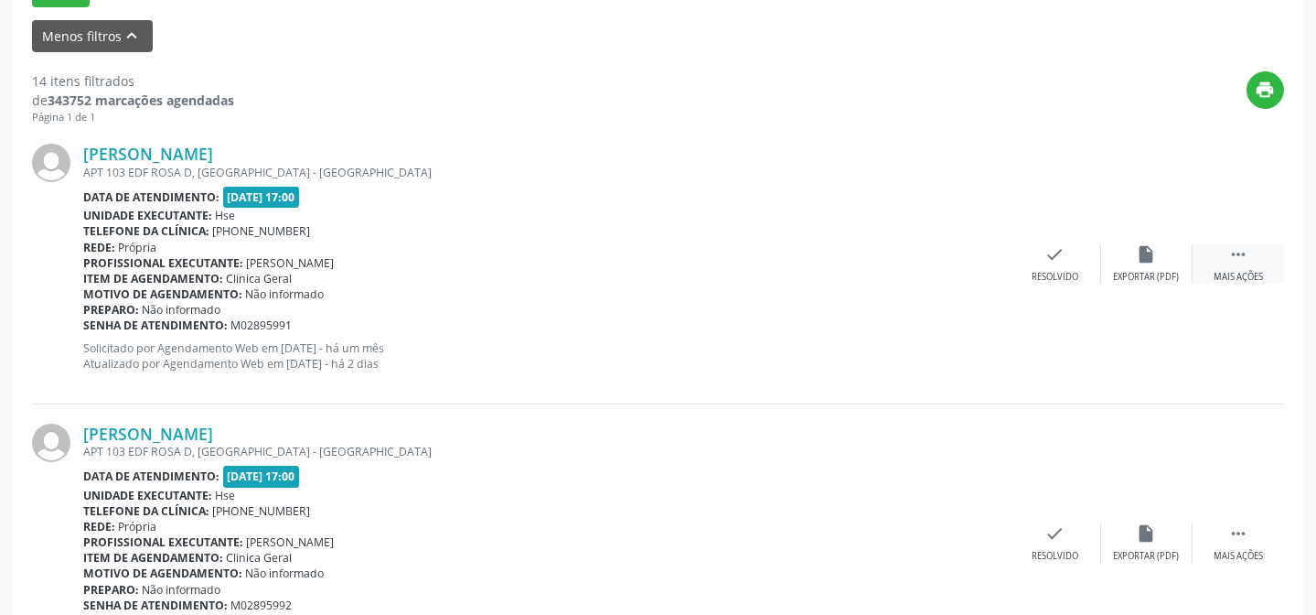
click at [1247, 281] on div "Mais ações" at bounding box center [1238, 277] width 49 height 13
click at [1117, 262] on div "alarm_off Não compareceu" at bounding box center [1146, 263] width 91 height 39
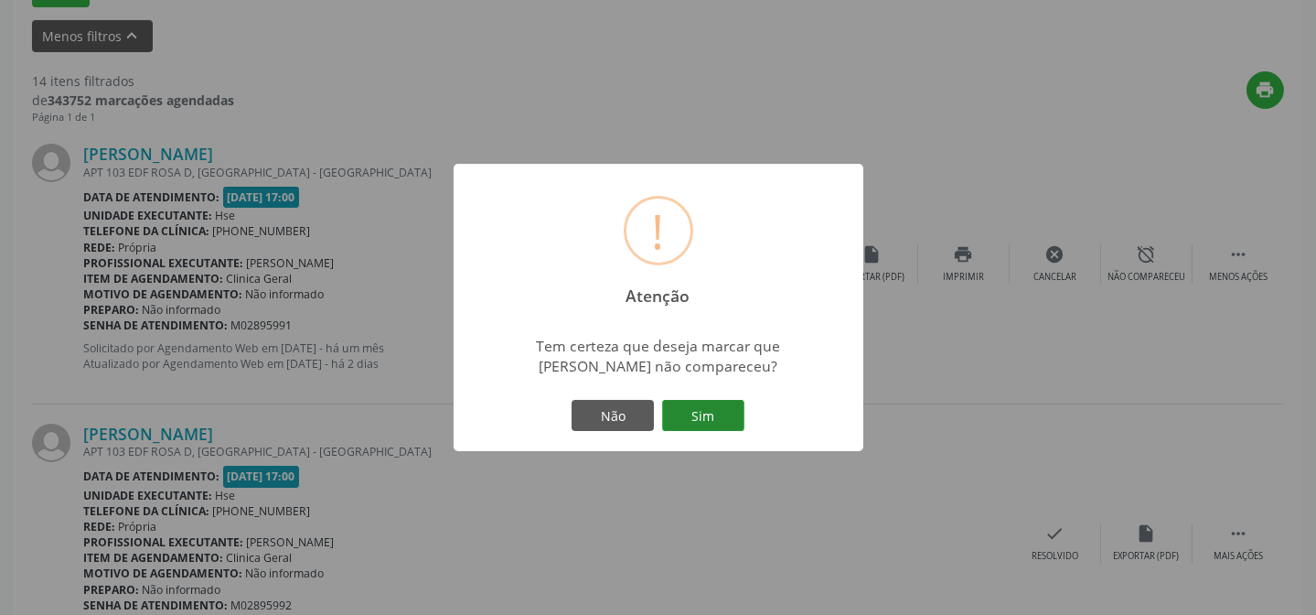
click at [702, 429] on button "Sim" at bounding box center [703, 415] width 82 height 31
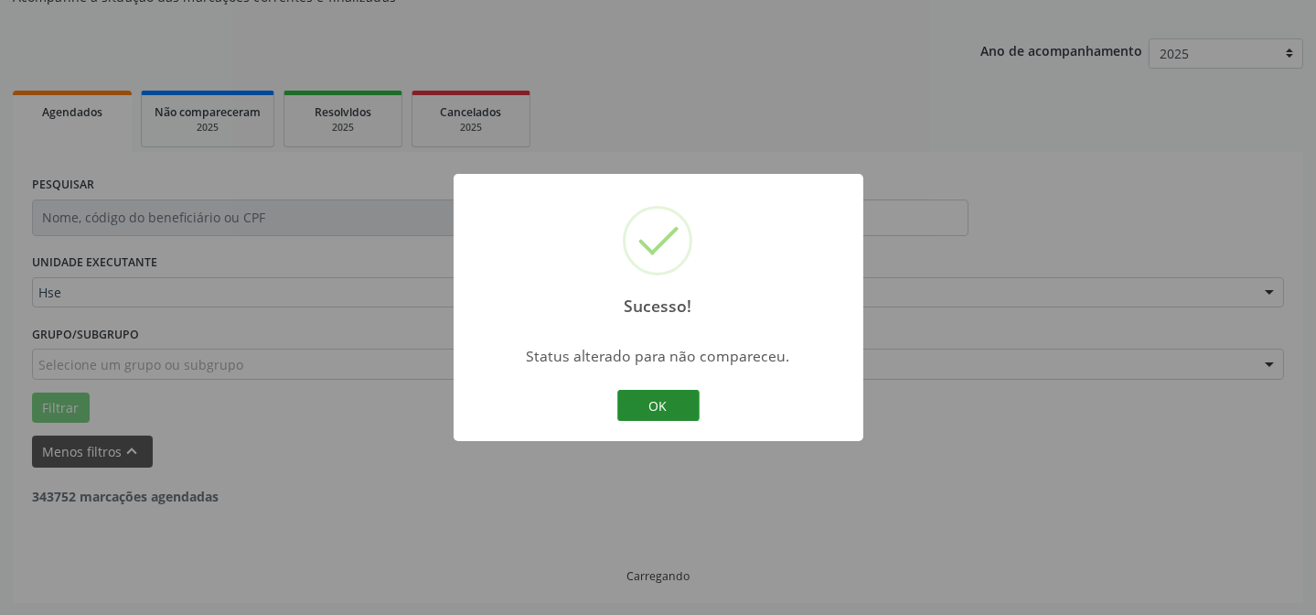
click at [654, 402] on button "OK" at bounding box center [658, 405] width 82 height 31
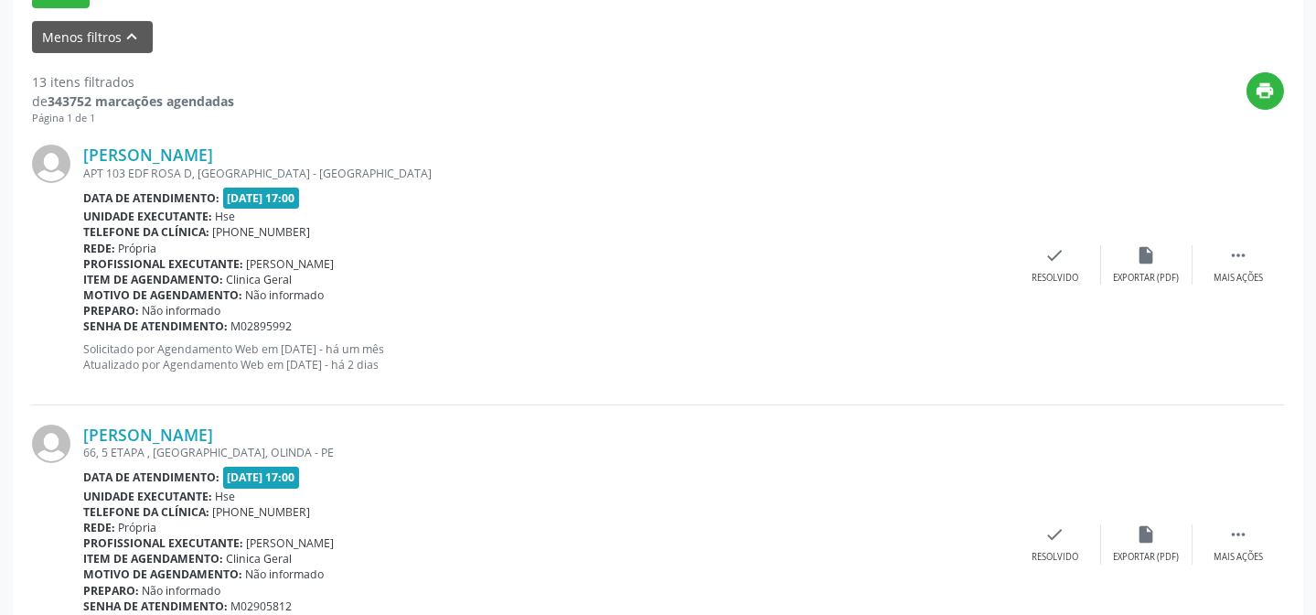
scroll to position [680, 0]
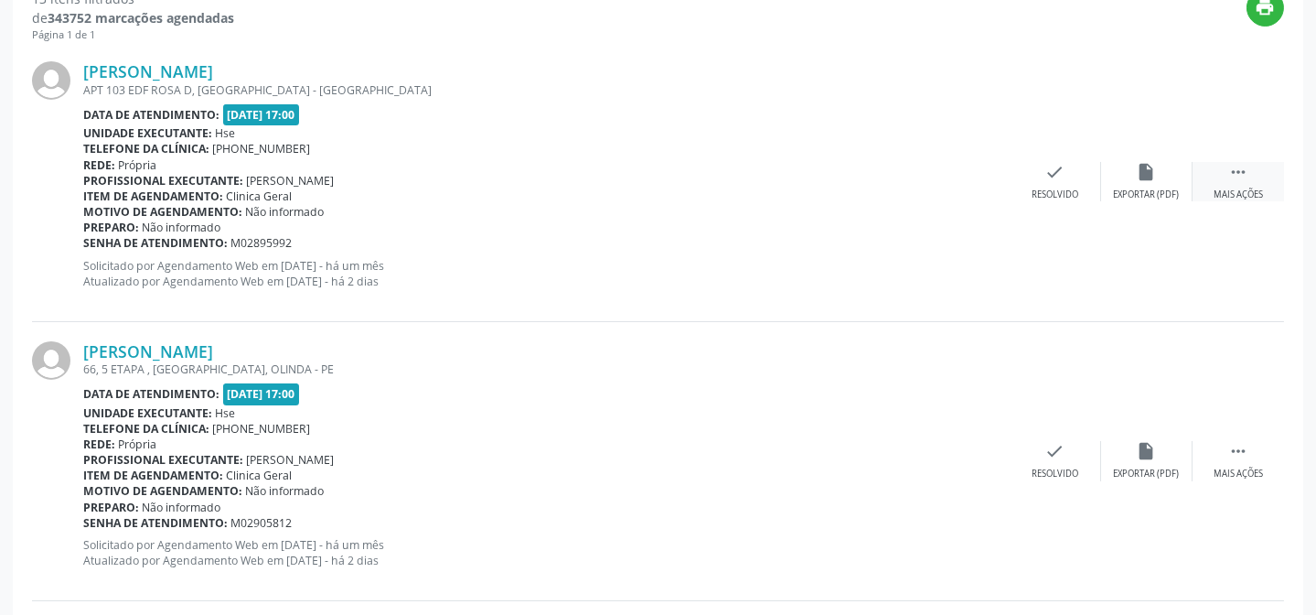
click at [1212, 172] on div " Mais ações" at bounding box center [1237, 181] width 91 height 39
click at [1150, 192] on div "Não compareceu" at bounding box center [1146, 194] width 78 height 13
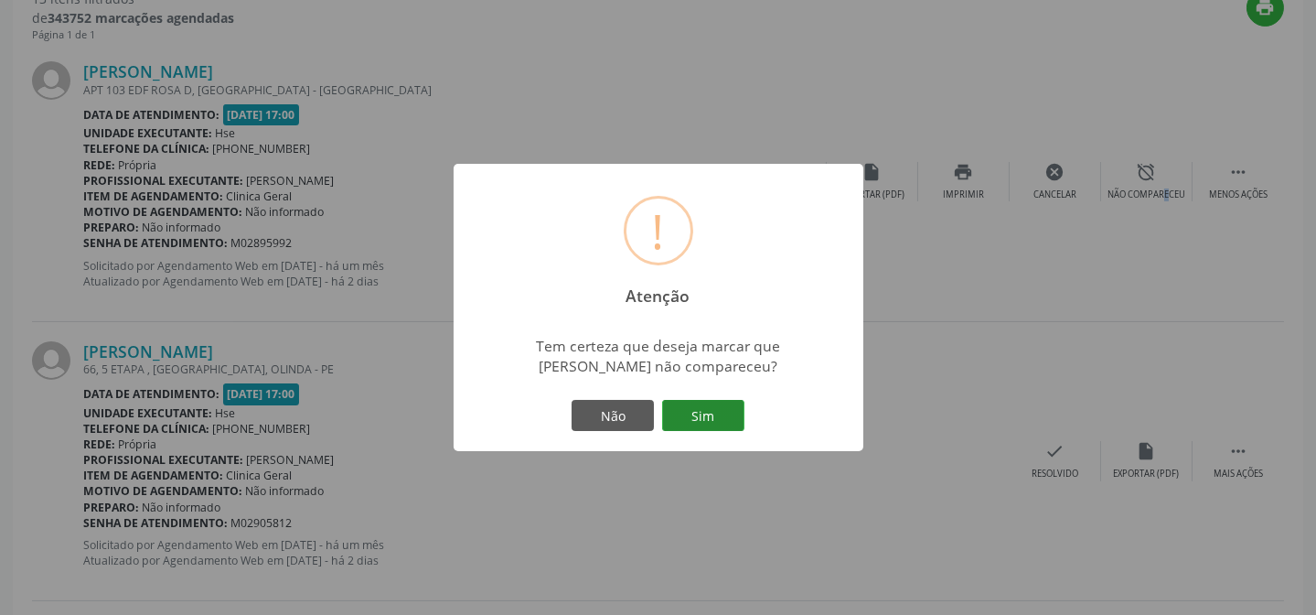
click at [701, 426] on button "Sim" at bounding box center [703, 415] width 82 height 31
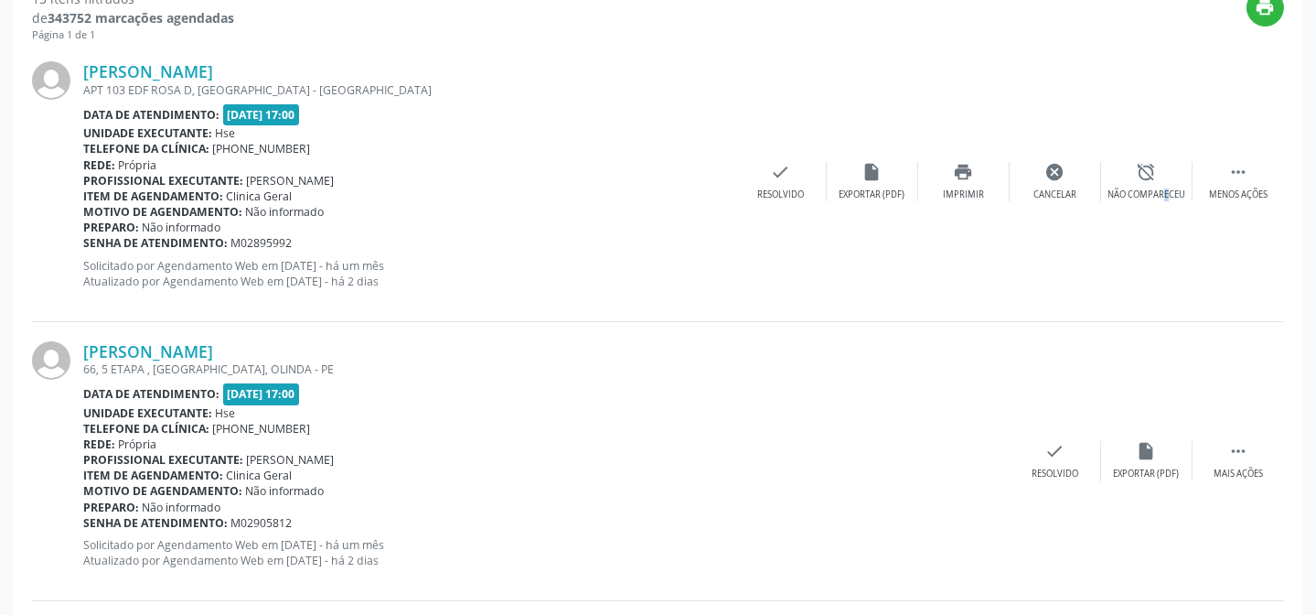
scroll to position [183, 0]
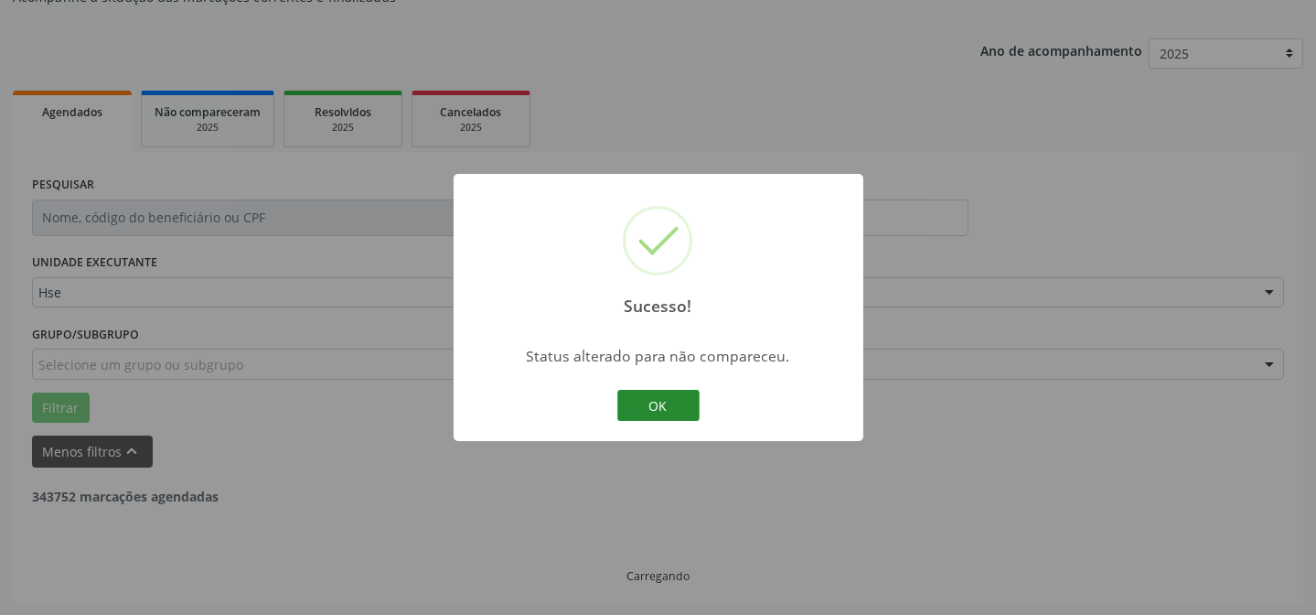
click at [636, 395] on div "OK Cancel" at bounding box center [658, 405] width 91 height 38
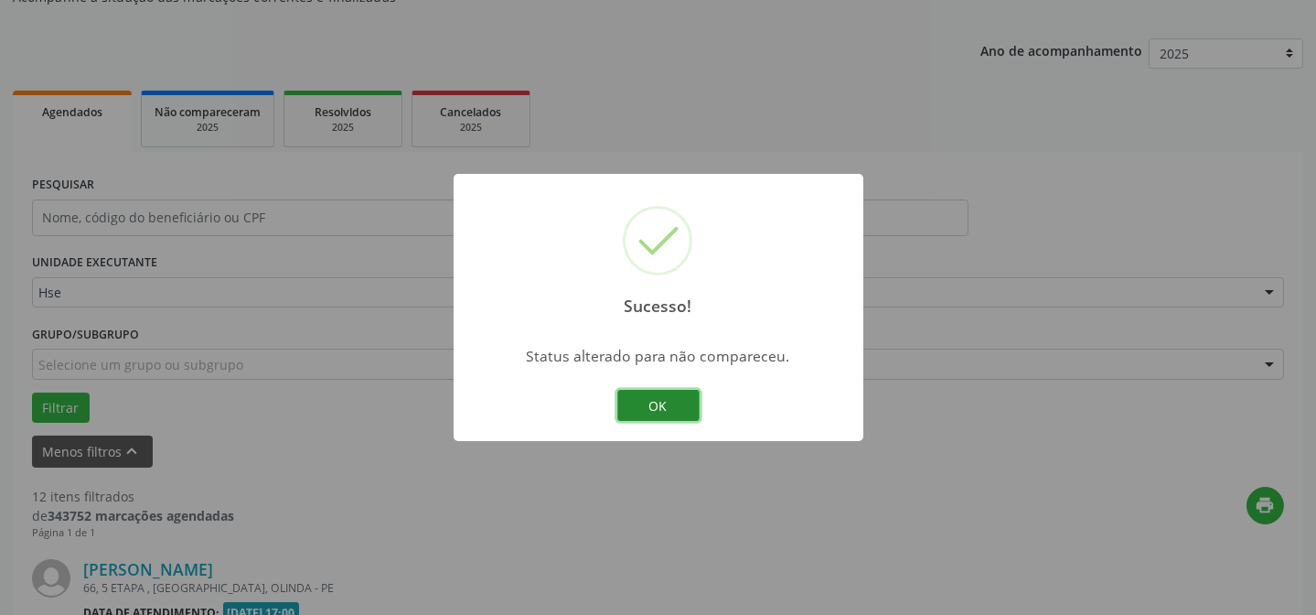
click at [636, 401] on button "OK" at bounding box center [658, 405] width 82 height 31
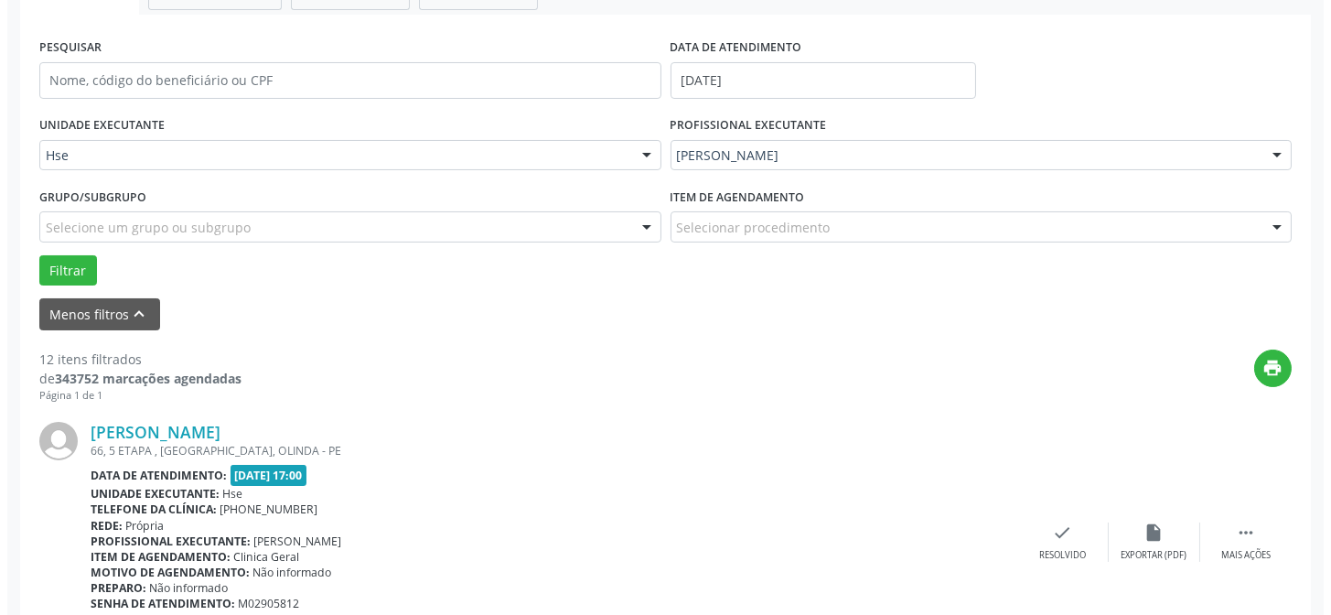
scroll to position [348, 0]
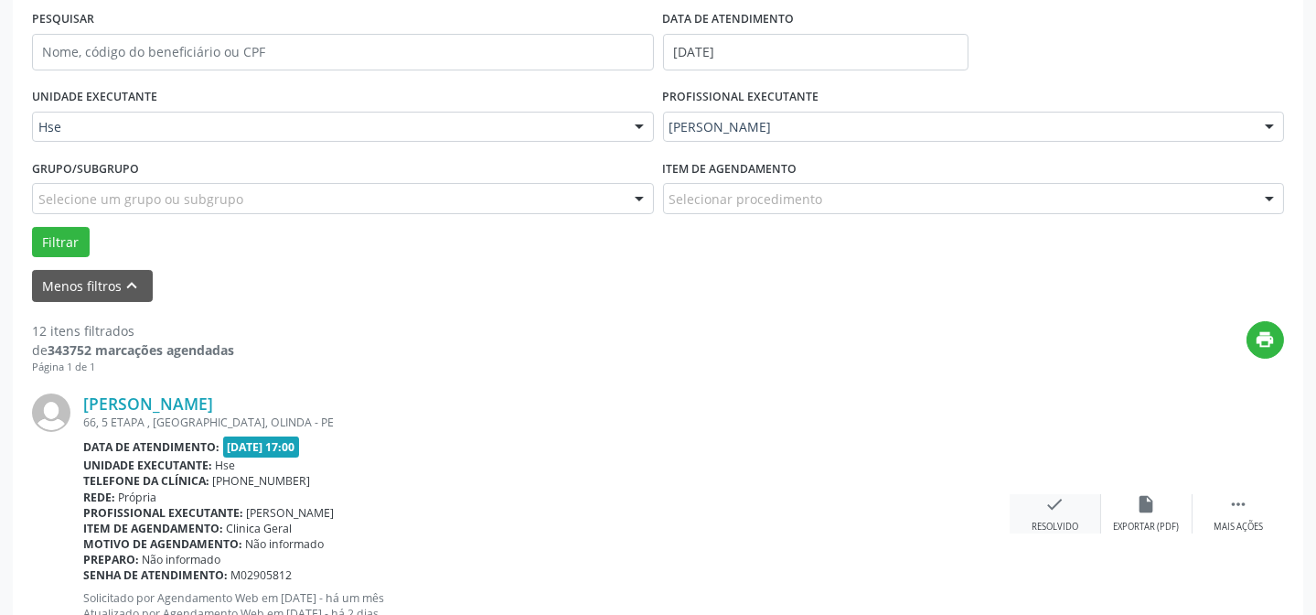
click at [1068, 517] on div "check Resolvido" at bounding box center [1055, 513] width 91 height 39
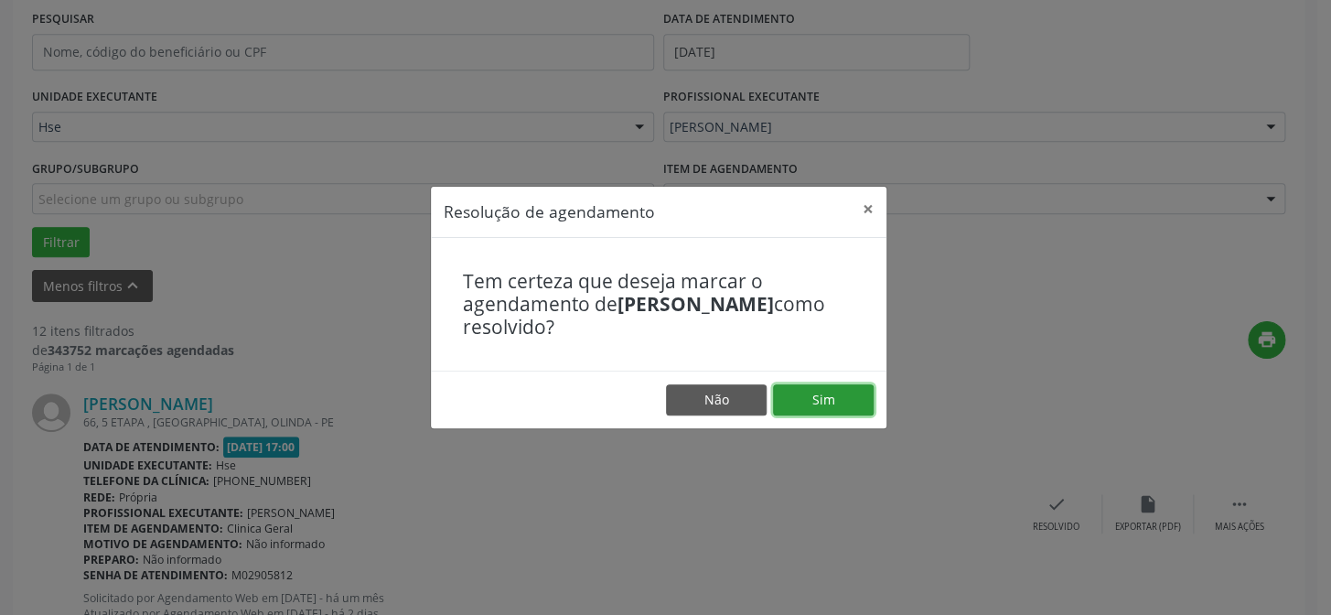
click at [854, 401] on button "Sim" at bounding box center [823, 399] width 101 height 31
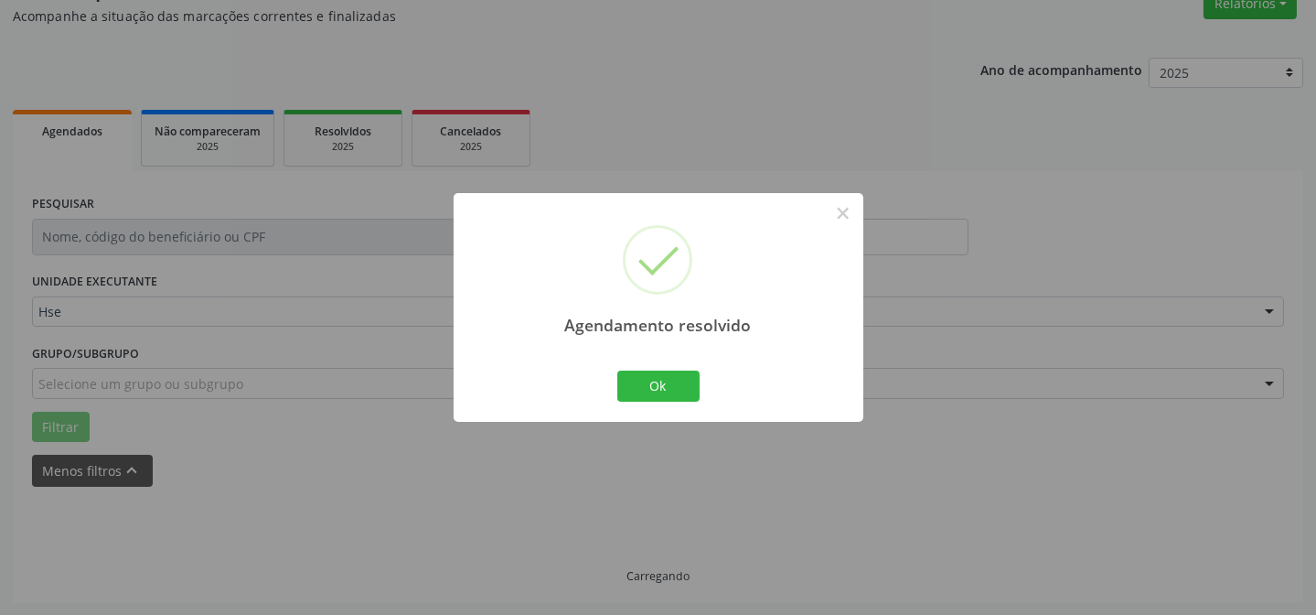
scroll to position [183, 0]
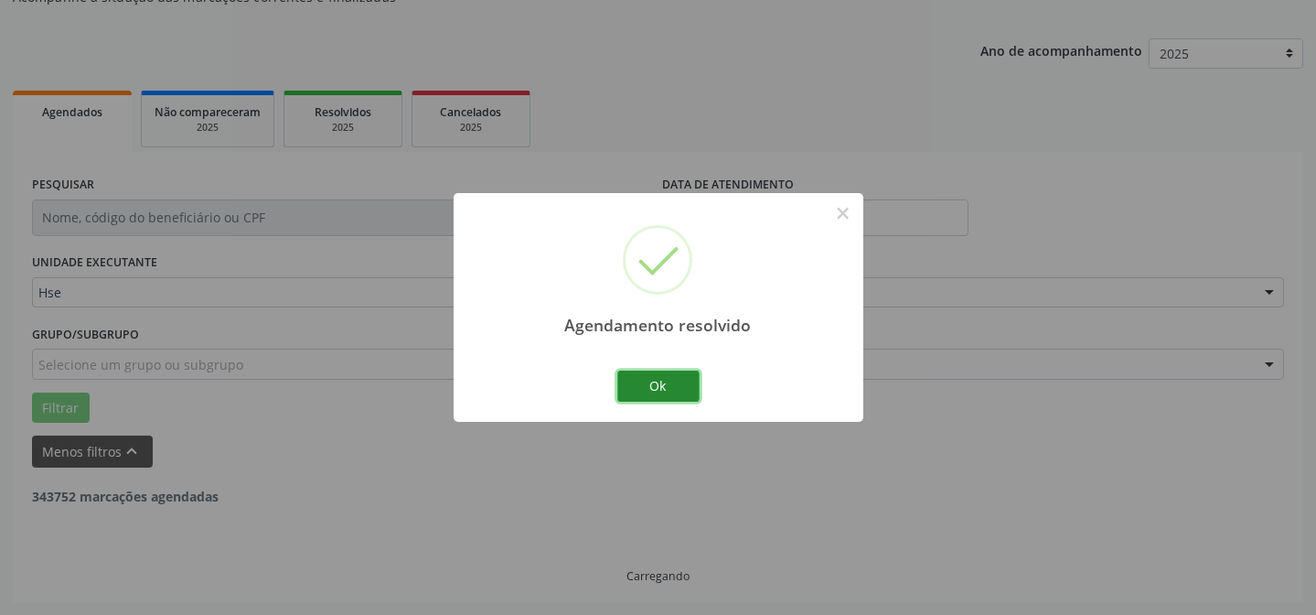
click at [678, 392] on button "Ok" at bounding box center [658, 385] width 82 height 31
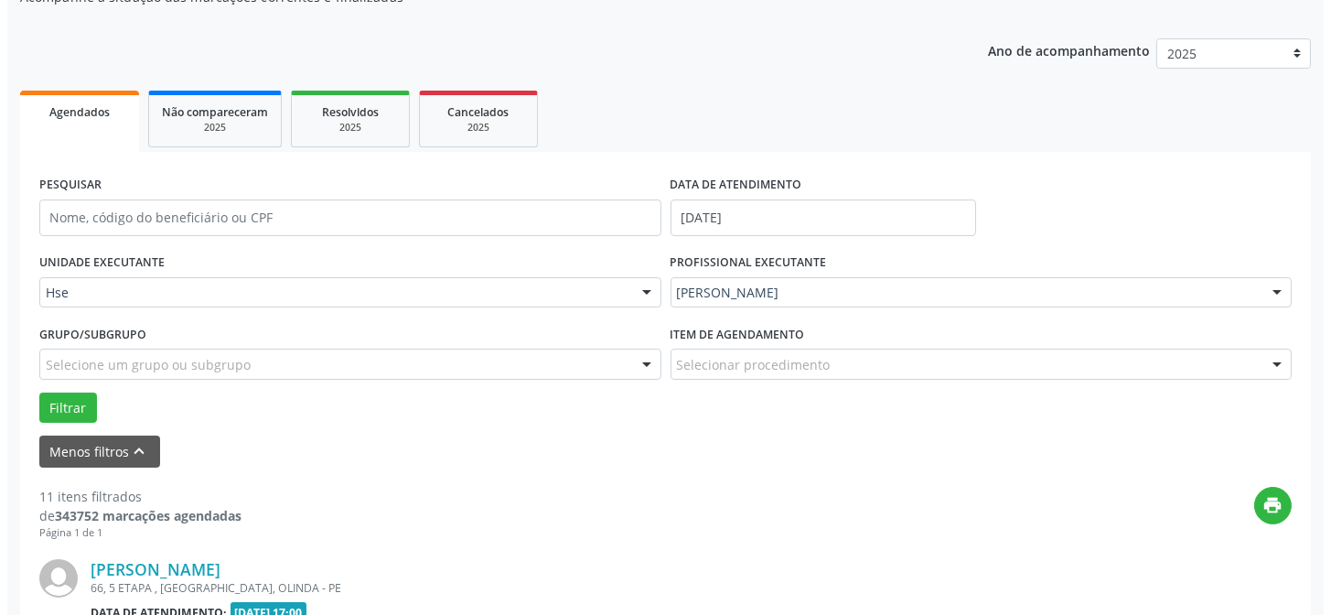
scroll to position [265, 0]
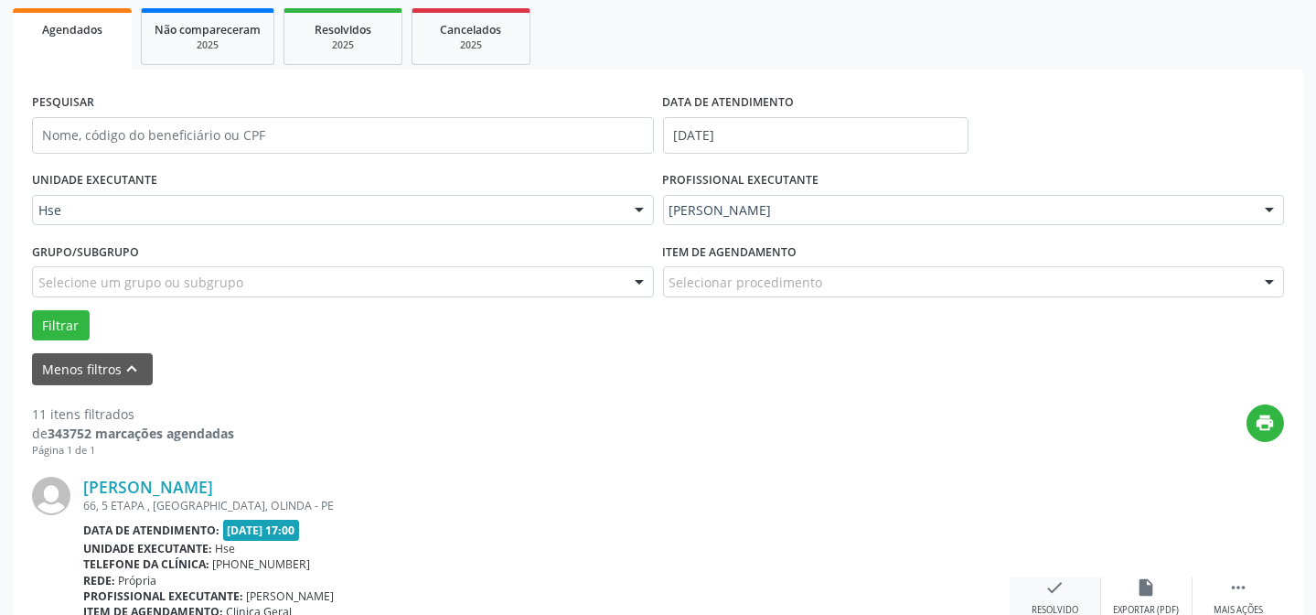
click at [1052, 598] on div "check Resolvido" at bounding box center [1055, 596] width 91 height 39
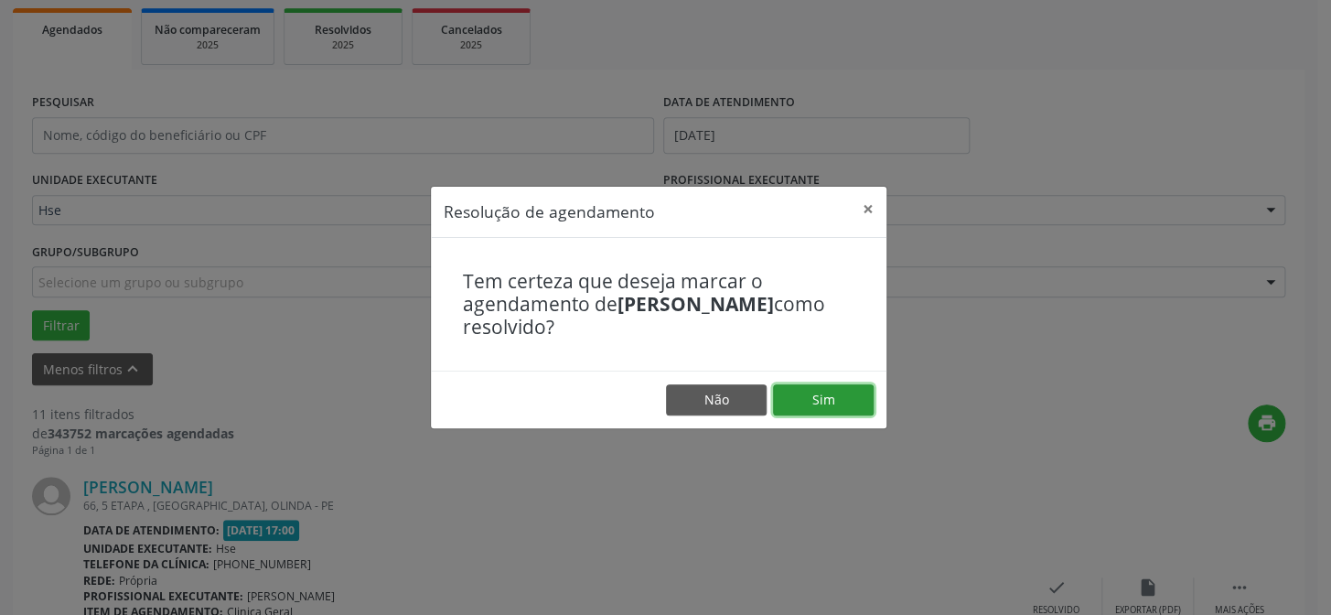
click at [774, 385] on button "Sim" at bounding box center [823, 399] width 101 height 31
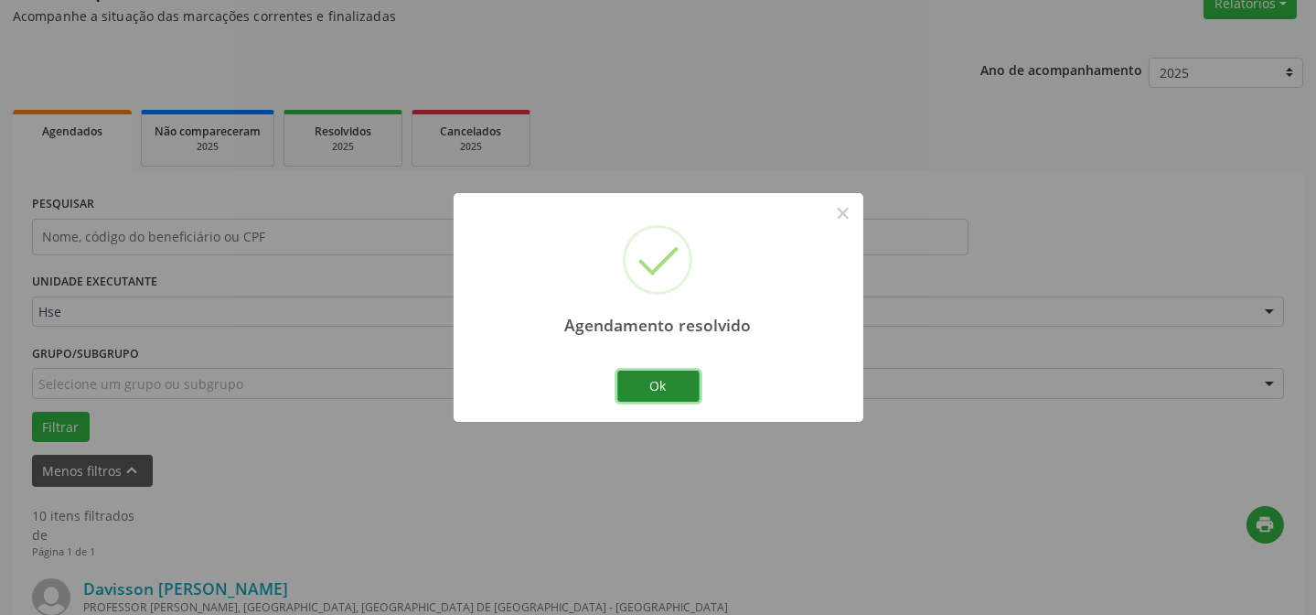
click at [695, 383] on button "Ok" at bounding box center [658, 385] width 82 height 31
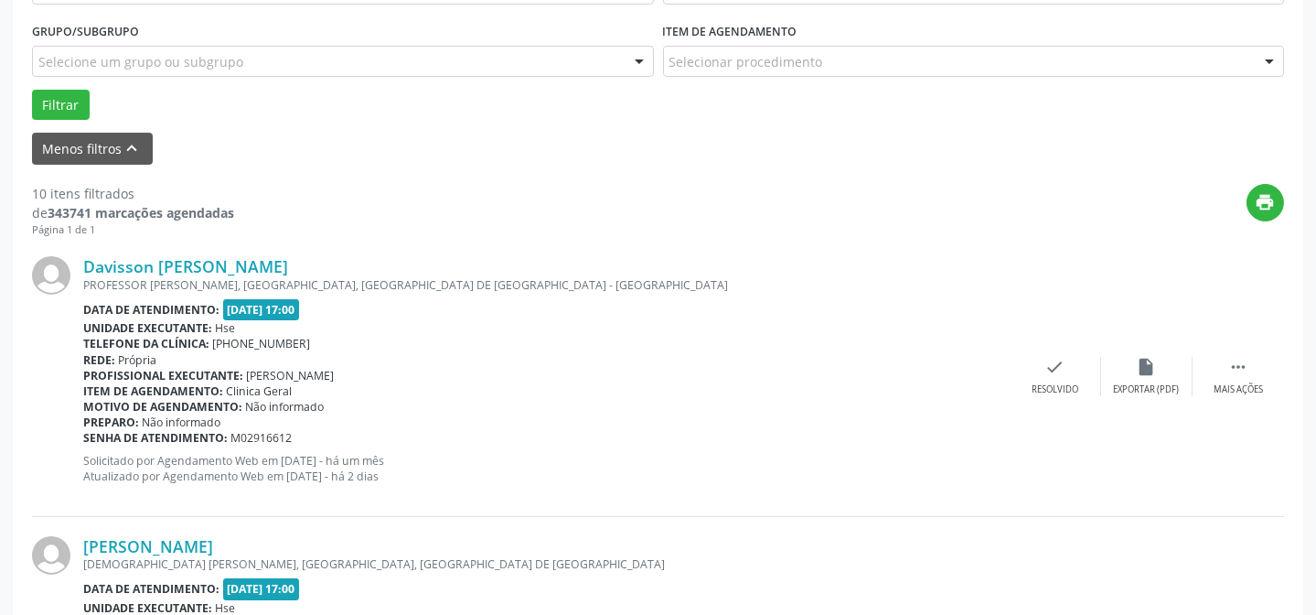
scroll to position [515, 0]
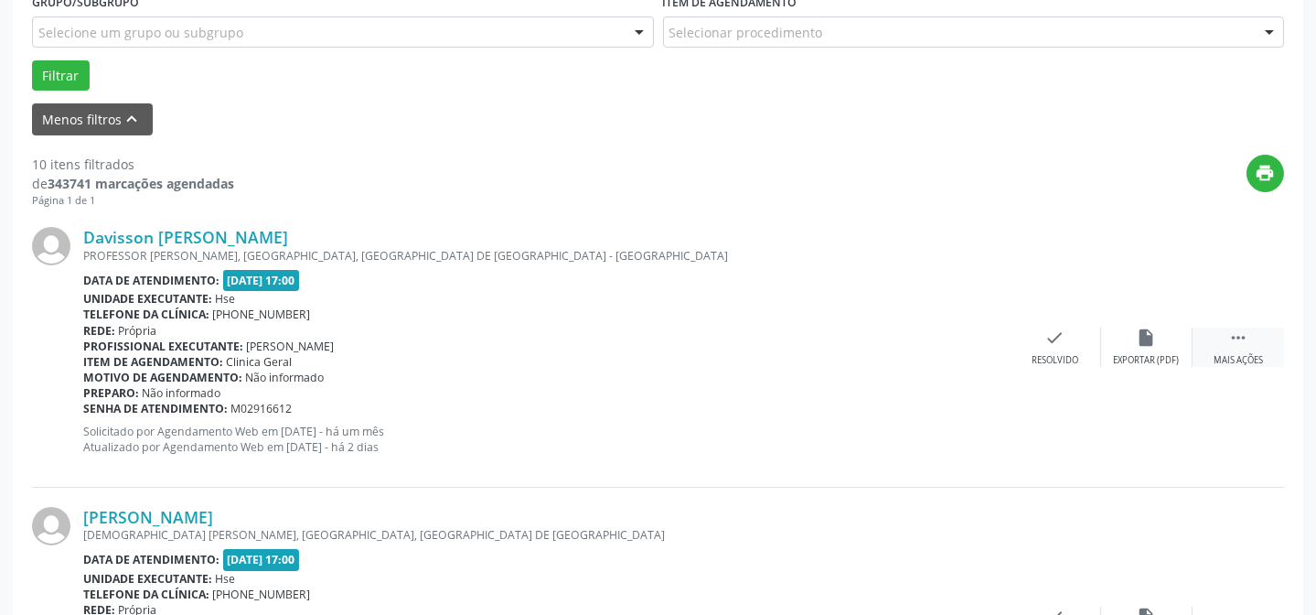
click at [1248, 331] on div " Mais ações" at bounding box center [1237, 346] width 91 height 39
click at [1141, 331] on icon "alarm_off" at bounding box center [1147, 337] width 20 height 20
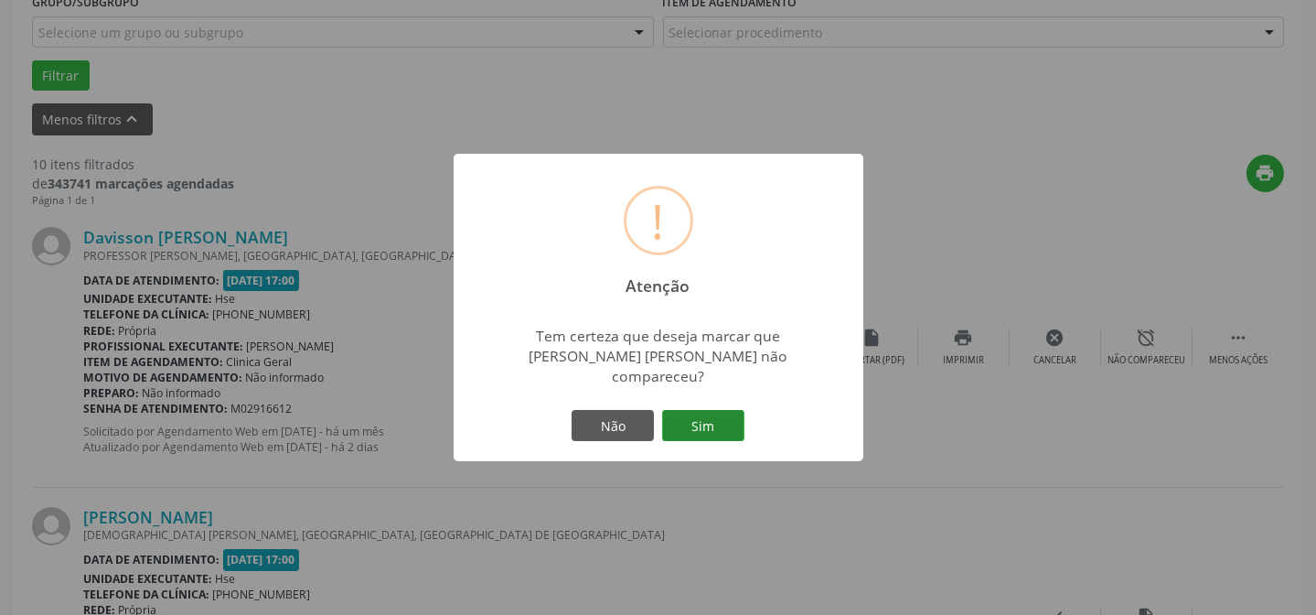
click at [687, 410] on button "Sim" at bounding box center [703, 425] width 82 height 31
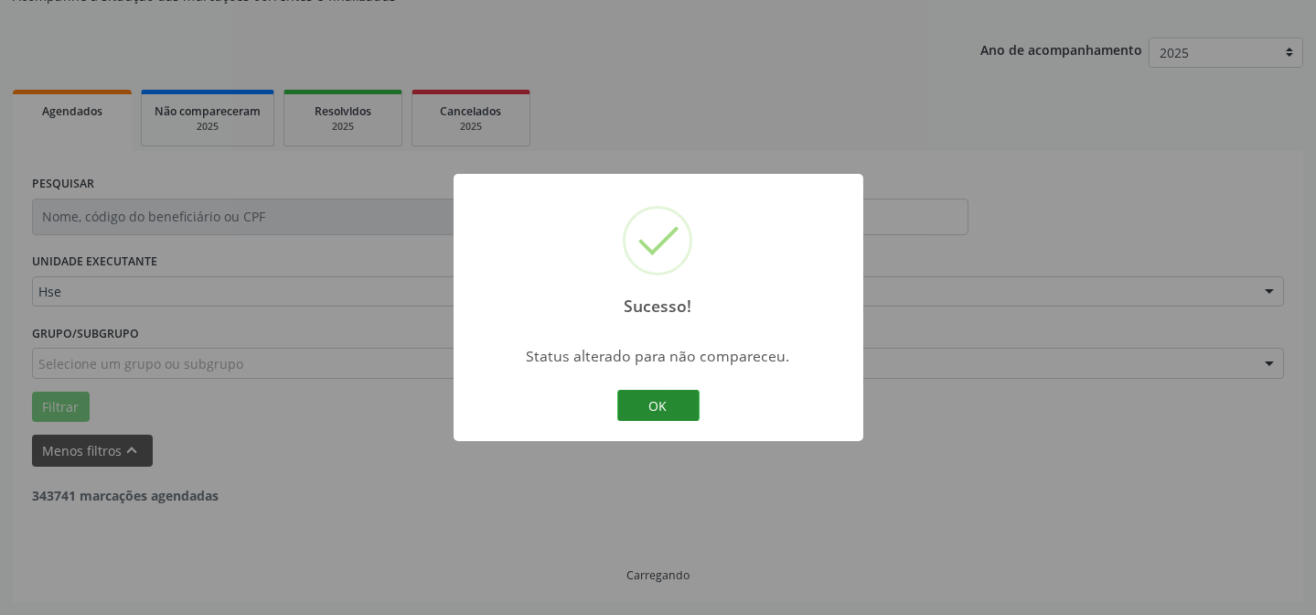
scroll to position [183, 0]
click at [681, 399] on button "OK" at bounding box center [658, 405] width 82 height 31
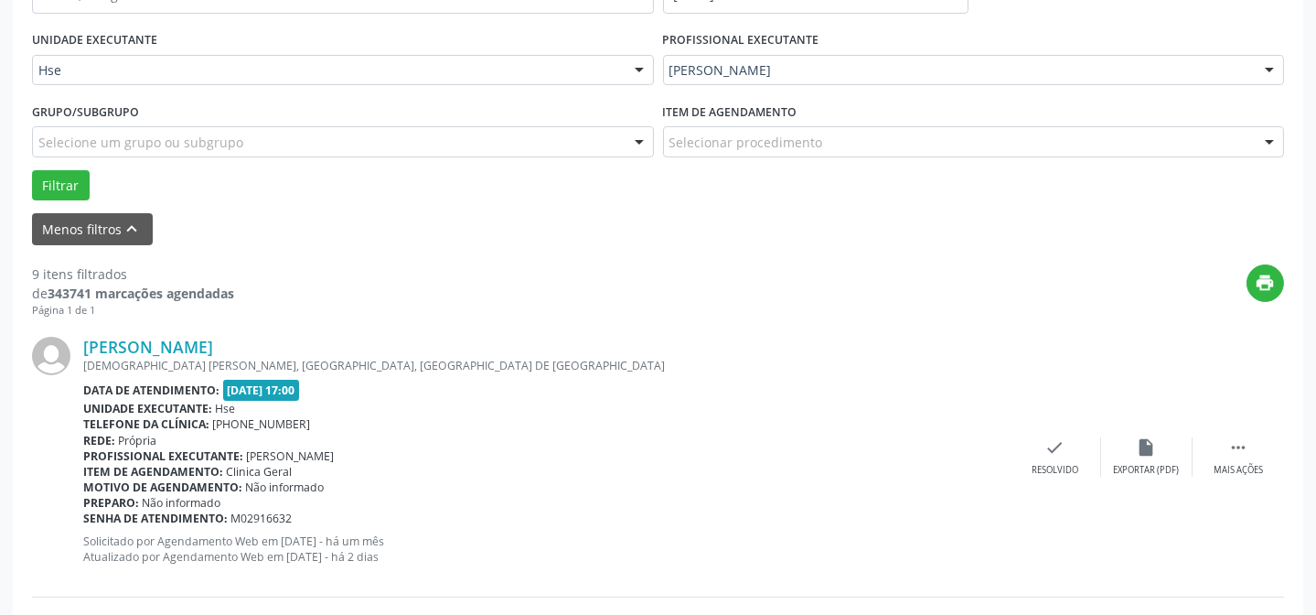
scroll to position [432, 0]
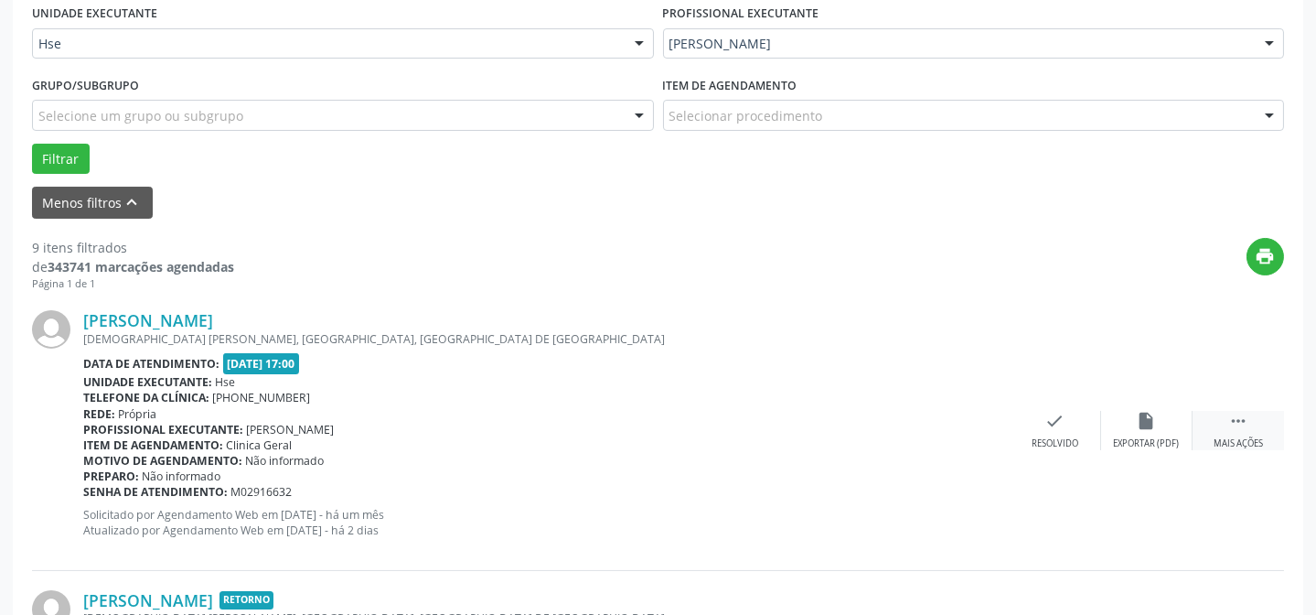
click at [1224, 431] on div " Mais ações" at bounding box center [1237, 430] width 91 height 39
click at [1156, 418] on icon "alarm_off" at bounding box center [1147, 421] width 20 height 20
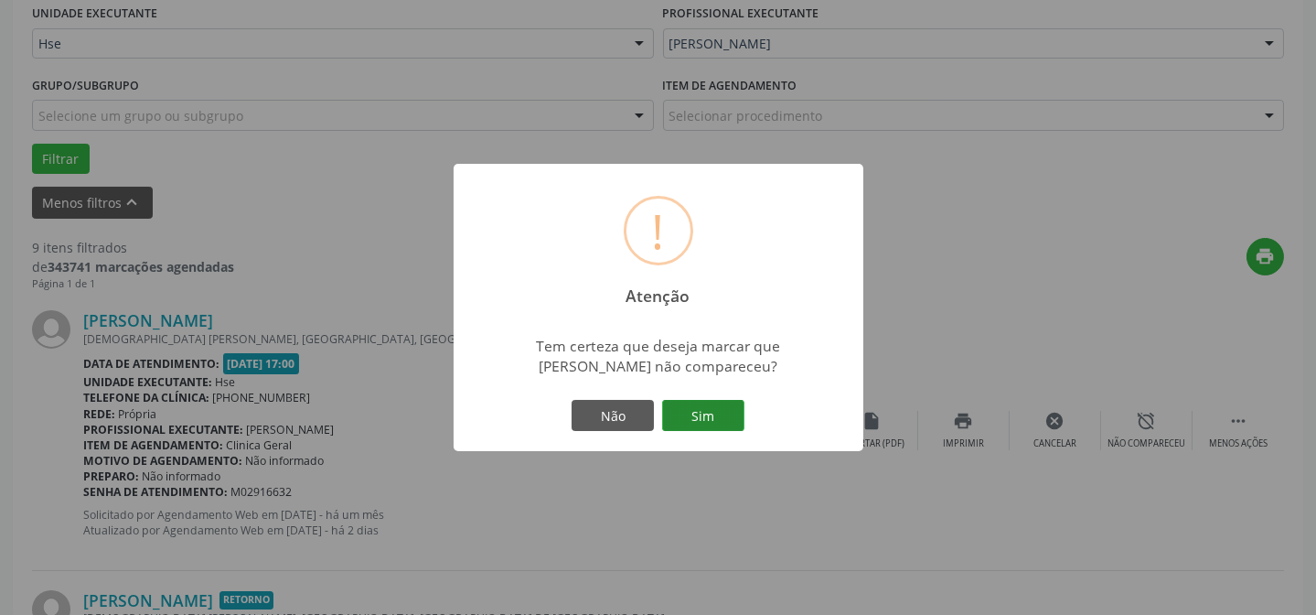
click at [678, 414] on button "Sim" at bounding box center [703, 415] width 82 height 31
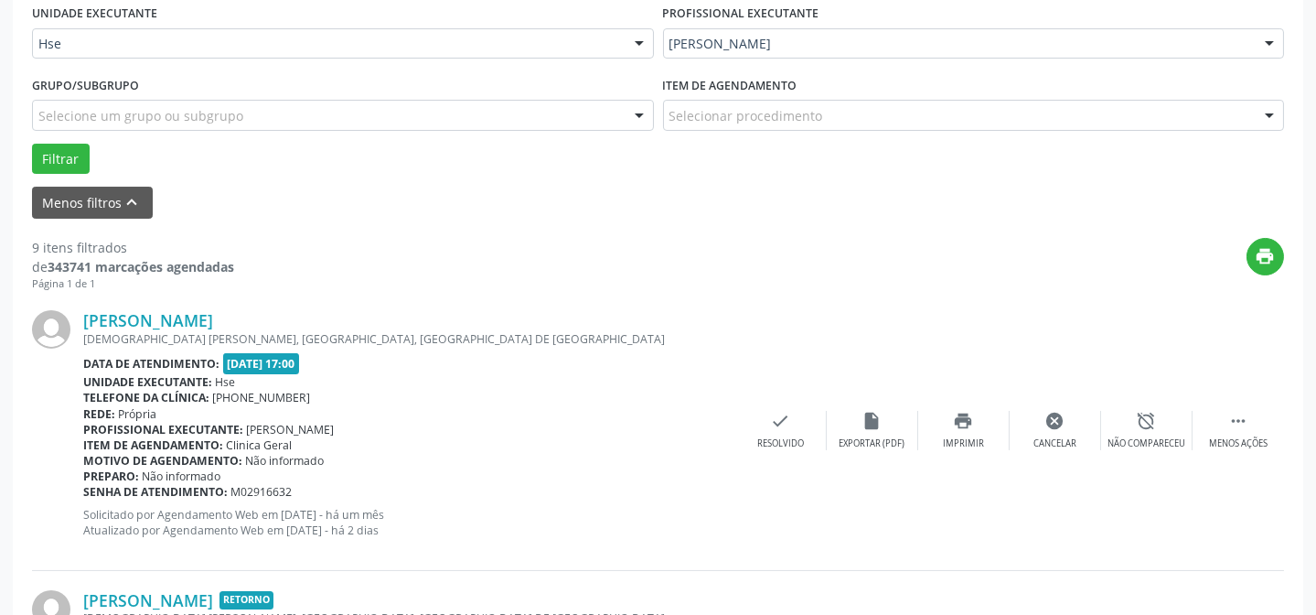
scroll to position [183, 0]
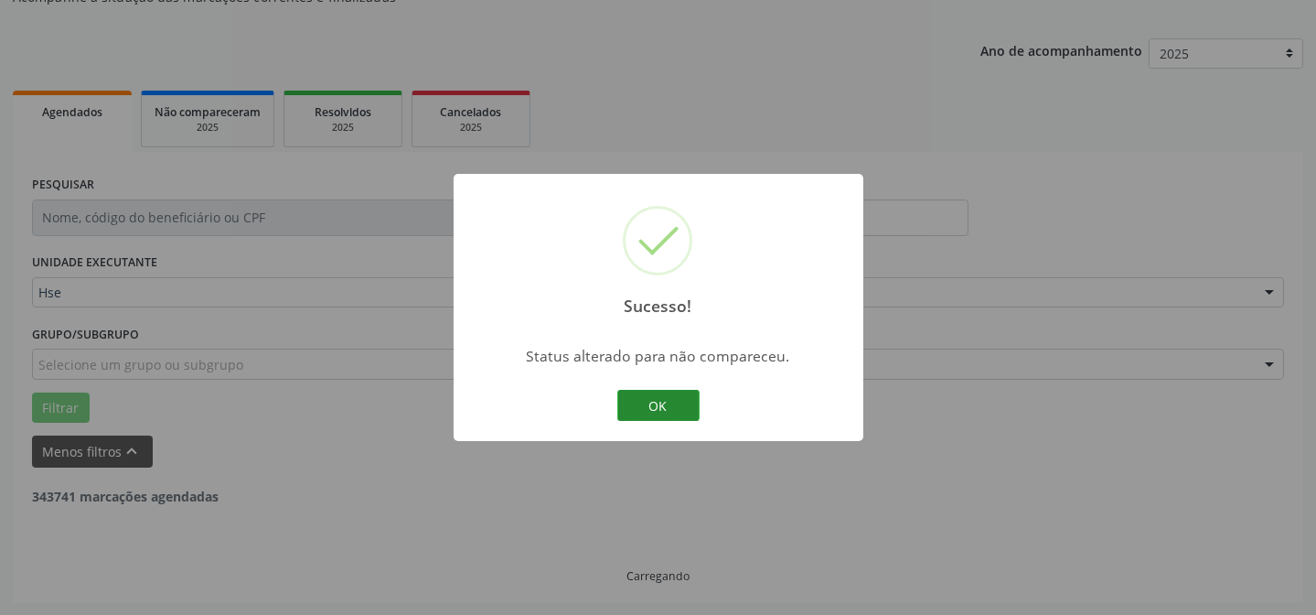
click at [678, 408] on button "OK" at bounding box center [658, 405] width 82 height 31
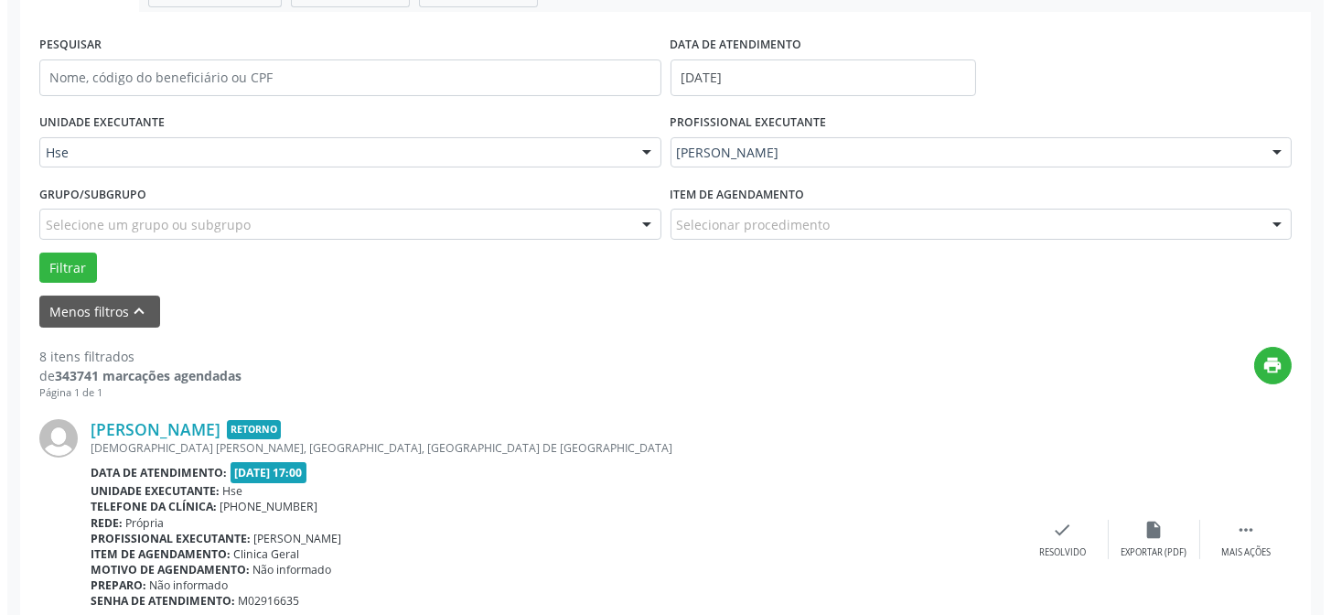
scroll to position [348, 0]
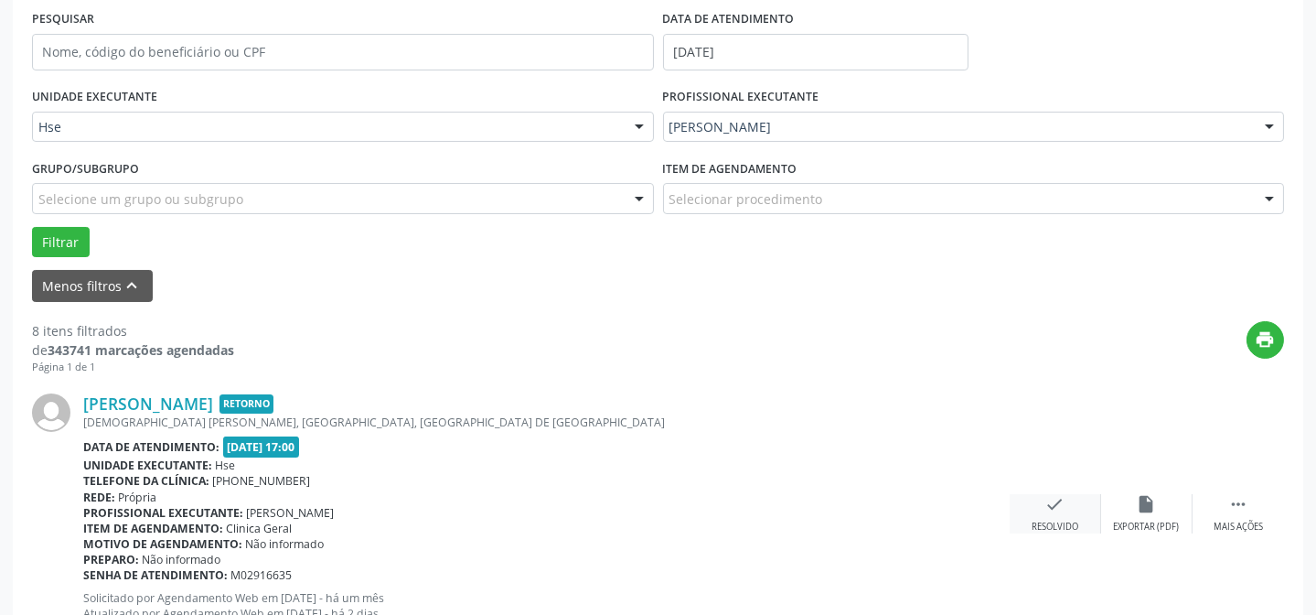
click at [1062, 503] on icon "check" at bounding box center [1055, 504] width 20 height 20
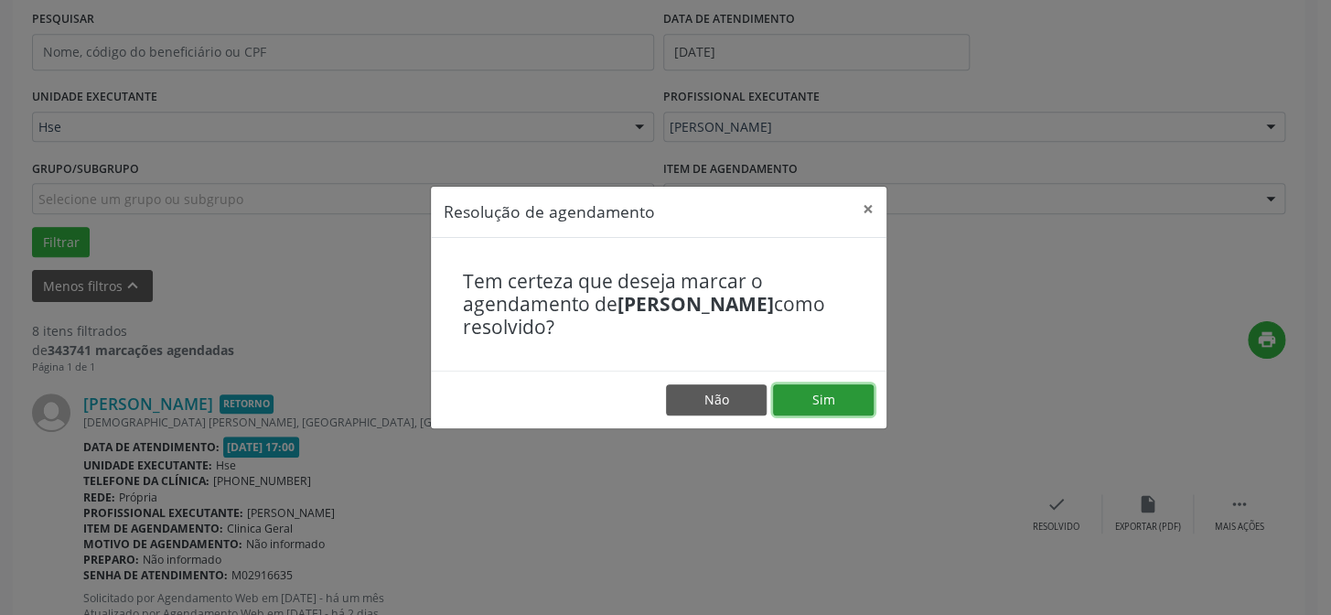
click at [807, 399] on button "Sim" at bounding box center [823, 399] width 101 height 31
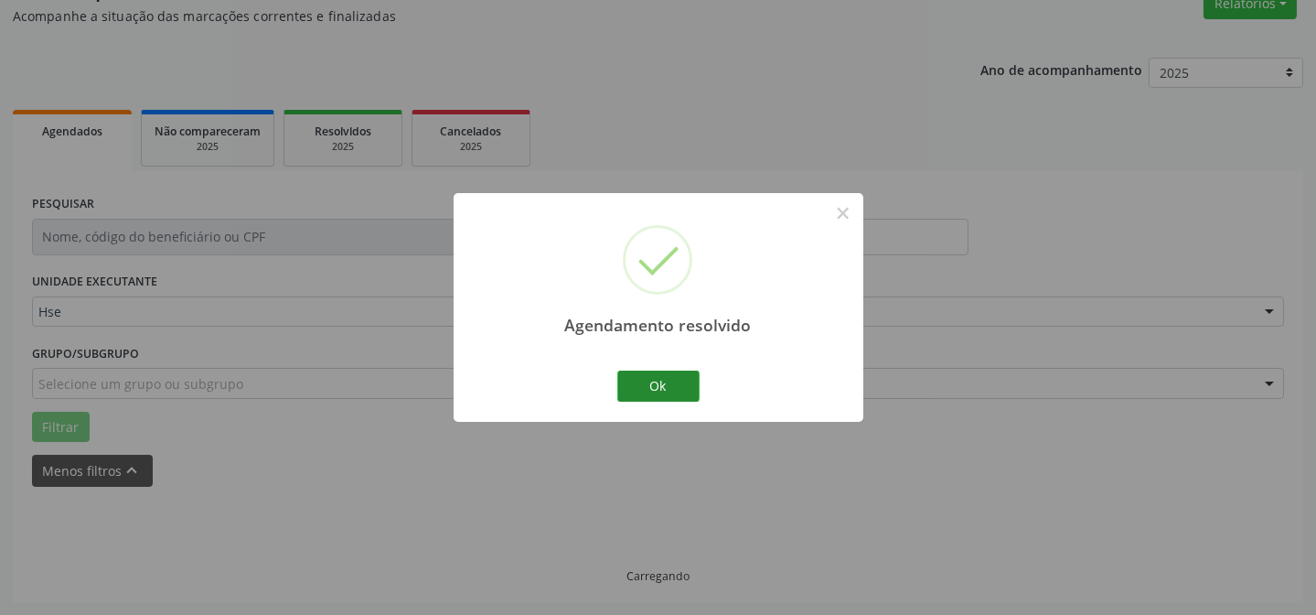
scroll to position [183, 0]
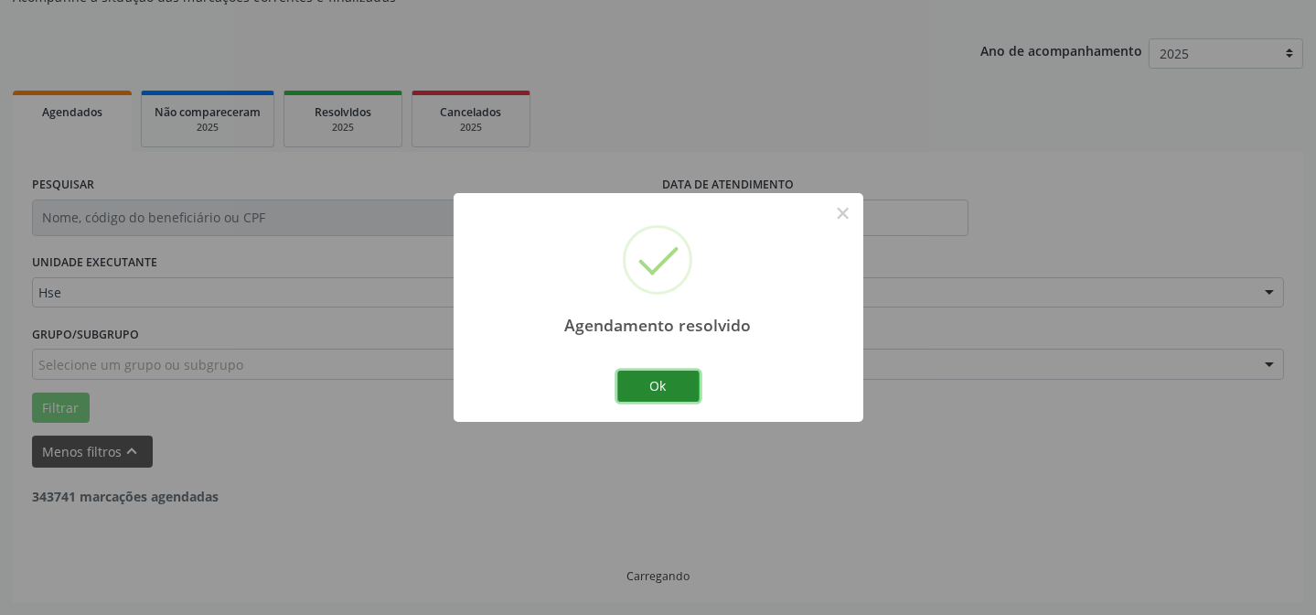
click at [681, 382] on button "Ok" at bounding box center [658, 385] width 82 height 31
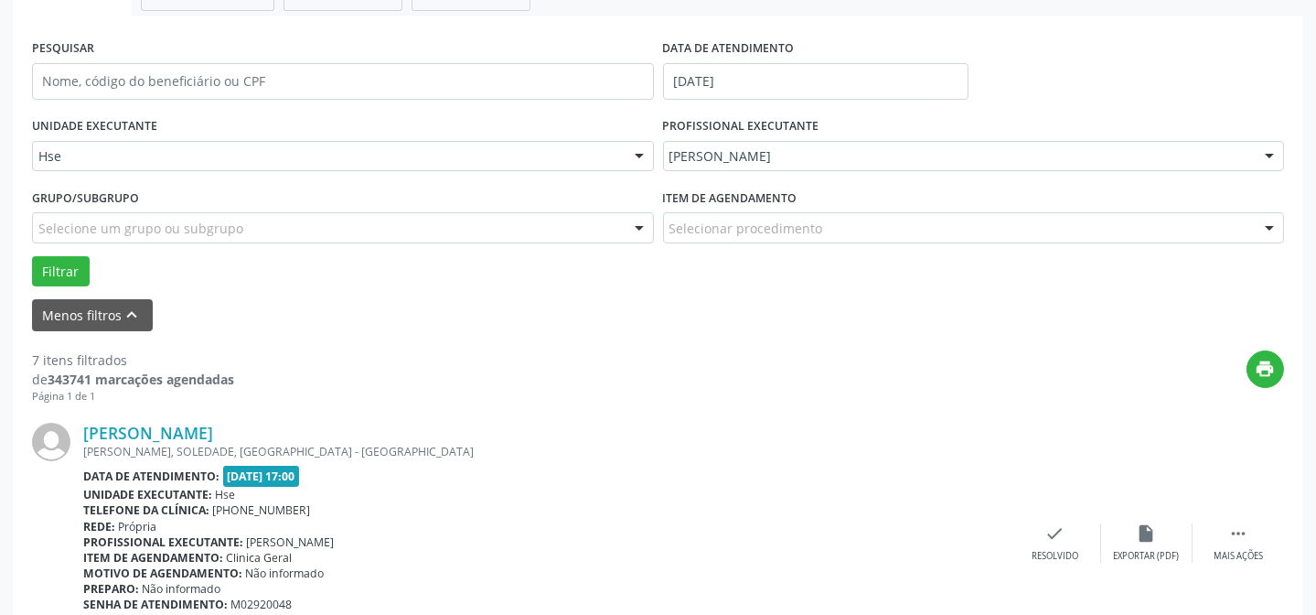
scroll to position [348, 0]
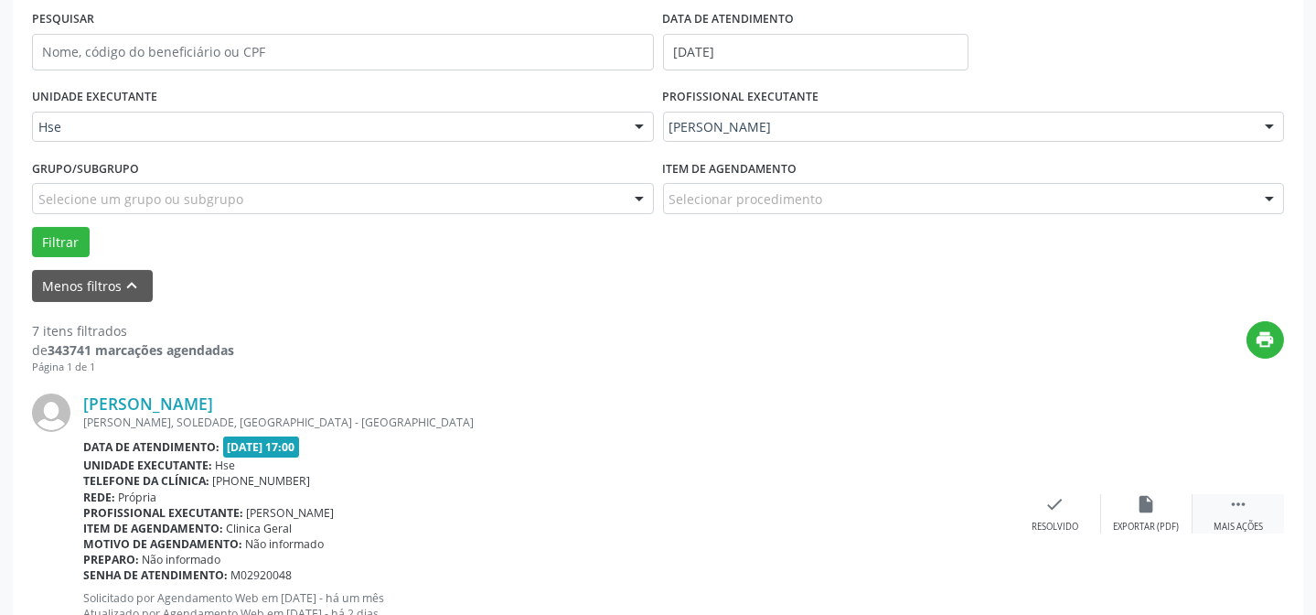
click at [1263, 496] on div " Mais ações" at bounding box center [1237, 513] width 91 height 39
click at [1160, 498] on div "alarm_off Não compareceu" at bounding box center [1146, 513] width 91 height 39
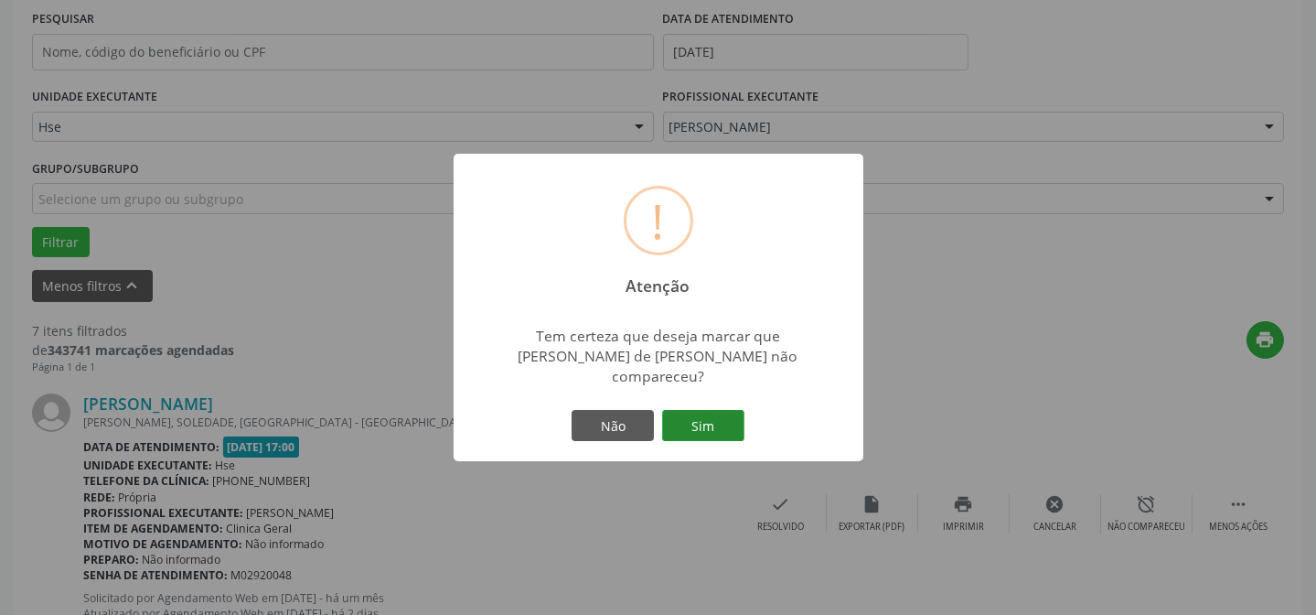
click at [740, 433] on button "Sim" at bounding box center [703, 425] width 82 height 31
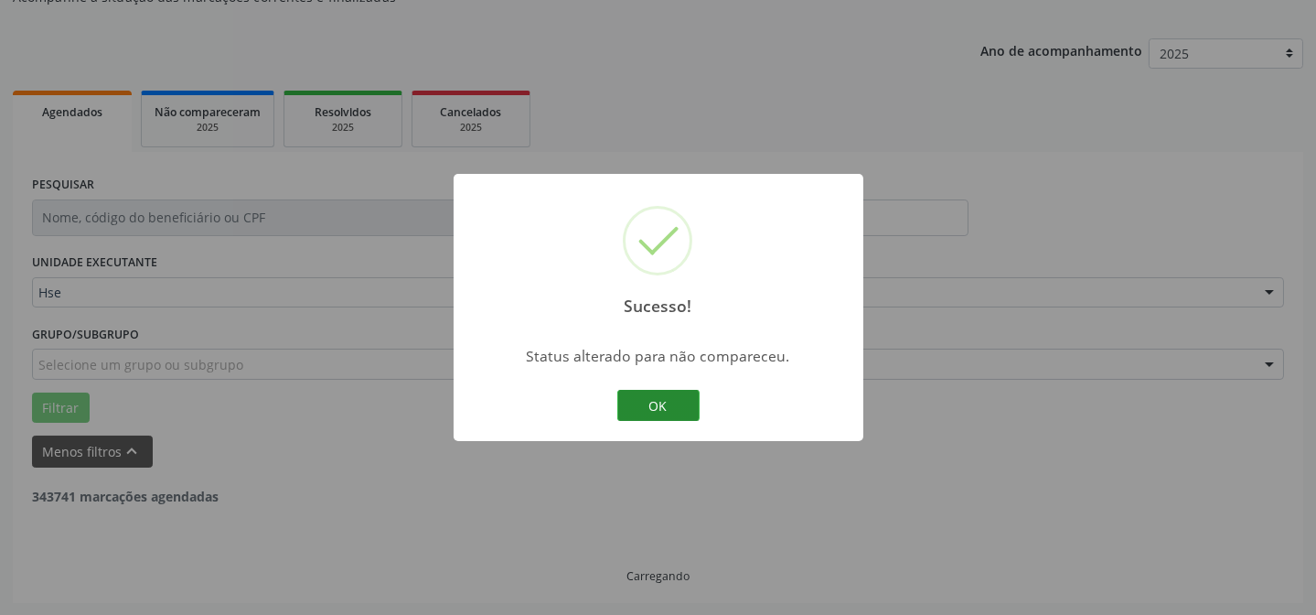
click at [678, 411] on button "OK" at bounding box center [658, 405] width 82 height 31
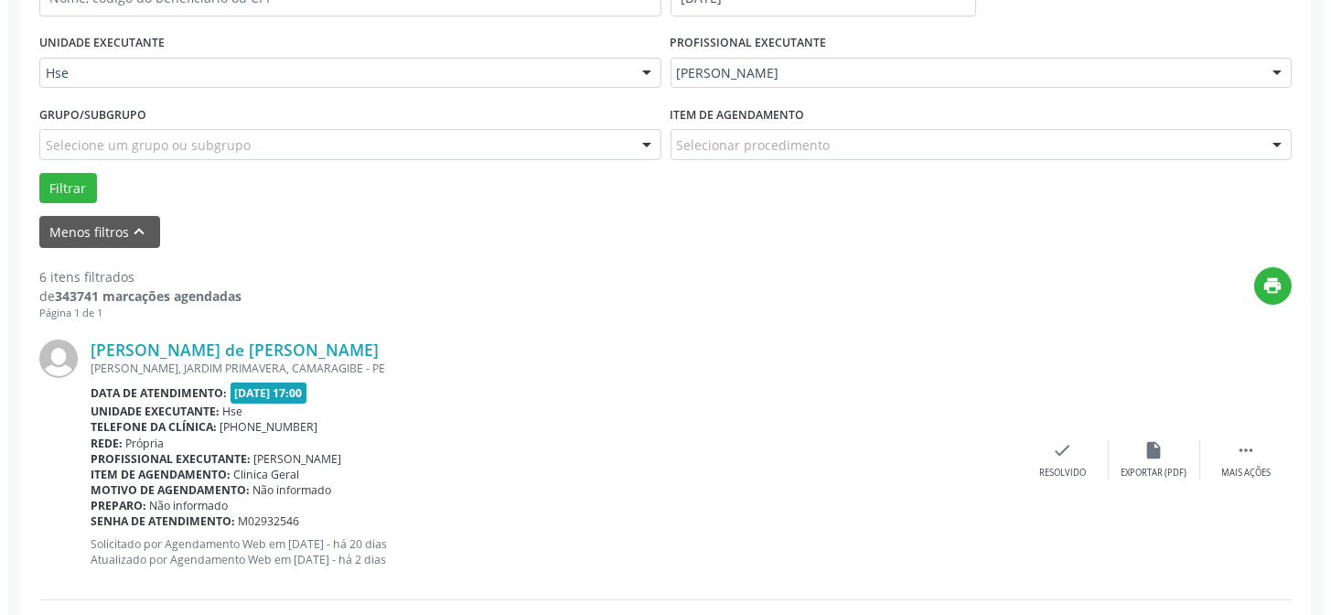
scroll to position [432, 0]
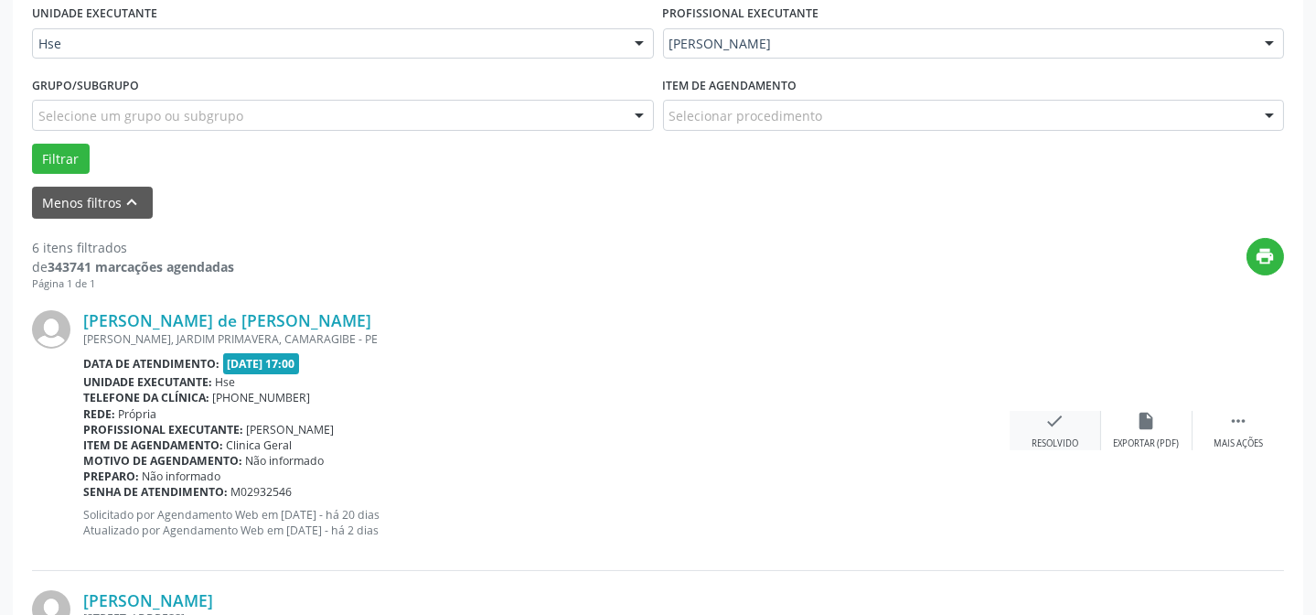
click at [1056, 429] on div "check Resolvido" at bounding box center [1055, 430] width 91 height 39
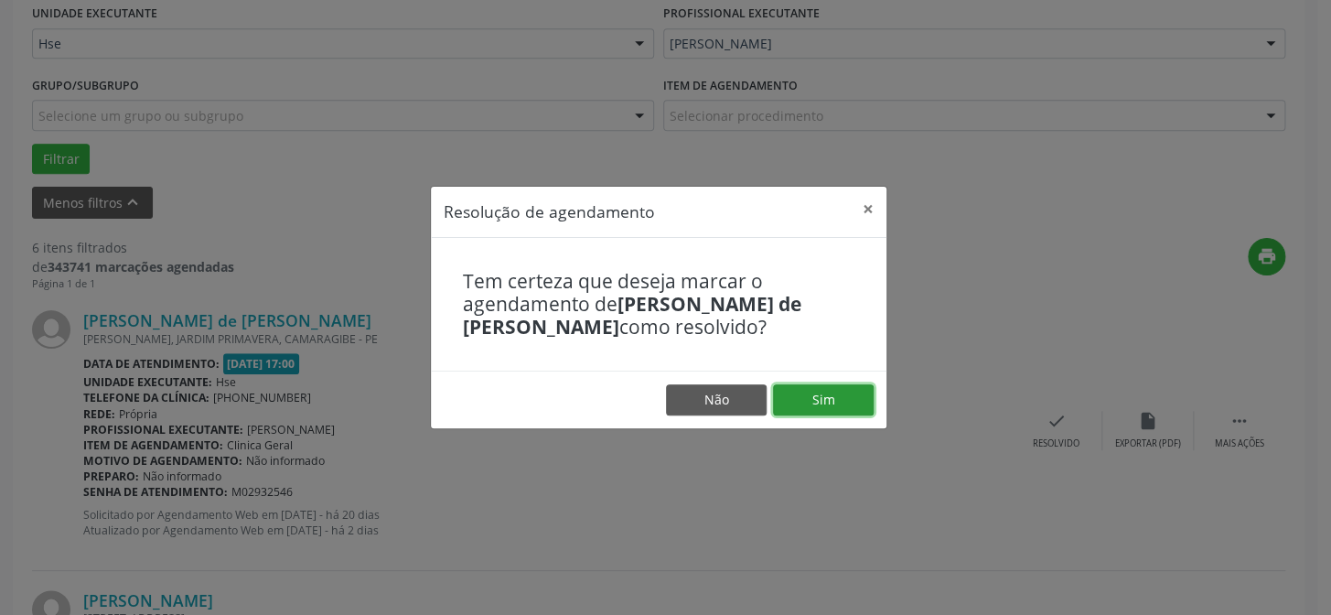
click at [812, 398] on button "Sim" at bounding box center [823, 399] width 101 height 31
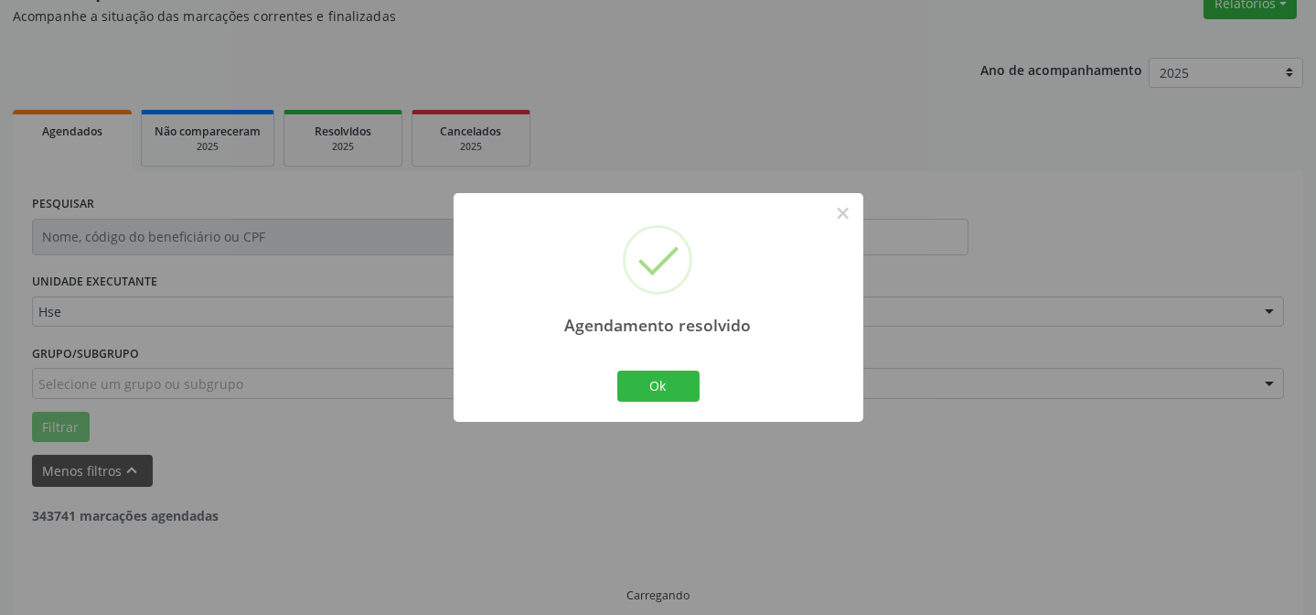
scroll to position [183, 0]
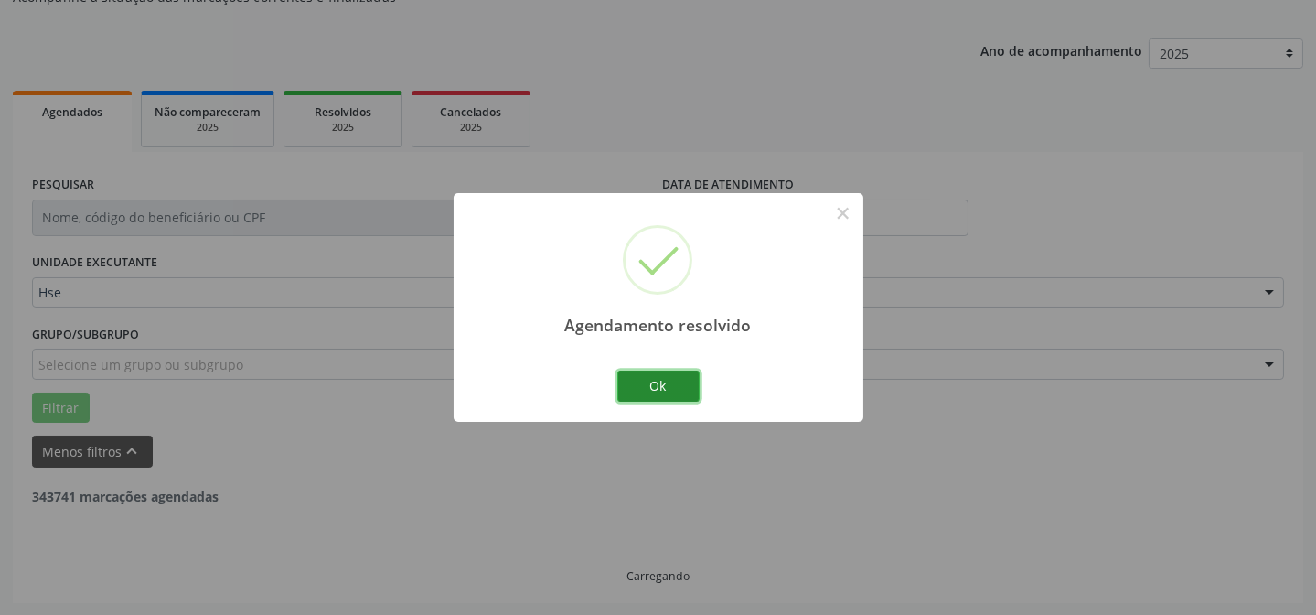
click at [682, 386] on button "Ok" at bounding box center [658, 385] width 82 height 31
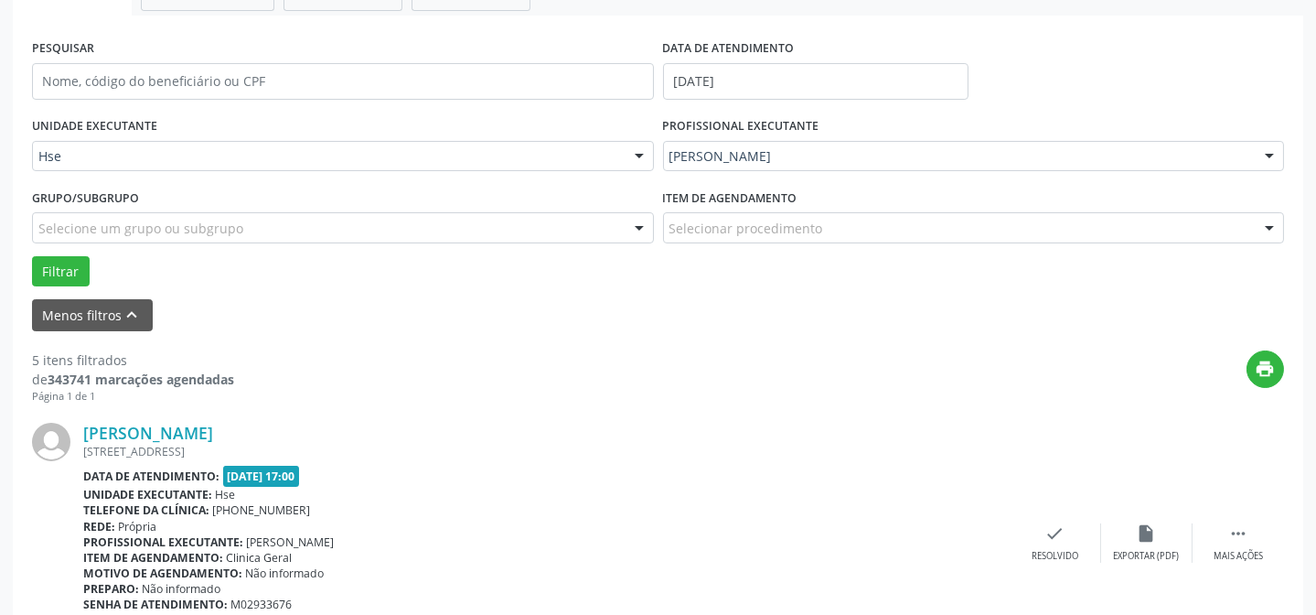
scroll to position [348, 0]
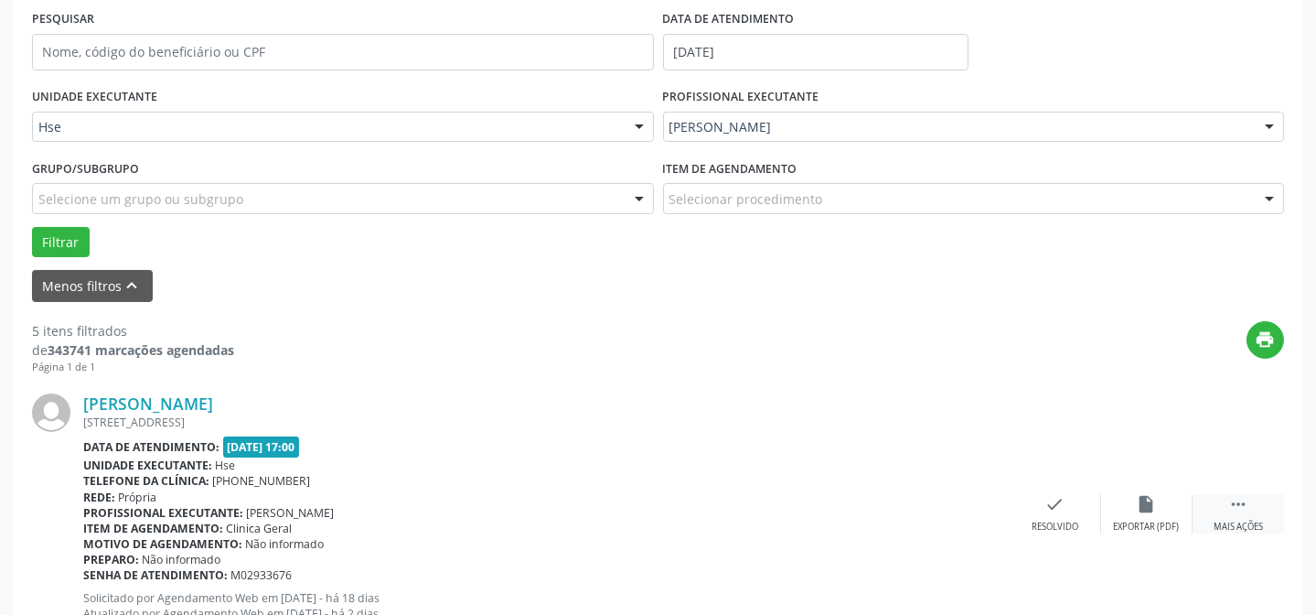
click at [1249, 505] on div " Mais ações" at bounding box center [1237, 513] width 91 height 39
click at [1173, 503] on div "alarm_off Não compareceu" at bounding box center [1146, 513] width 91 height 39
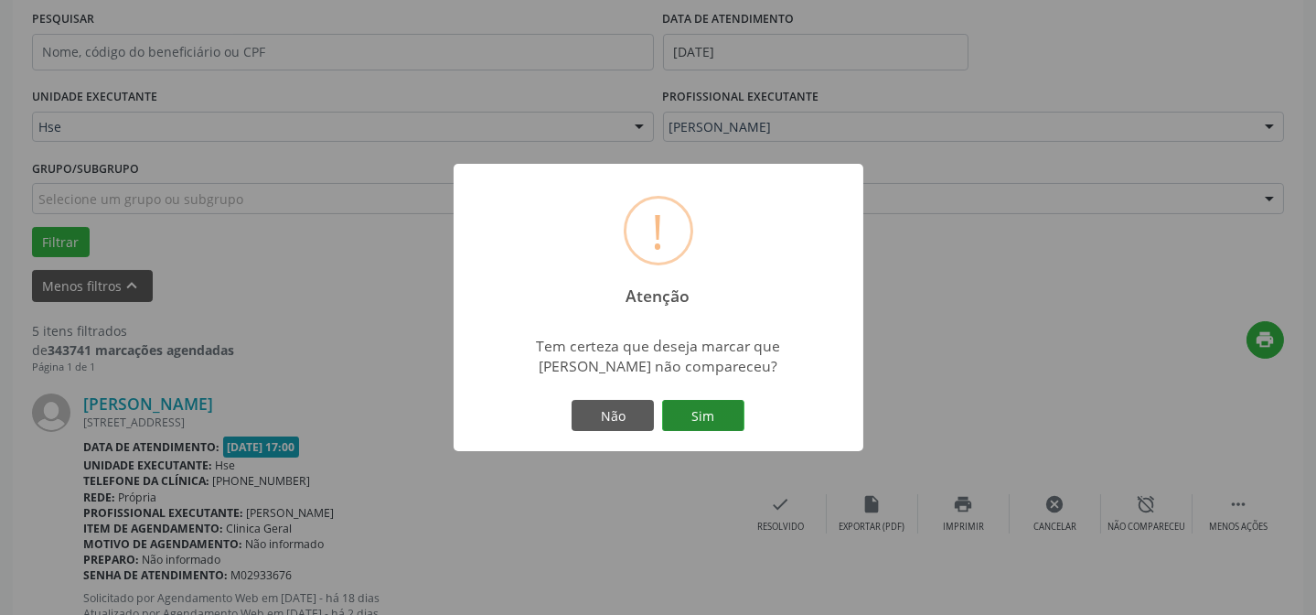
click at [680, 401] on button "Sim" at bounding box center [703, 415] width 82 height 31
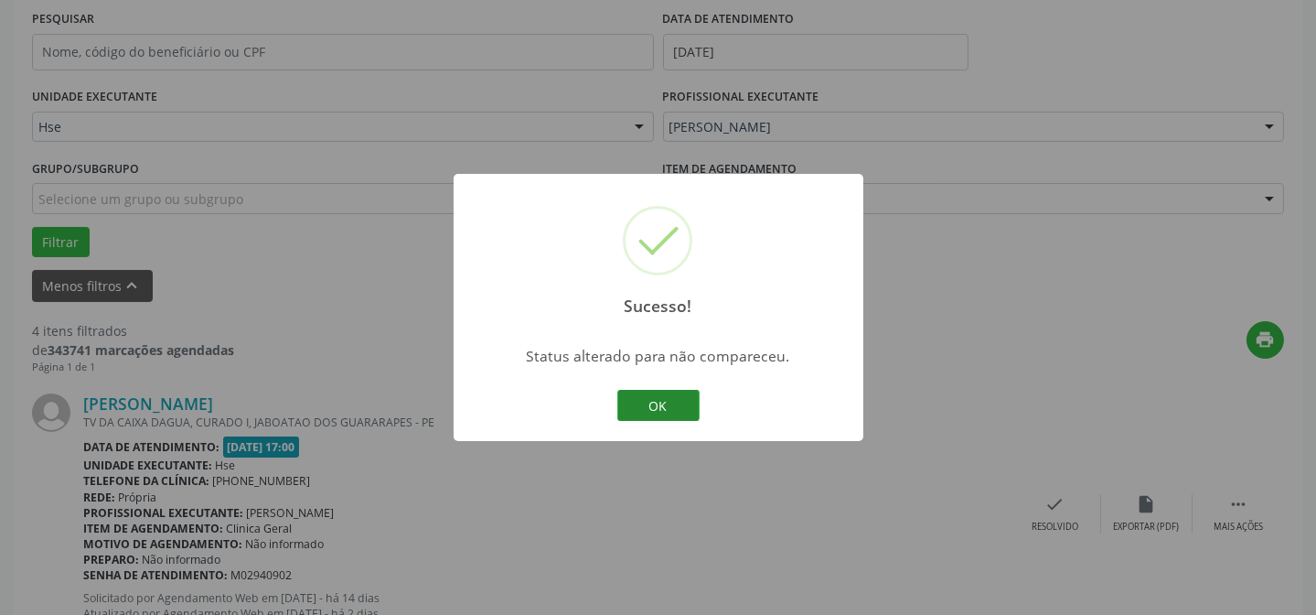
click at [644, 410] on button "OK" at bounding box center [658, 405] width 82 height 31
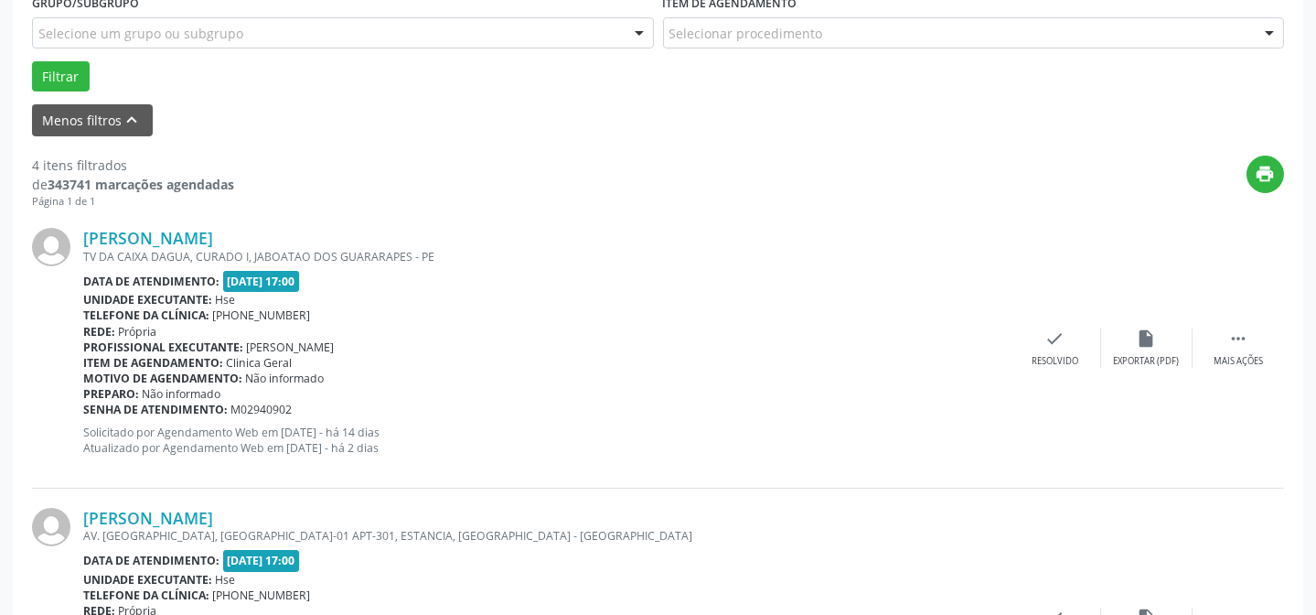
scroll to position [515, 0]
click at [1220, 349] on div " Mais ações" at bounding box center [1237, 346] width 91 height 39
click at [1137, 344] on icon "alarm_off" at bounding box center [1147, 337] width 20 height 20
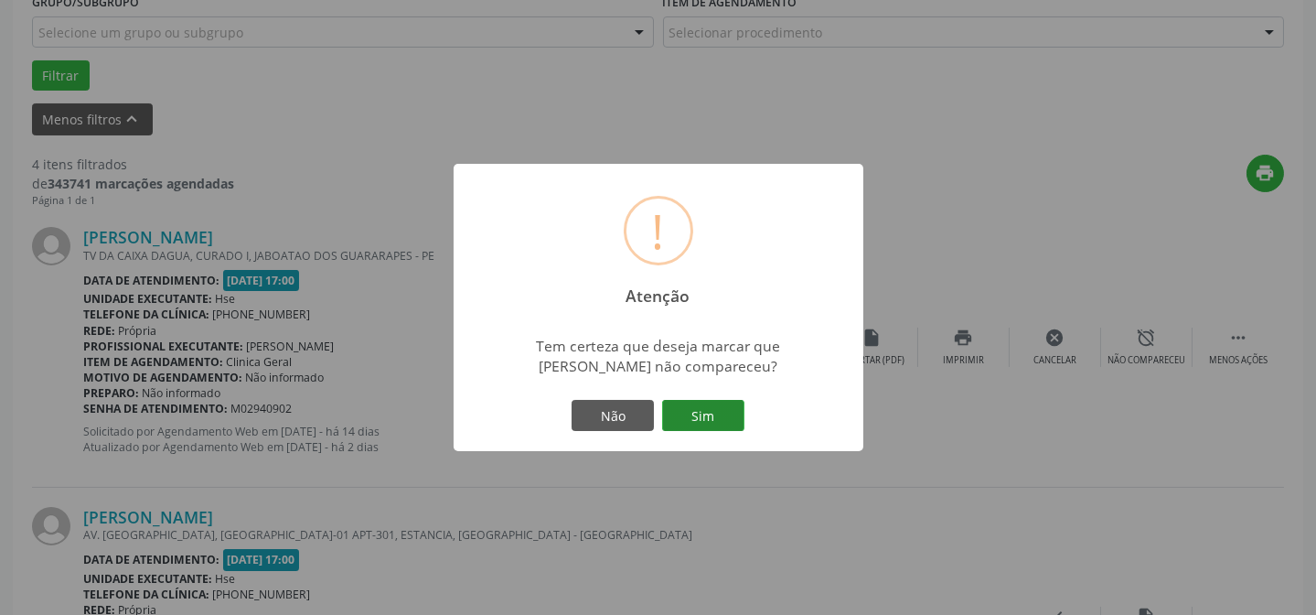
click at [692, 418] on button "Sim" at bounding box center [703, 415] width 82 height 31
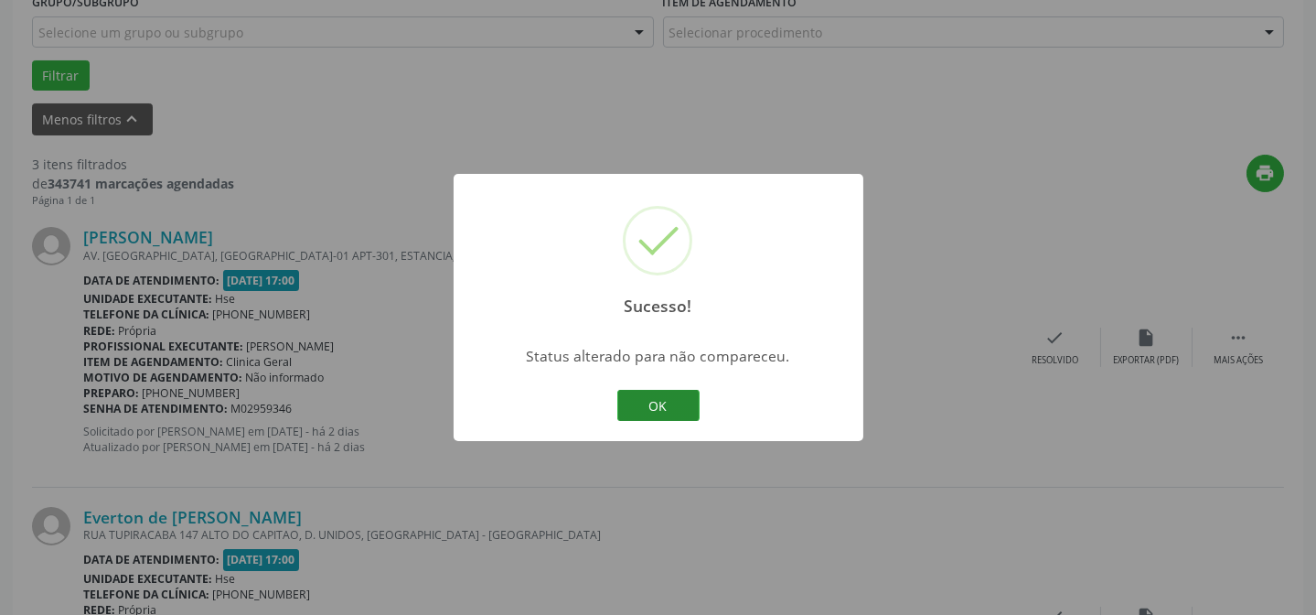
click at [683, 401] on button "OK" at bounding box center [658, 405] width 82 height 31
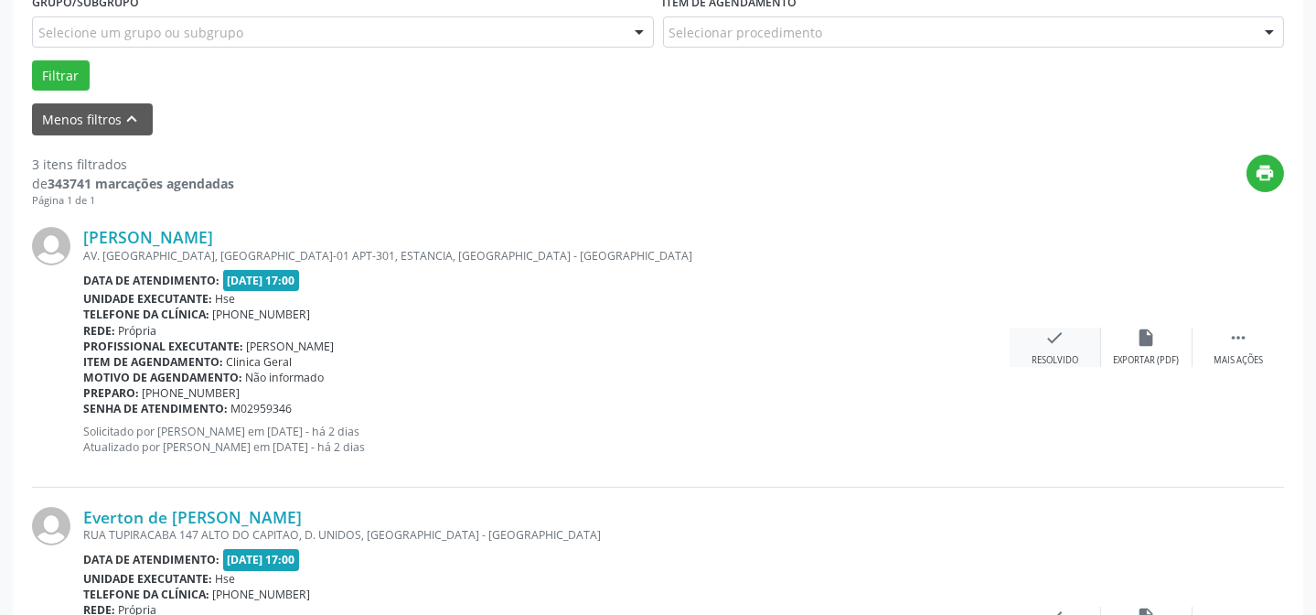
click at [1054, 338] on icon "check" at bounding box center [1055, 337] width 20 height 20
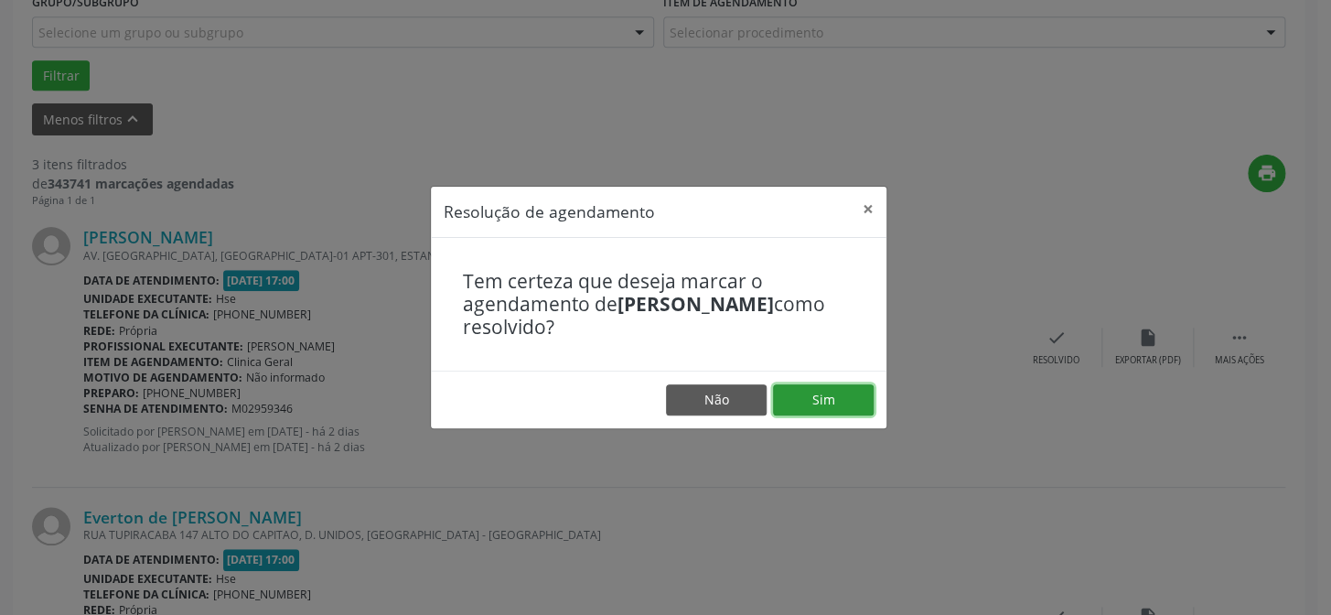
click at [818, 407] on button "Sim" at bounding box center [823, 399] width 101 height 31
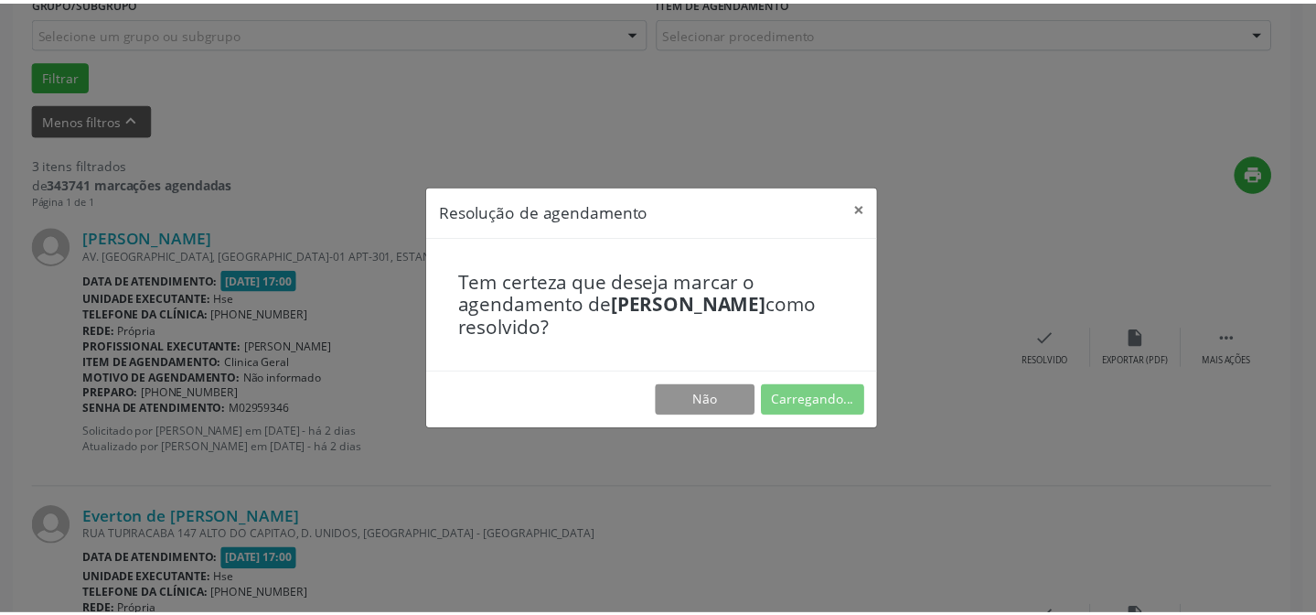
scroll to position [164, 0]
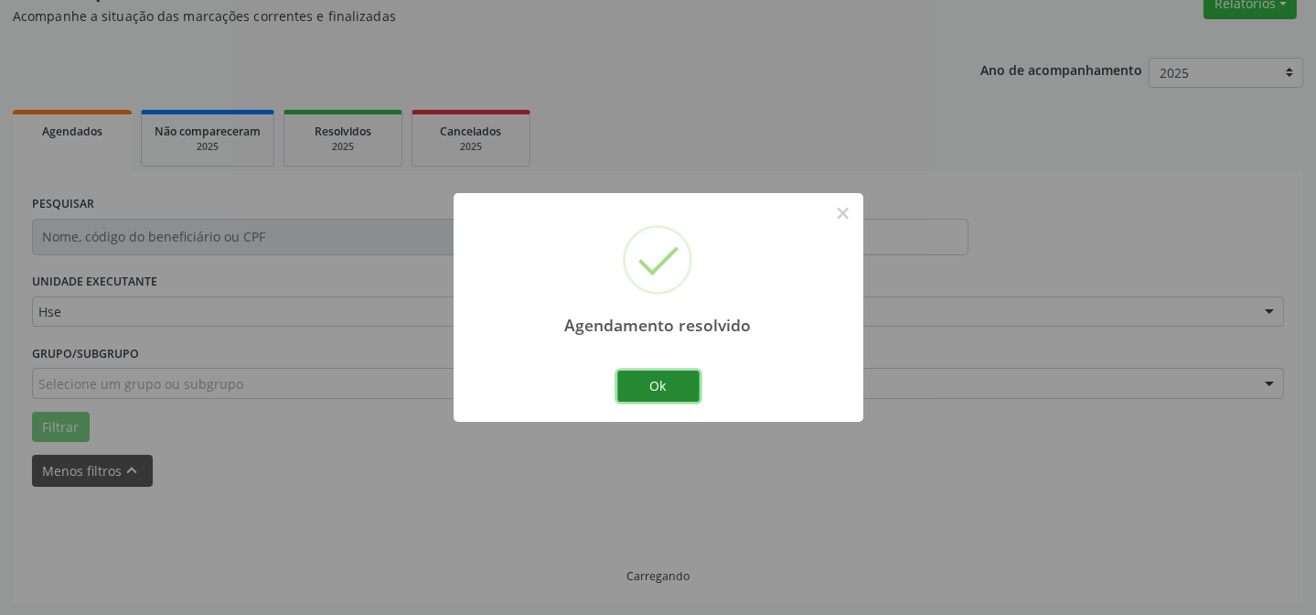
click at [687, 386] on button "Ok" at bounding box center [658, 385] width 82 height 31
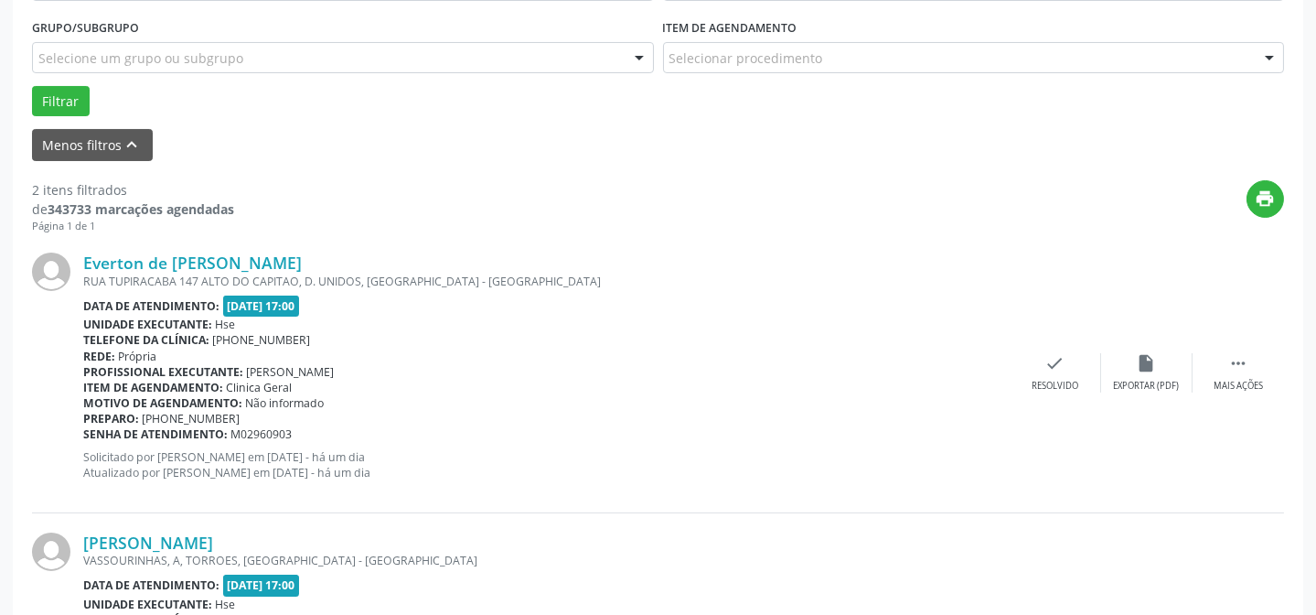
scroll to position [496, 0]
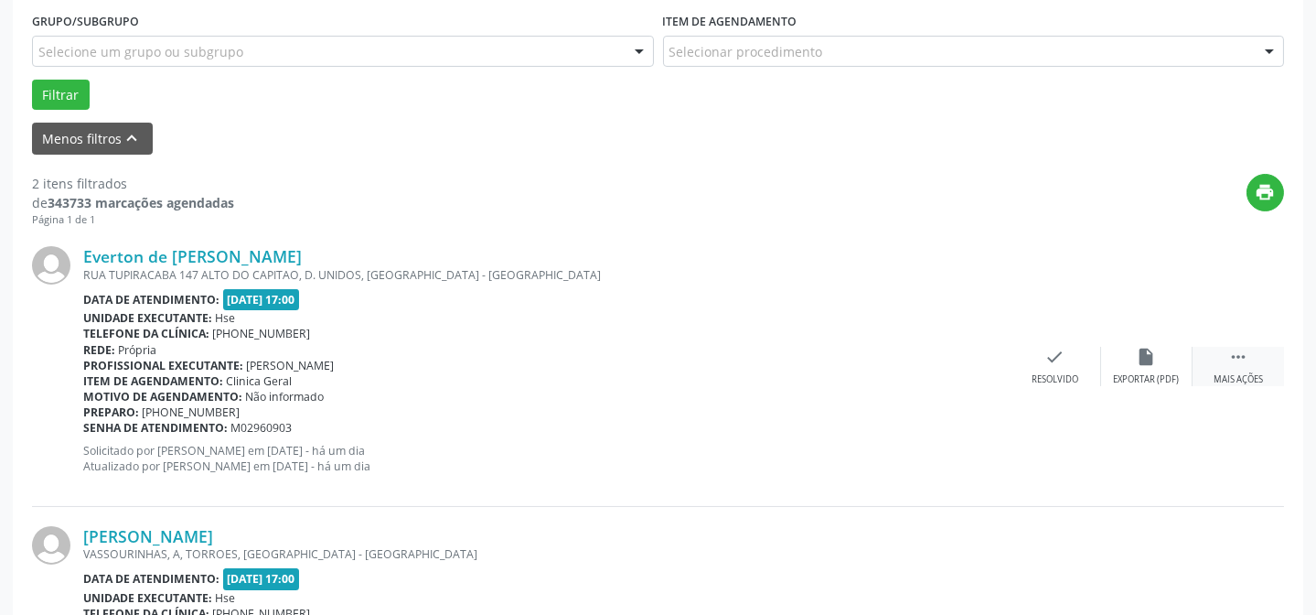
click at [1251, 346] on div "Everton de [PERSON_NAME] [STREET_ADDRESS] UNIDOS, [GEOGRAPHIC_DATA] - [GEOGRAPH…" at bounding box center [658, 366] width 1252 height 279
click at [1206, 366] on div " Mais ações" at bounding box center [1237, 366] width 91 height 39
click at [1125, 360] on div "alarm_off Não compareceu" at bounding box center [1146, 366] width 91 height 39
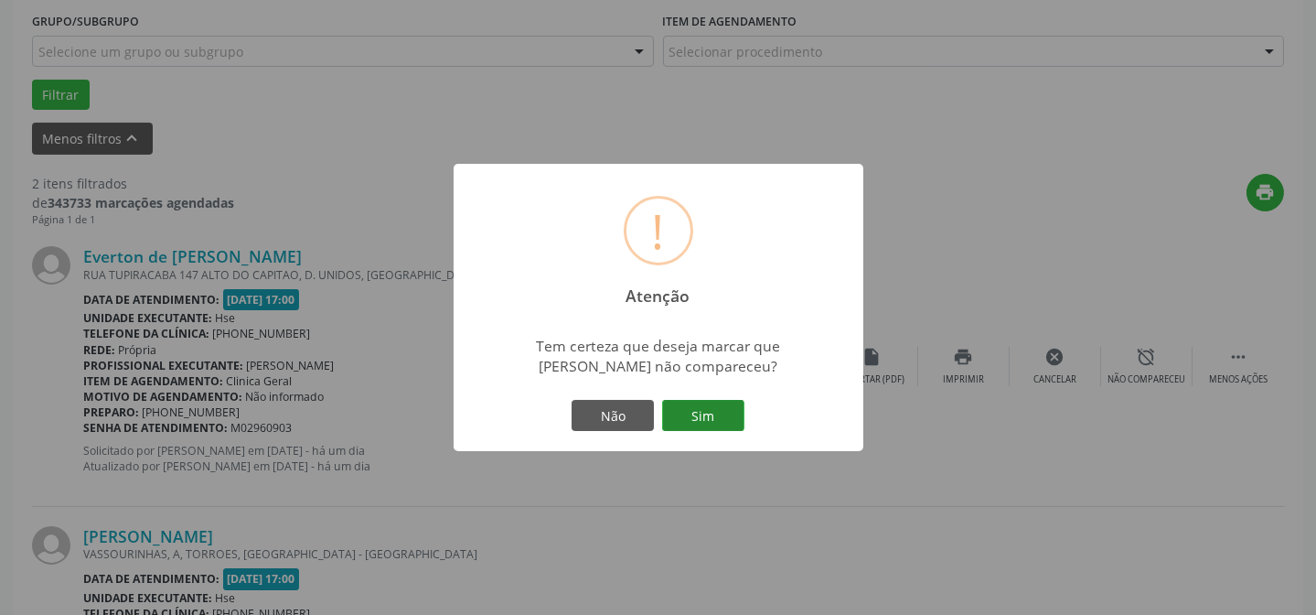
click at [722, 416] on button "Sim" at bounding box center [703, 415] width 82 height 31
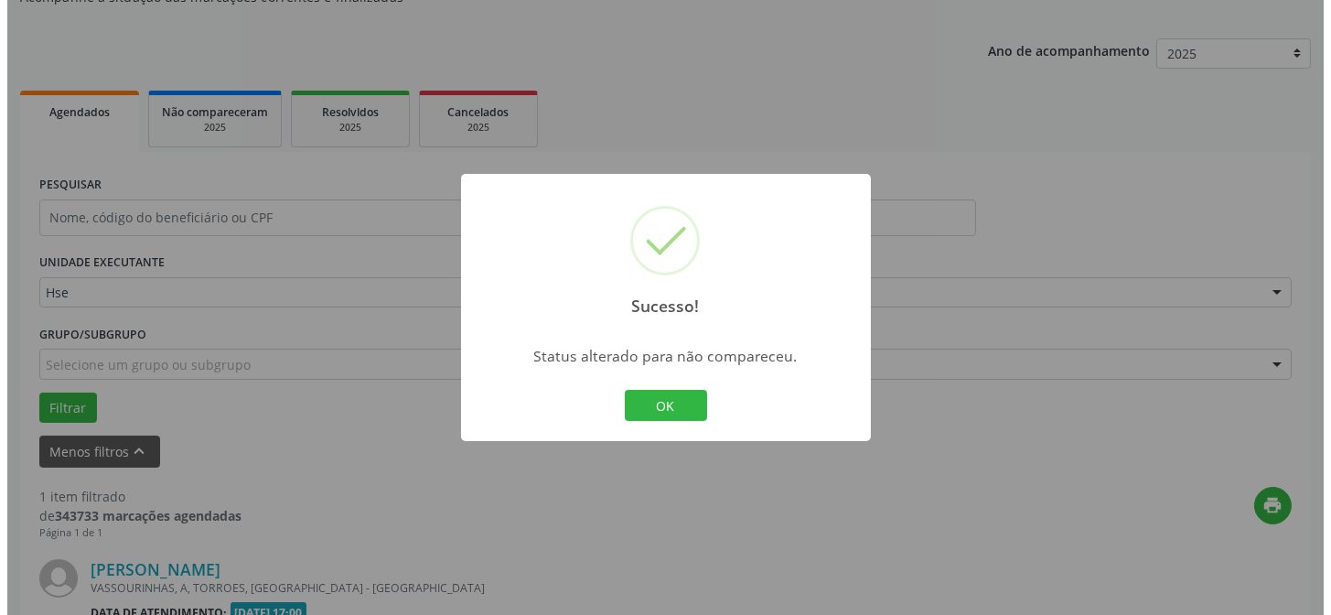
scroll to position [418, 0]
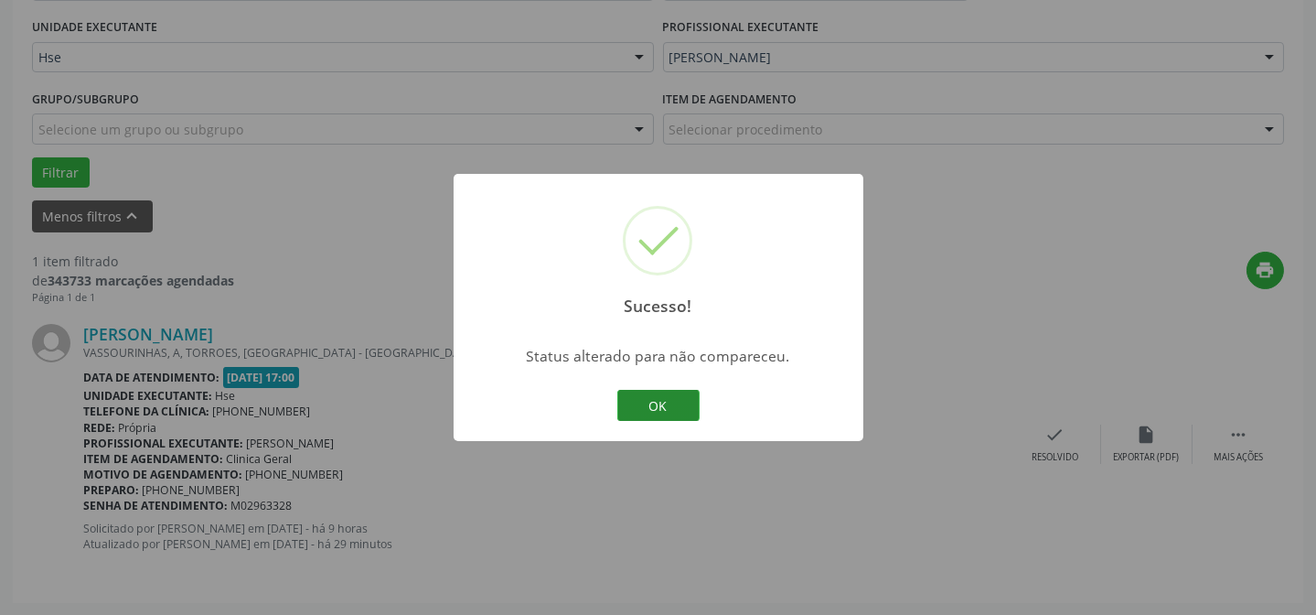
click at [656, 411] on button "OK" at bounding box center [658, 405] width 82 height 31
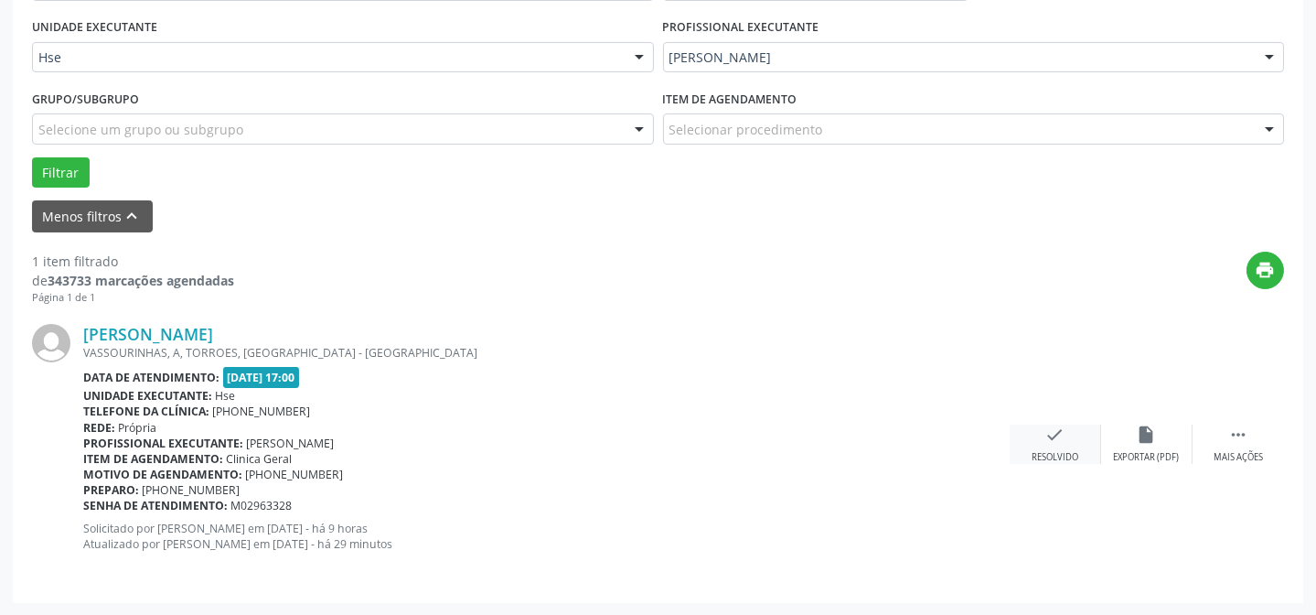
click at [1053, 446] on div "check Resolvido" at bounding box center [1055, 443] width 91 height 39
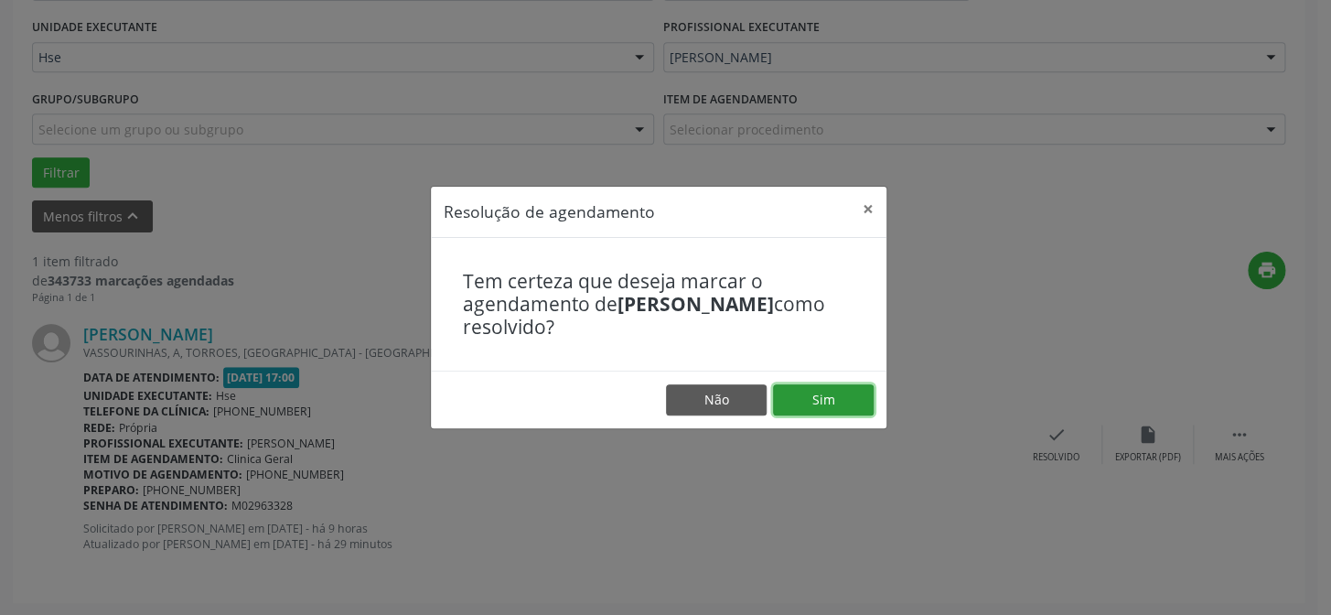
click at [847, 395] on button "Sim" at bounding box center [823, 399] width 101 height 31
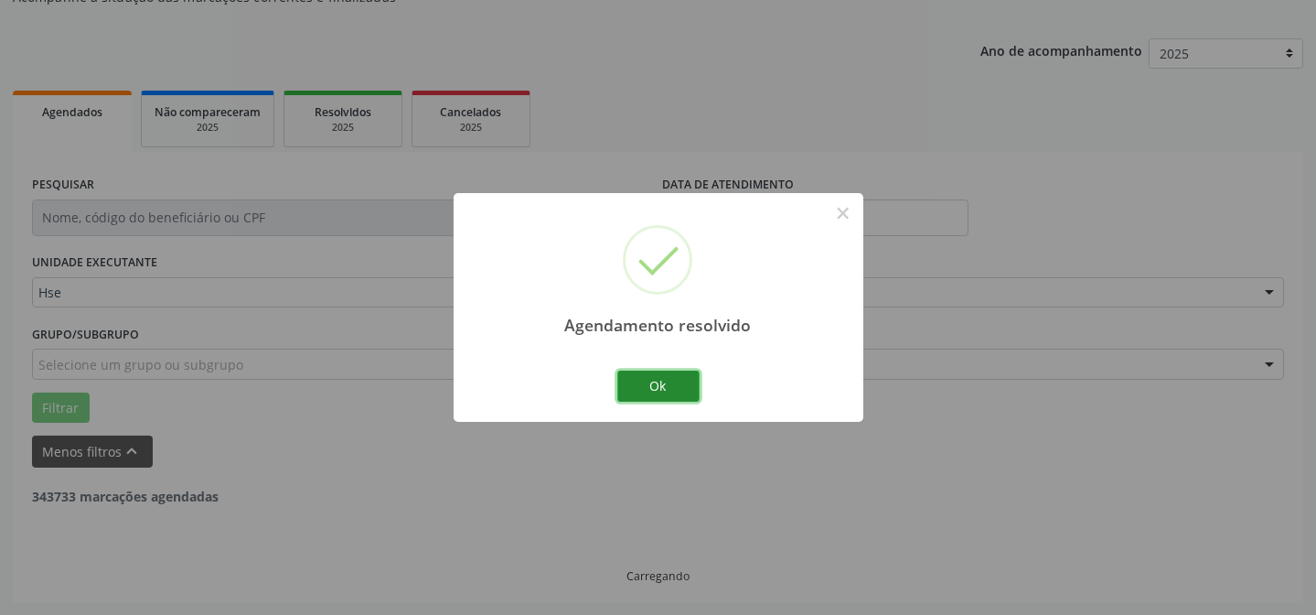
click at [661, 373] on button "Ok" at bounding box center [658, 385] width 82 height 31
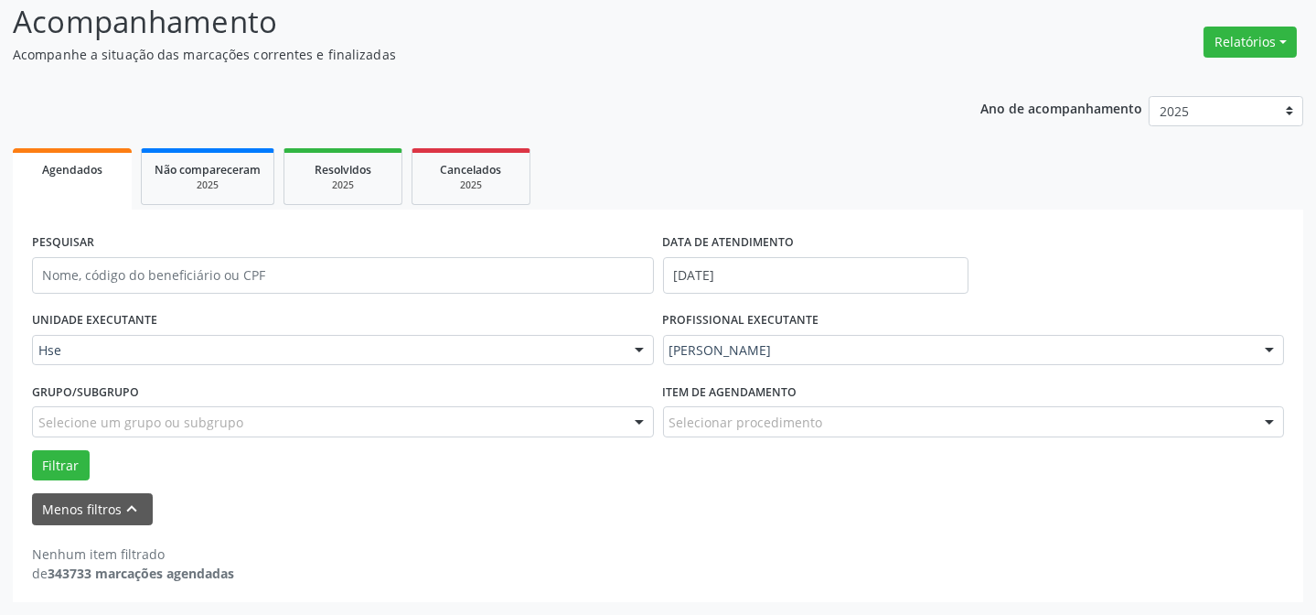
scroll to position [123, 0]
